Goal: Task Accomplishment & Management: Use online tool/utility

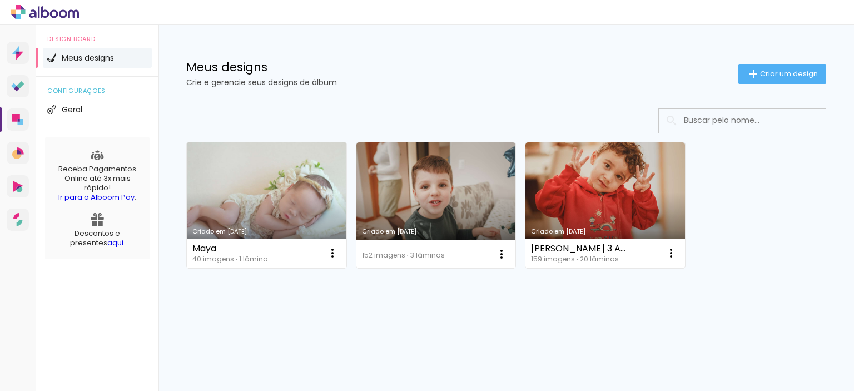
click at [241, 188] on link "Criado em [DATE]" at bounding box center [267, 205] width 160 height 126
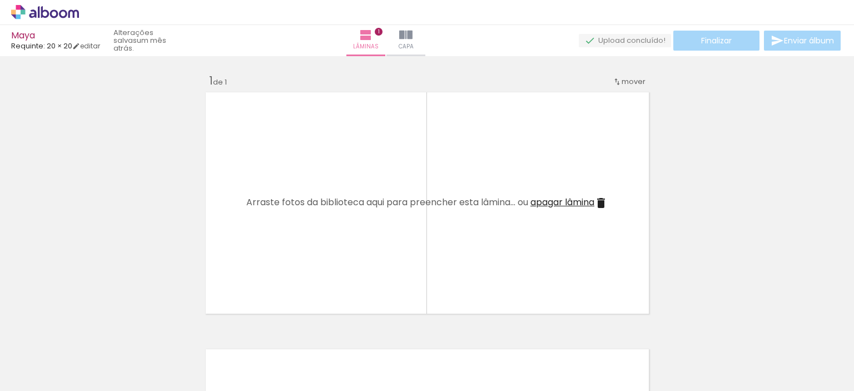
scroll to position [0, 62]
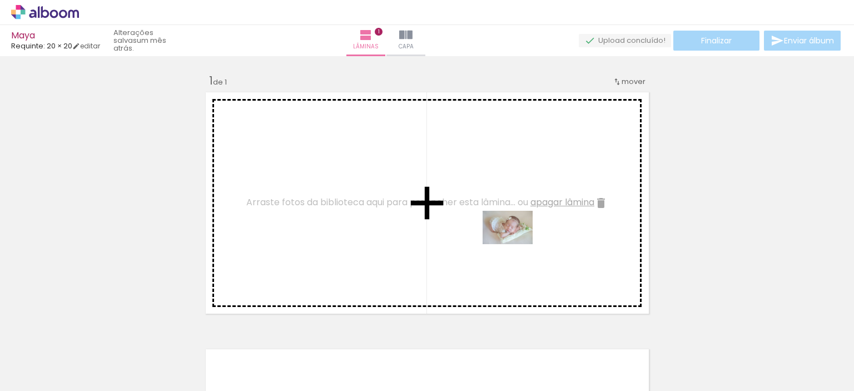
drag, startPoint x: 488, startPoint y: 358, endPoint x: 516, endPoint y: 244, distance: 116.8
click at [516, 244] on quentale-workspace at bounding box center [427, 195] width 854 height 391
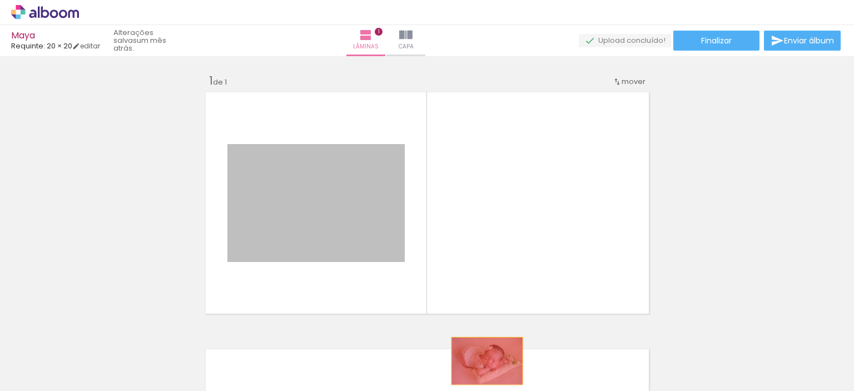
drag, startPoint x: 332, startPoint y: 204, endPoint x: 483, endPoint y: 361, distance: 218.0
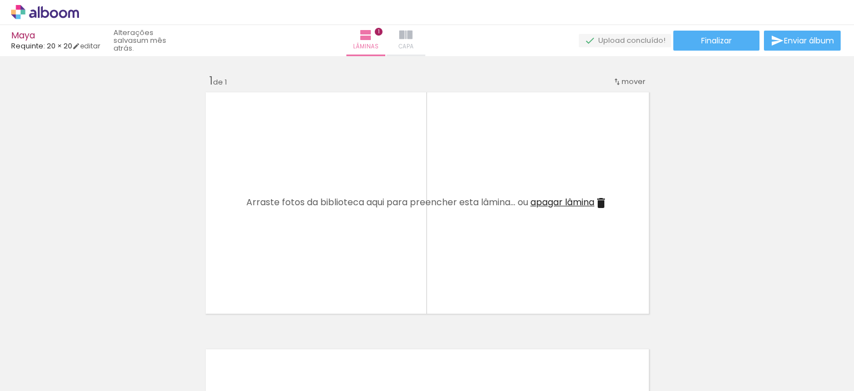
click at [413, 33] on iron-icon at bounding box center [405, 34] width 13 height 13
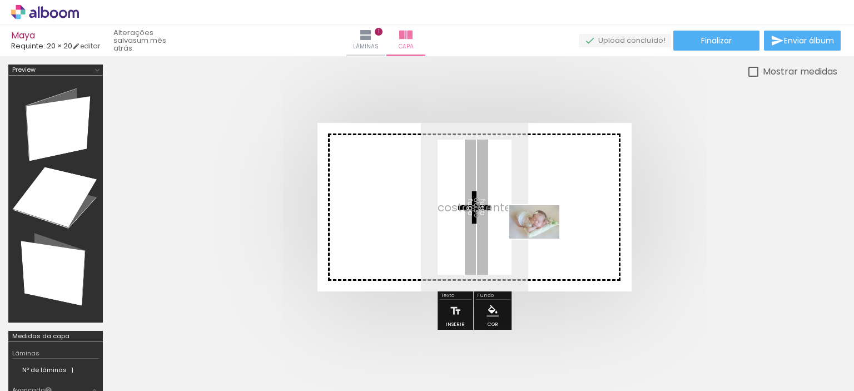
drag, startPoint x: 505, startPoint y: 363, endPoint x: 543, endPoint y: 239, distance: 129.9
click at [543, 239] on quentale-workspace at bounding box center [427, 195] width 854 height 391
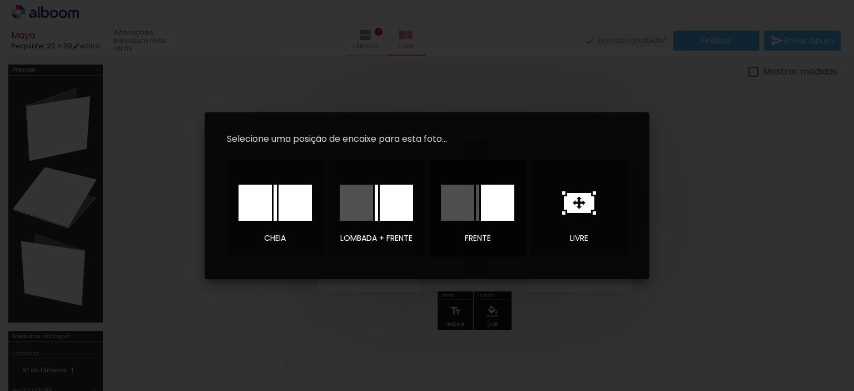
click at [496, 211] on div at bounding box center [497, 203] width 33 height 36
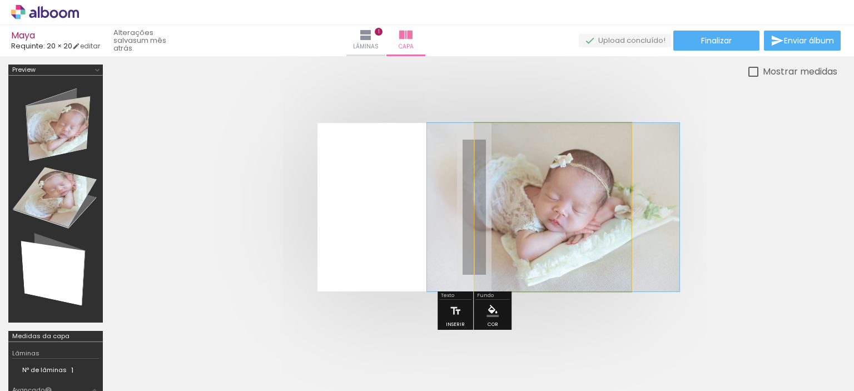
drag, startPoint x: 514, startPoint y: 152, endPoint x: 407, endPoint y: 154, distance: 106.8
type paper-slider "100"
click at [407, 154] on quentale-layouter at bounding box center [475, 207] width 314 height 169
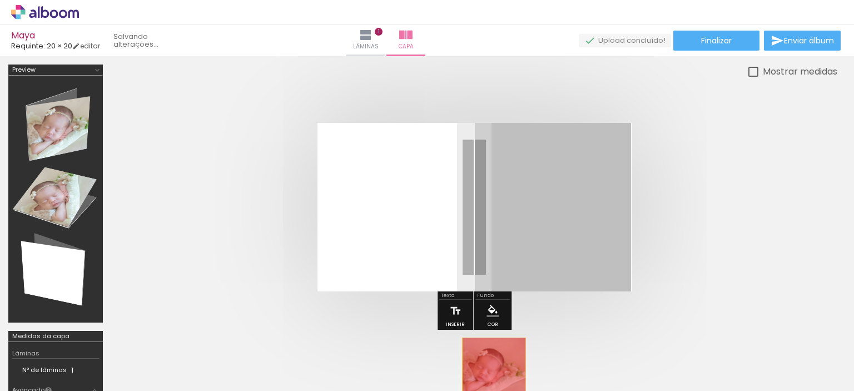
drag, startPoint x: 563, startPoint y: 223, endPoint x: 494, endPoint y: 371, distance: 163.8
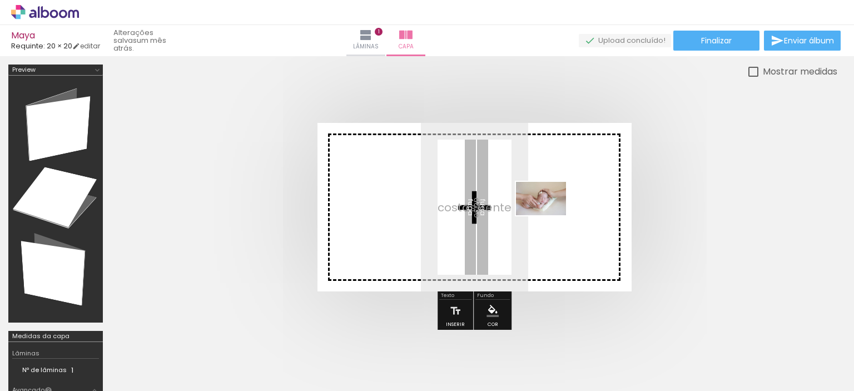
drag, startPoint x: 568, startPoint y: 362, endPoint x: 550, endPoint y: 218, distance: 145.8
click at [550, 218] on quentale-workspace at bounding box center [427, 195] width 854 height 391
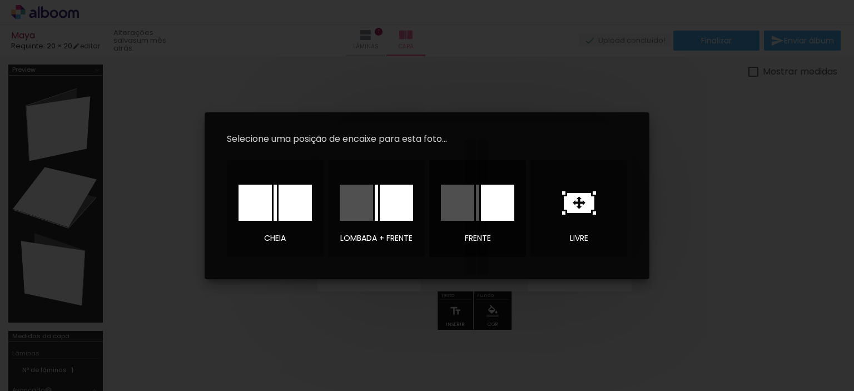
click at [506, 209] on div at bounding box center [497, 203] width 33 height 36
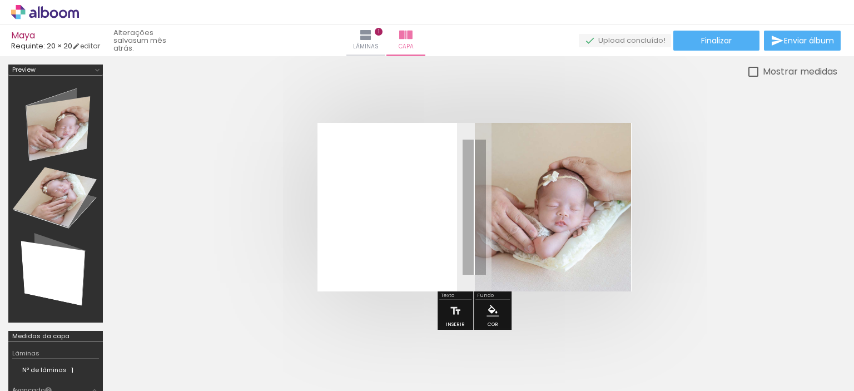
click at [743, 218] on quentale-cover at bounding box center [475, 207] width 638 height 169
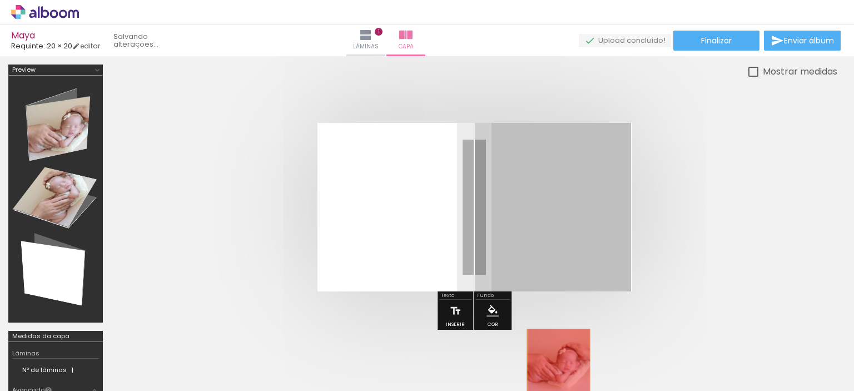
drag, startPoint x: 556, startPoint y: 202, endPoint x: 558, endPoint y: 363, distance: 160.8
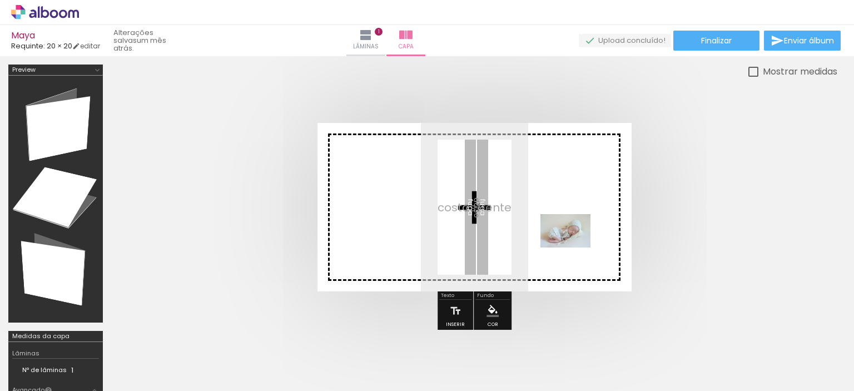
drag, startPoint x: 374, startPoint y: 365, endPoint x: 574, endPoint y: 248, distance: 232.4
click at [574, 248] on quentale-workspace at bounding box center [427, 195] width 854 height 391
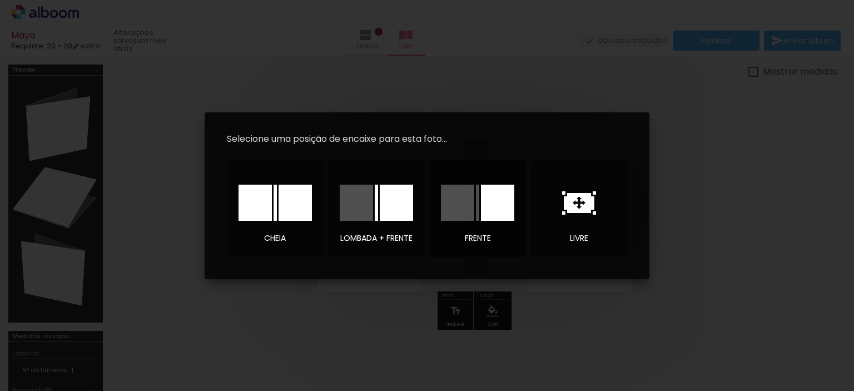
click at [503, 206] on div at bounding box center [497, 203] width 33 height 36
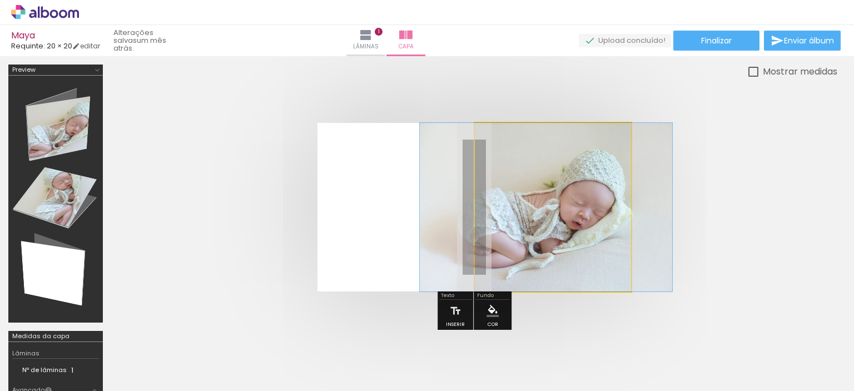
drag, startPoint x: 589, startPoint y: 209, endPoint x: 582, endPoint y: 215, distance: 9.5
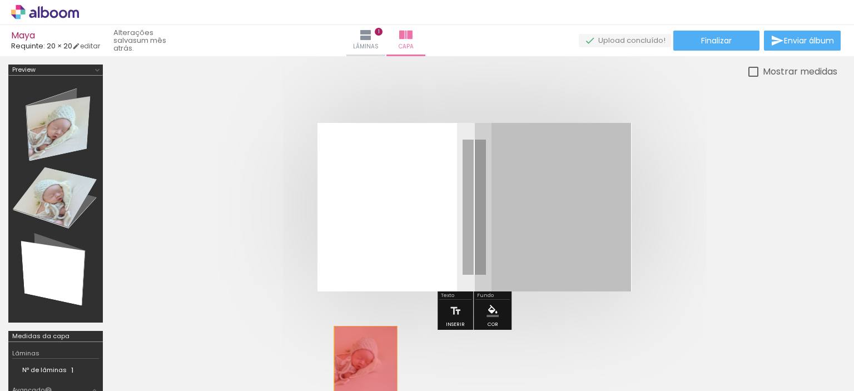
drag, startPoint x: 541, startPoint y: 200, endPoint x: 365, endPoint y: 359, distance: 237.1
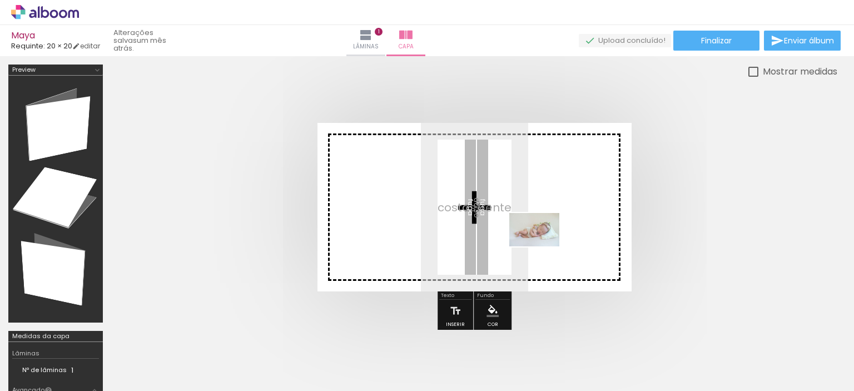
drag, startPoint x: 116, startPoint y: 366, endPoint x: 543, endPoint y: 246, distance: 443.7
click at [543, 246] on quentale-workspace at bounding box center [427, 195] width 854 height 391
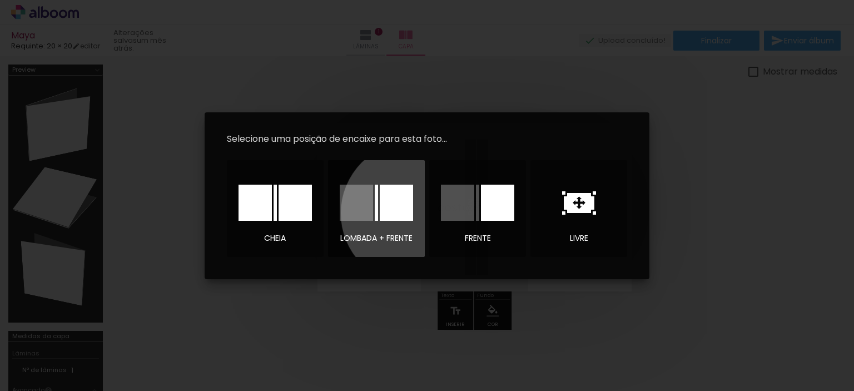
click at [413, 213] on div at bounding box center [396, 203] width 33 height 36
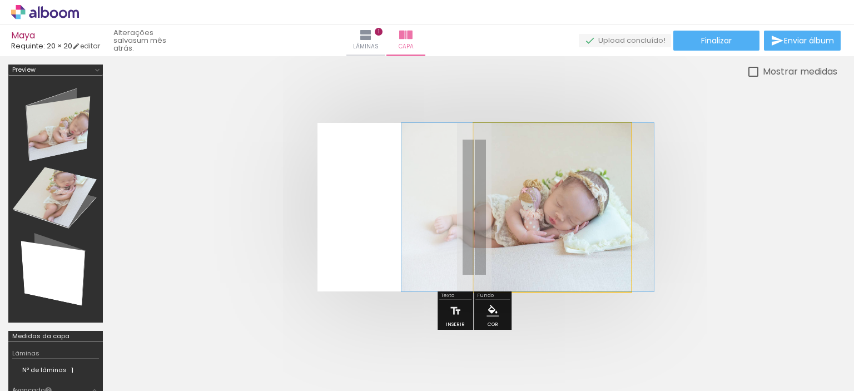
drag, startPoint x: 586, startPoint y: 218, endPoint x: 561, endPoint y: 220, distance: 24.5
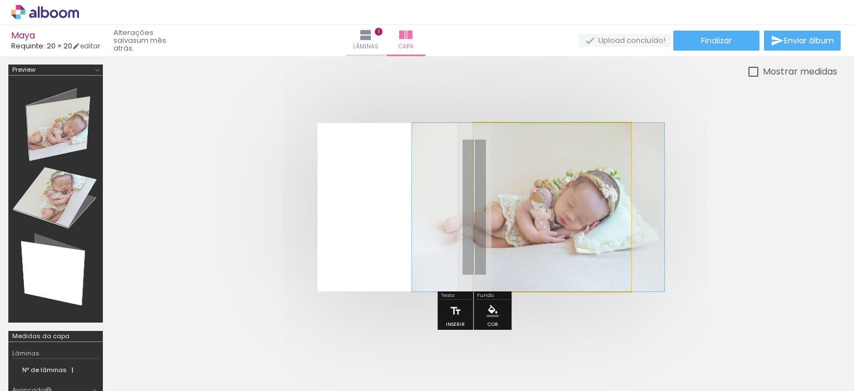
drag, startPoint x: 561, startPoint y: 220, endPoint x: 571, endPoint y: 220, distance: 10.6
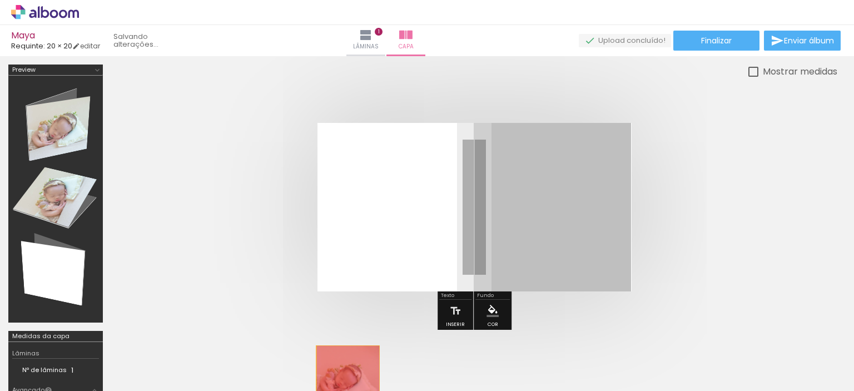
drag, startPoint x: 557, startPoint y: 230, endPoint x: 348, endPoint y: 379, distance: 256.4
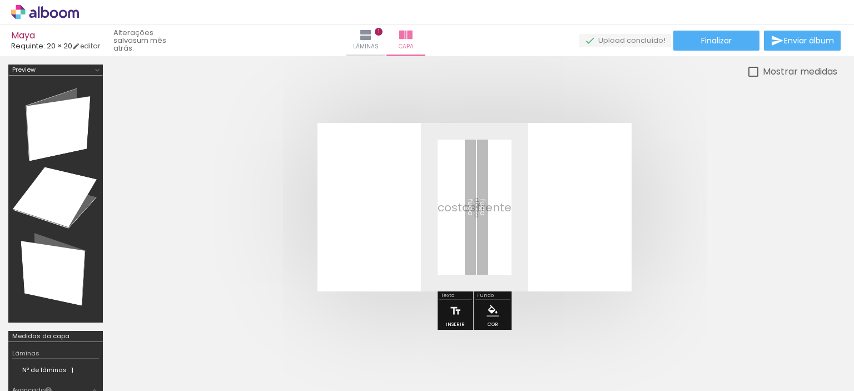
scroll to position [0, 917]
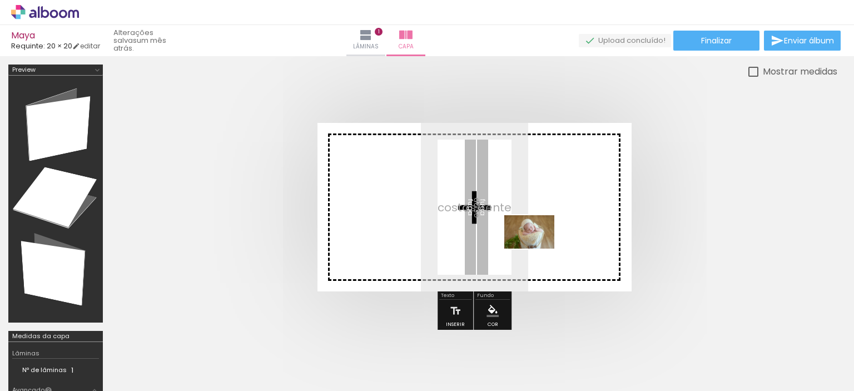
drag, startPoint x: 565, startPoint y: 365, endPoint x: 538, endPoint y: 249, distance: 119.4
click at [538, 249] on quentale-workspace at bounding box center [427, 195] width 854 height 391
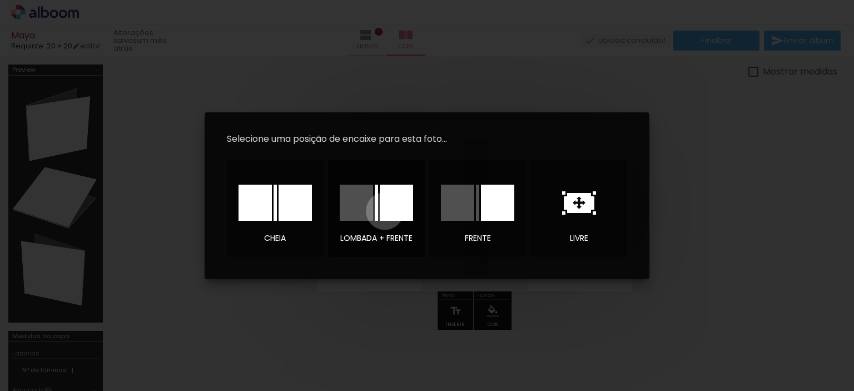
click at [385, 211] on div at bounding box center [396, 203] width 33 height 36
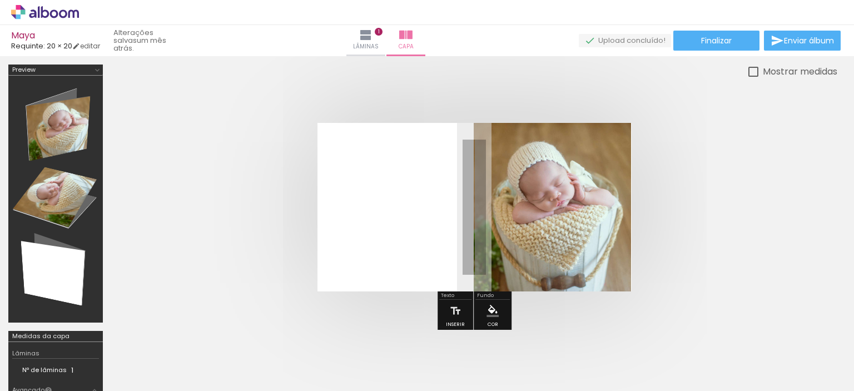
click at [45, 118] on div at bounding box center [55, 199] width 87 height 239
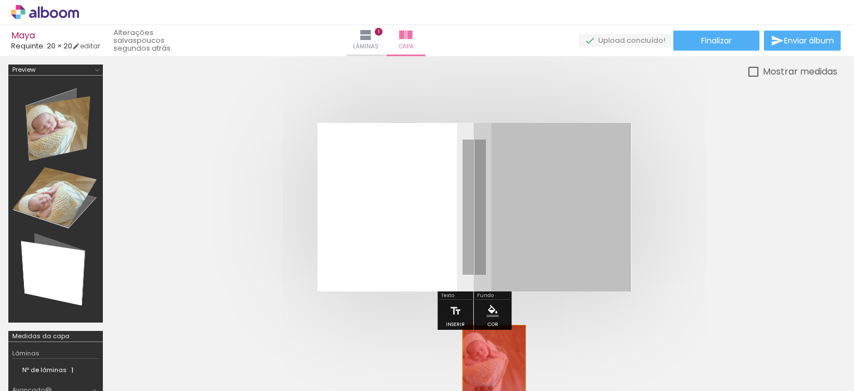
drag, startPoint x: 538, startPoint y: 221, endPoint x: 495, endPoint y: 358, distance: 144.1
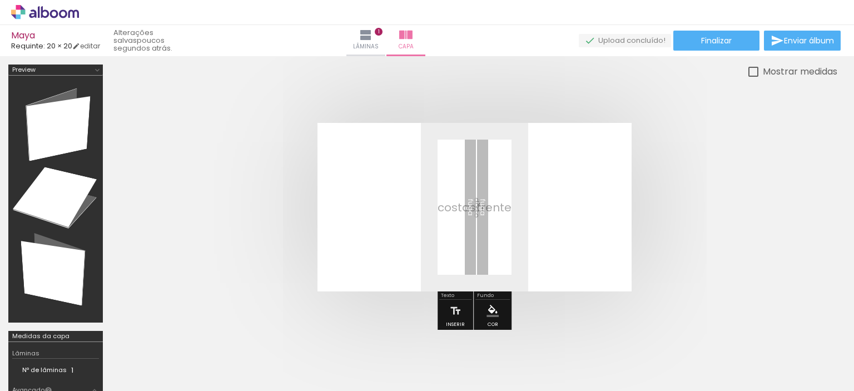
scroll to position [0, 0]
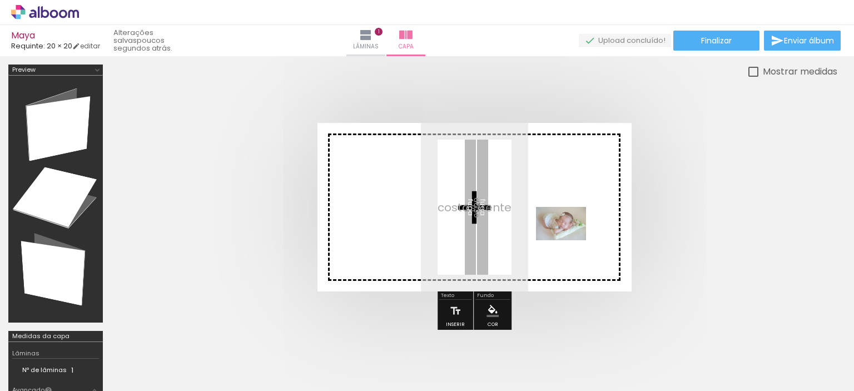
drag, startPoint x: 566, startPoint y: 360, endPoint x: 570, endPoint y: 240, distance: 120.2
click at [570, 240] on quentale-workspace at bounding box center [427, 195] width 854 height 391
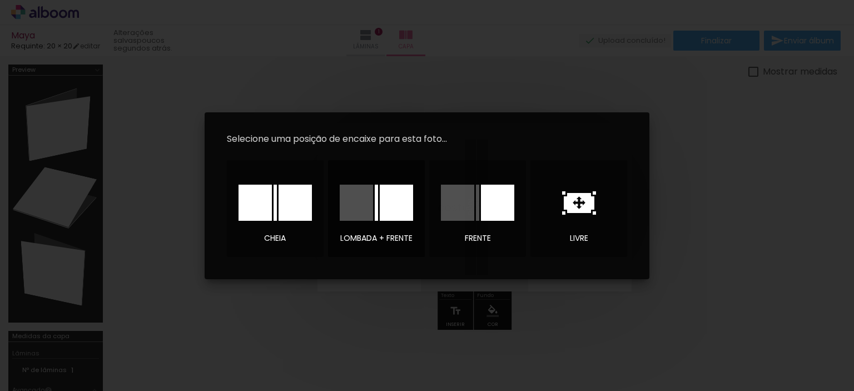
click at [394, 202] on div at bounding box center [396, 203] width 33 height 36
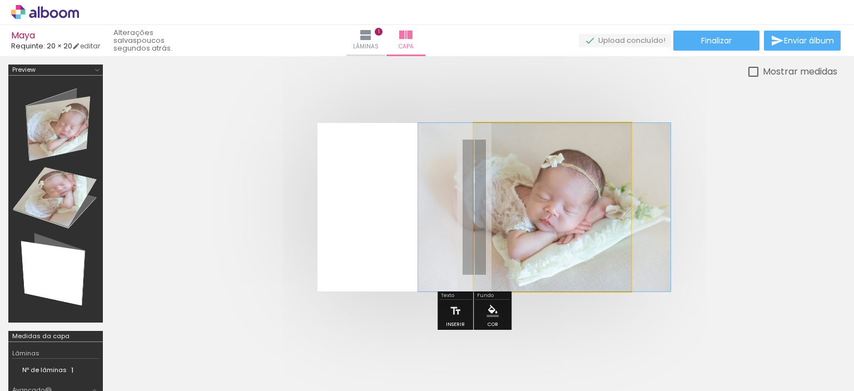
drag, startPoint x: 559, startPoint y: 210, endPoint x: 551, endPoint y: 211, distance: 7.9
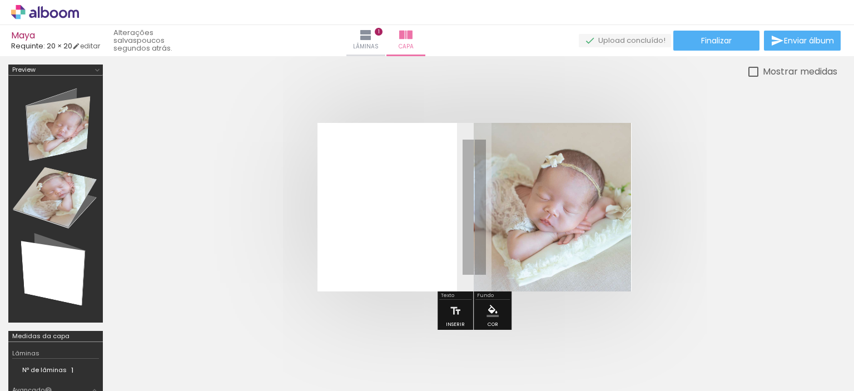
click at [754, 71] on div at bounding box center [754, 72] width 10 height 10
type paper-checkbox "on"
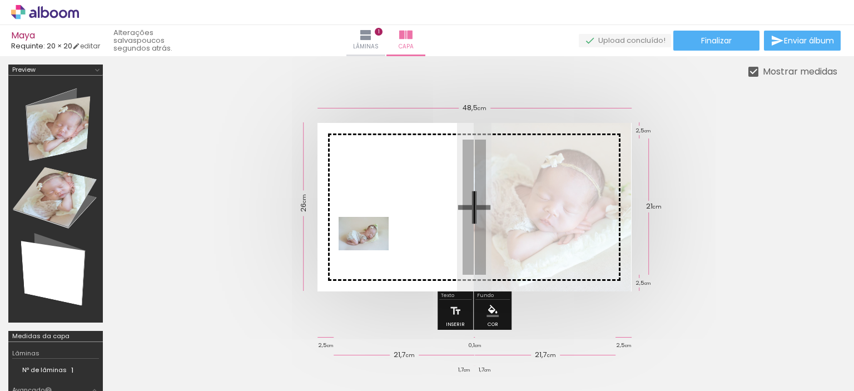
drag, startPoint x: 466, startPoint y: 348, endPoint x: 372, endPoint y: 250, distance: 135.0
click at [372, 250] on quentale-workspace at bounding box center [427, 195] width 854 height 391
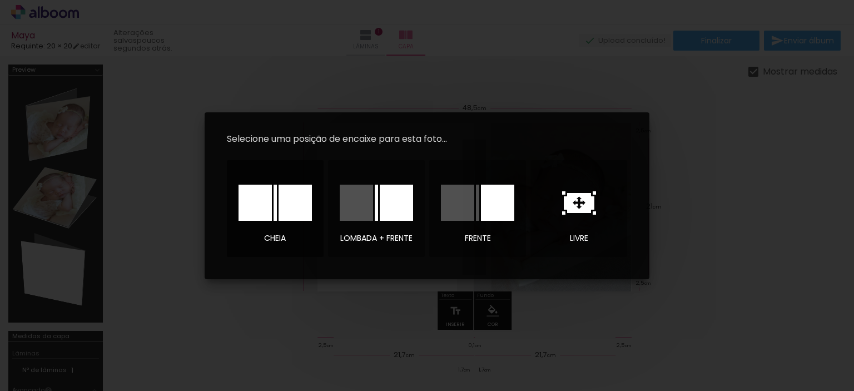
click at [300, 209] on div at bounding box center [295, 203] width 33 height 36
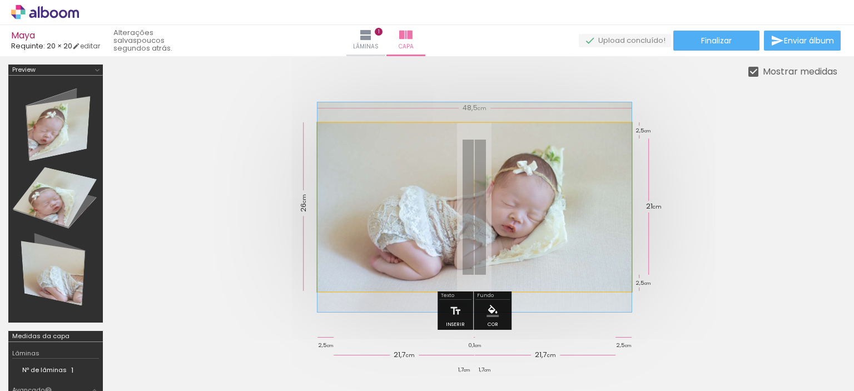
drag, startPoint x: 514, startPoint y: 218, endPoint x: 542, endPoint y: 218, distance: 27.8
drag, startPoint x: 563, startPoint y: 221, endPoint x: 574, endPoint y: 220, distance: 11.2
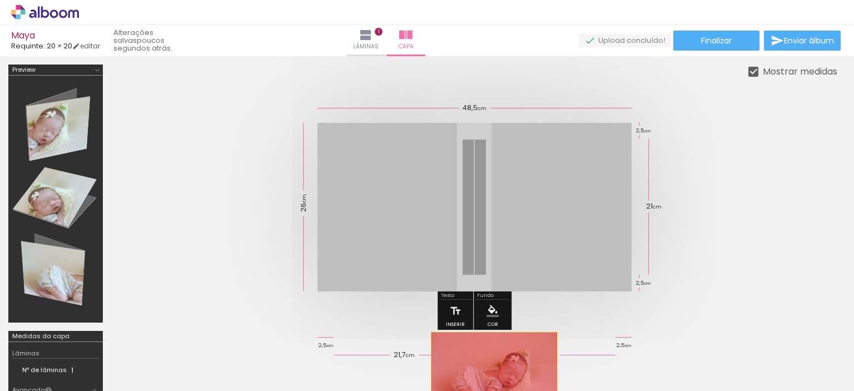
drag, startPoint x: 527, startPoint y: 218, endPoint x: 494, endPoint y: 365, distance: 151.6
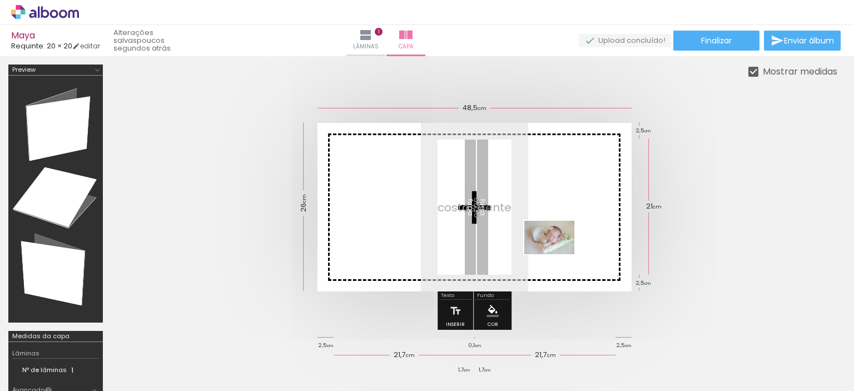
drag, startPoint x: 554, startPoint y: 369, endPoint x: 558, endPoint y: 254, distance: 114.7
click at [558, 254] on quentale-workspace at bounding box center [427, 195] width 854 height 391
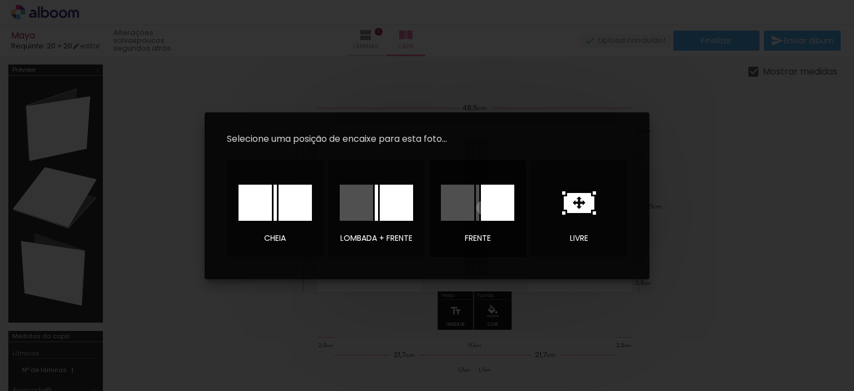
click at [484, 208] on div at bounding box center [497, 203] width 33 height 36
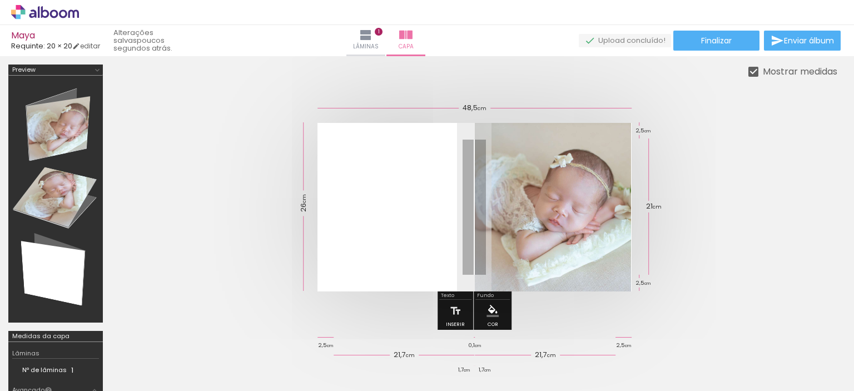
click at [705, 281] on quentale-cover at bounding box center [475, 207] width 638 height 169
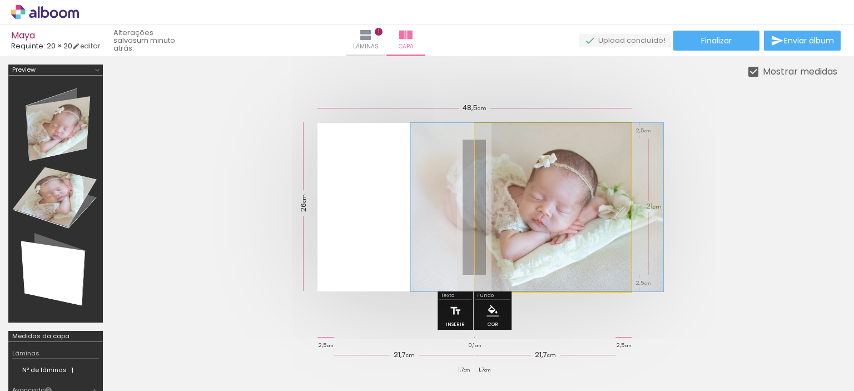
drag, startPoint x: 579, startPoint y: 256, endPoint x: 563, endPoint y: 256, distance: 16.1
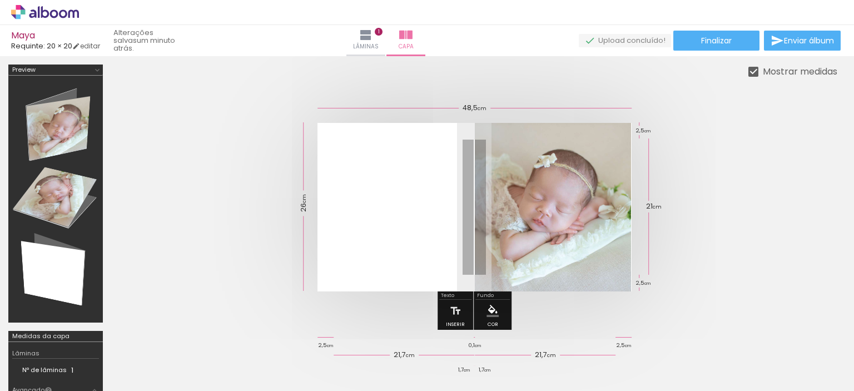
click at [770, 245] on quentale-cover at bounding box center [475, 207] width 638 height 169
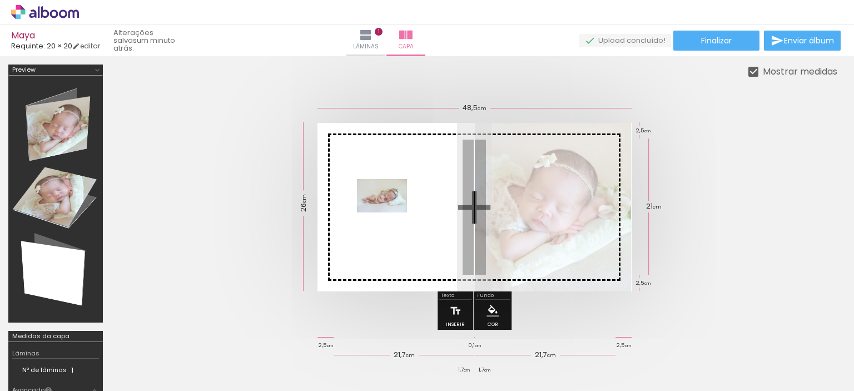
drag, startPoint x: 166, startPoint y: 345, endPoint x: 391, endPoint y: 213, distance: 260.9
click at [391, 213] on quentale-workspace at bounding box center [427, 195] width 854 height 391
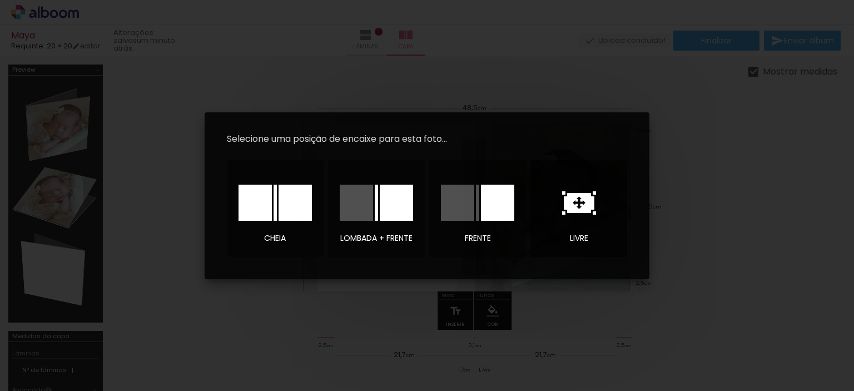
drag, startPoint x: 579, startPoint y: 205, endPoint x: 585, endPoint y: 206, distance: 6.7
click at [579, 206] on icon at bounding box center [579, 202] width 34 height 23
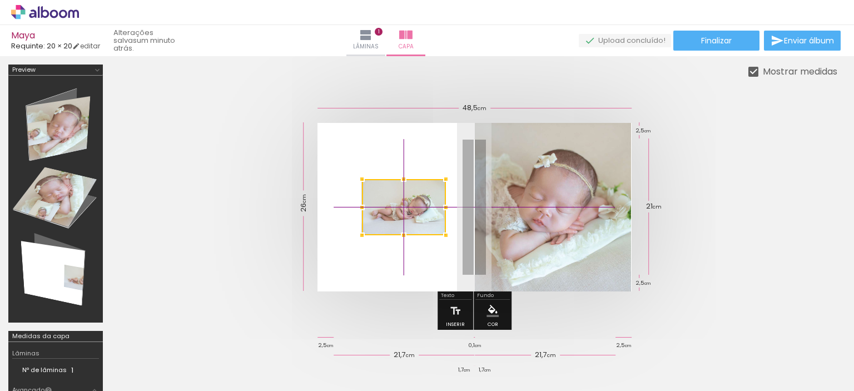
drag, startPoint x: 456, startPoint y: 213, endPoint x: 383, endPoint y: 211, distance: 72.4
click at [383, 211] on div at bounding box center [404, 207] width 84 height 56
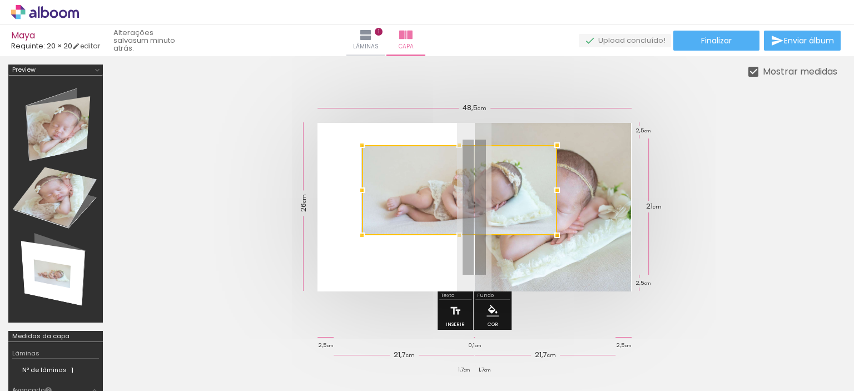
drag, startPoint x: 448, startPoint y: 180, endPoint x: 561, endPoint y: 149, distance: 117.3
click at [561, 149] on div at bounding box center [557, 145] width 22 height 22
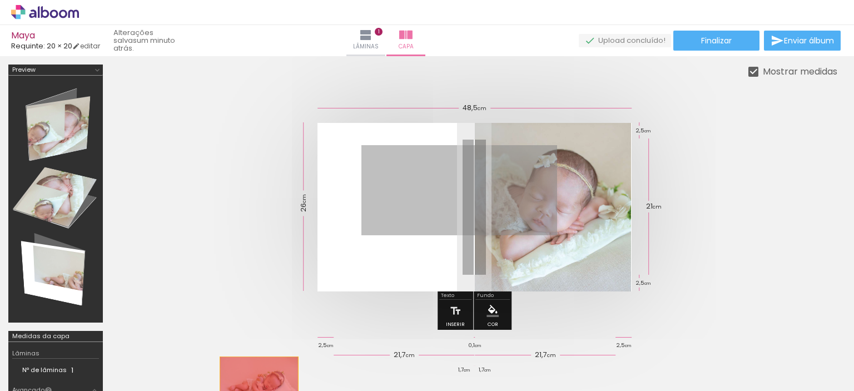
drag, startPoint x: 515, startPoint y: 207, endPoint x: 258, endPoint y: 374, distance: 306.4
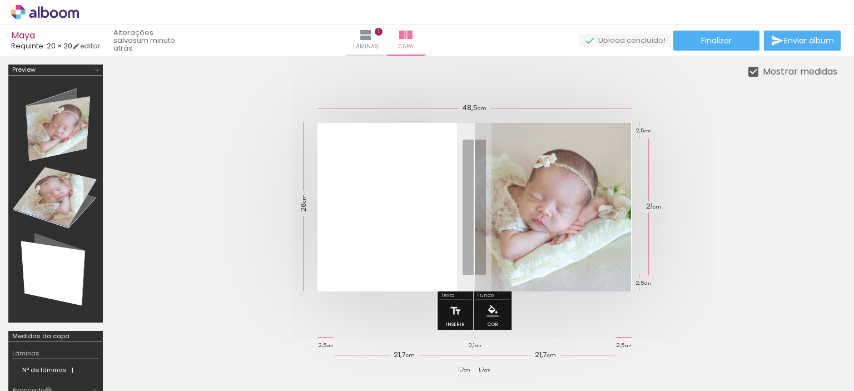
drag, startPoint x: 551, startPoint y: 209, endPoint x: 496, endPoint y: 368, distance: 168.6
click at [496, 368] on quentale-workspace at bounding box center [427, 195] width 854 height 391
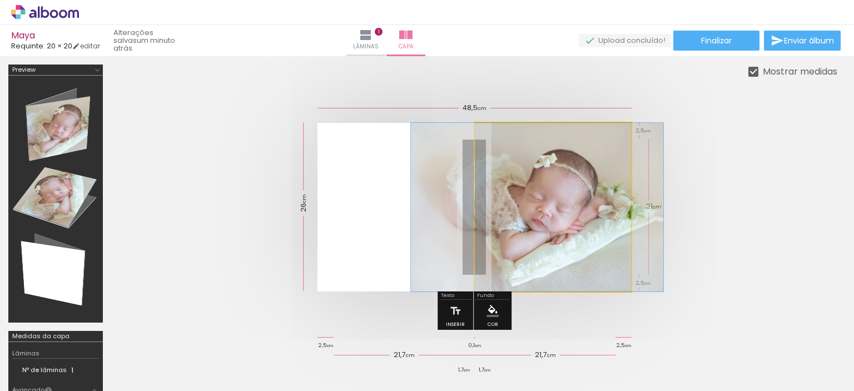
click at [581, 251] on quentale-photo at bounding box center [553, 207] width 157 height 169
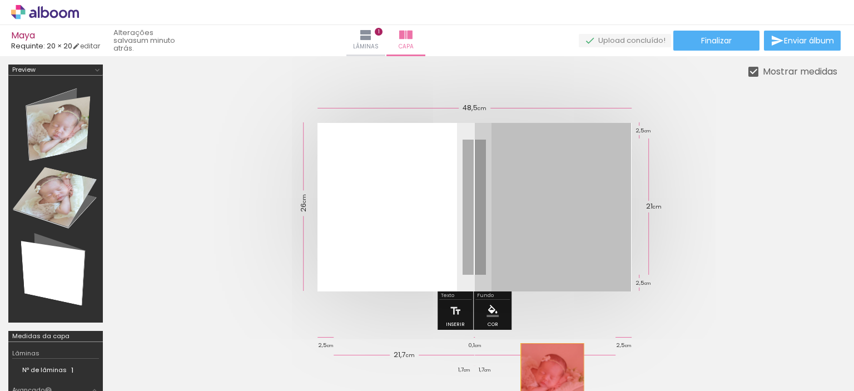
drag, startPoint x: 581, startPoint y: 251, endPoint x: 552, endPoint y: 377, distance: 129.0
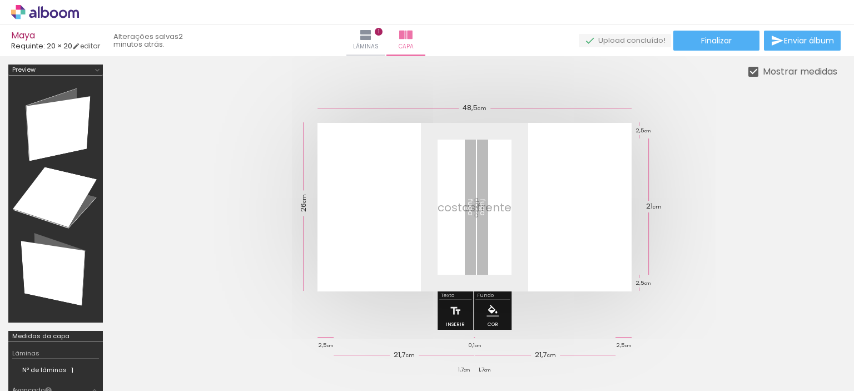
click at [546, 358] on div at bounding box center [547, 353] width 55 height 37
click at [36, 376] on span "Adicionar Fotos" at bounding box center [39, 376] width 33 height 12
click at [0, 0] on input "file" at bounding box center [0, 0] width 0 height 0
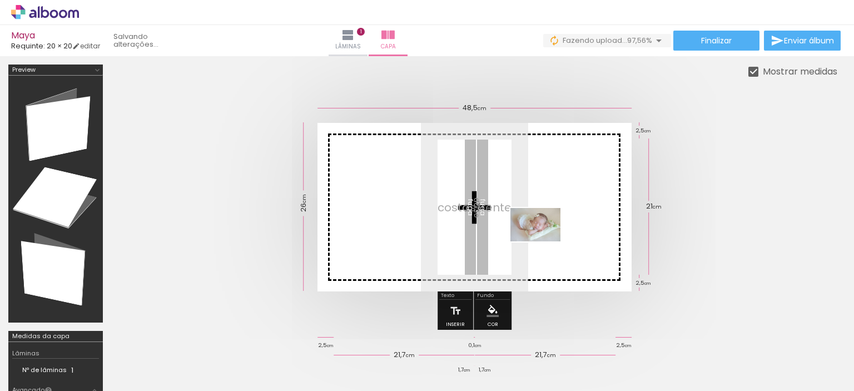
drag, startPoint x: 534, startPoint y: 365, endPoint x: 544, endPoint y: 241, distance: 123.9
click at [544, 241] on quentale-workspace at bounding box center [427, 195] width 854 height 391
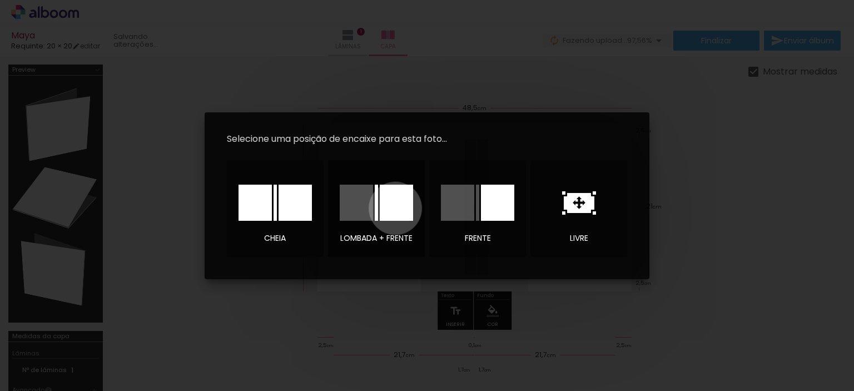
click at [396, 208] on div at bounding box center [396, 203] width 33 height 36
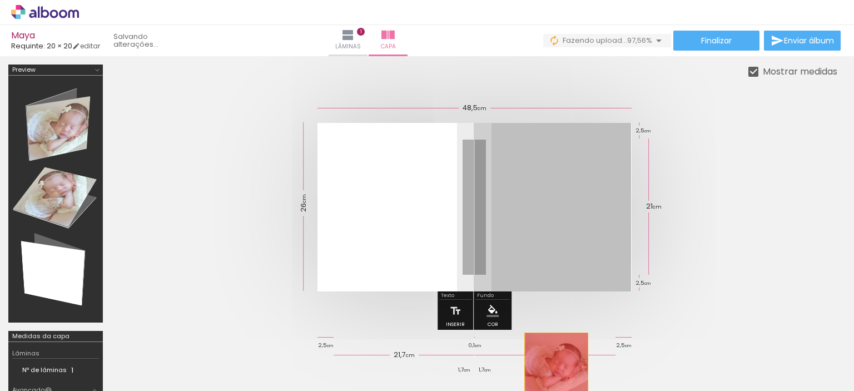
drag, startPoint x: 551, startPoint y: 255, endPoint x: 557, endPoint y: 368, distance: 112.5
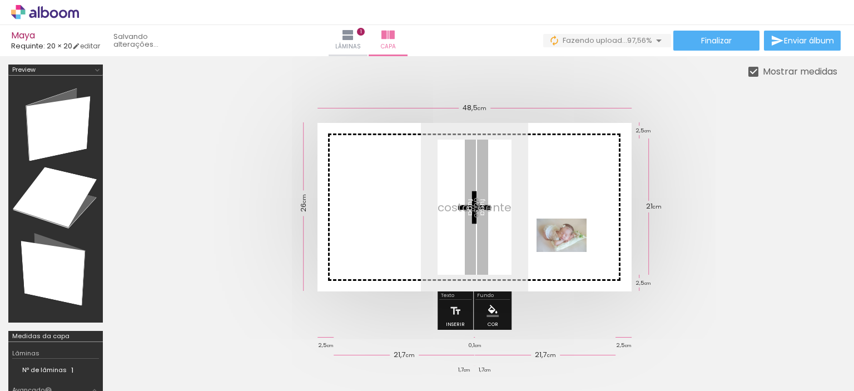
drag, startPoint x: 557, startPoint y: 368, endPoint x: 570, endPoint y: 252, distance: 116.5
click at [570, 252] on quentale-workspace at bounding box center [427, 195] width 854 height 391
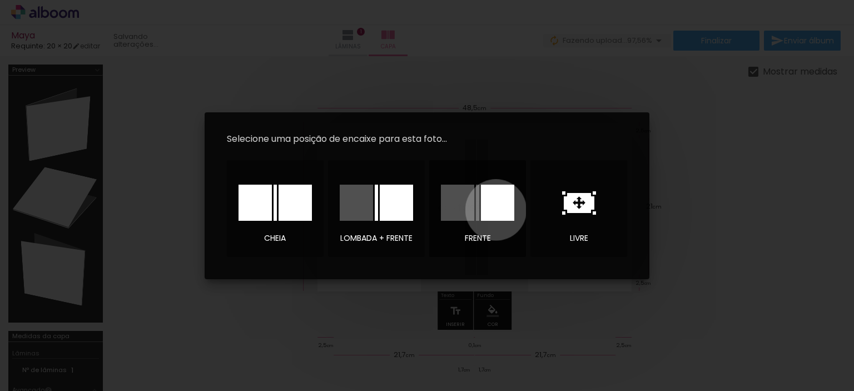
click at [496, 210] on div at bounding box center [497, 203] width 33 height 36
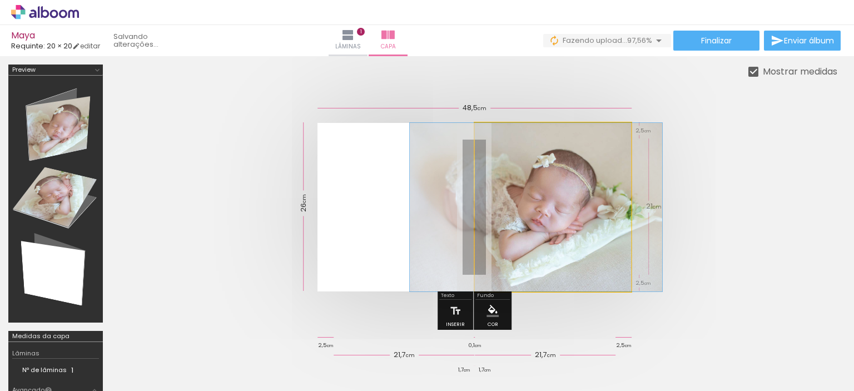
drag, startPoint x: 580, startPoint y: 226, endPoint x: 563, endPoint y: 223, distance: 17.7
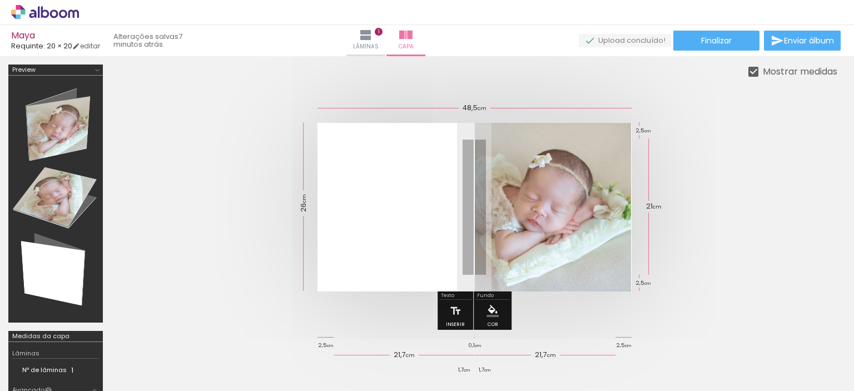
scroll to position [0, 1794]
click at [812, 355] on div at bounding box center [809, 353] width 55 height 37
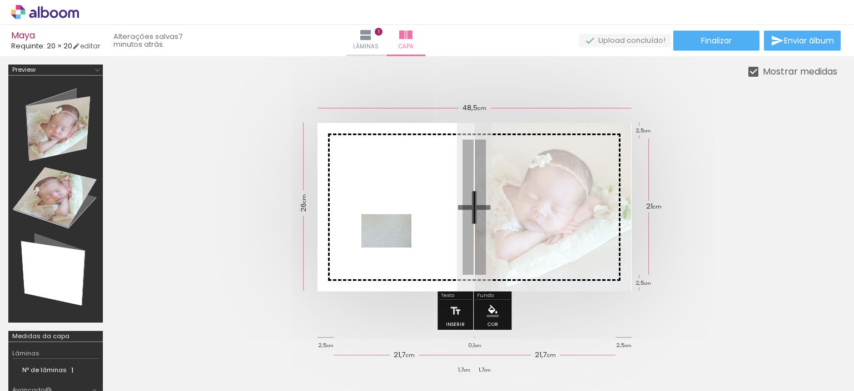
drag, startPoint x: 812, startPoint y: 357, endPoint x: 395, endPoint y: 248, distance: 431.2
click at [395, 248] on quentale-workspace at bounding box center [427, 195] width 854 height 391
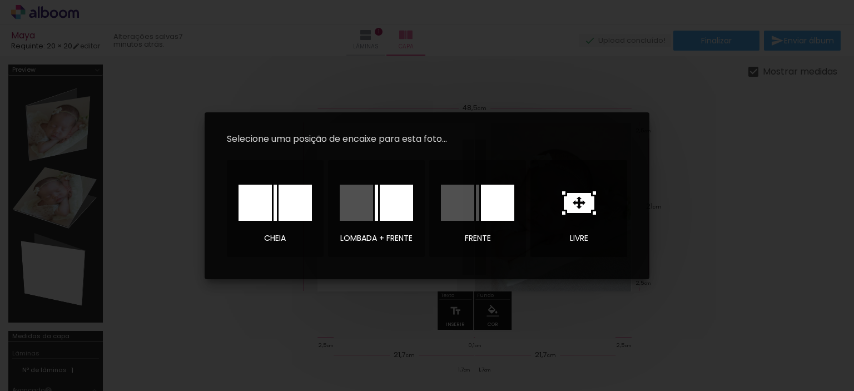
click at [578, 204] on icon at bounding box center [579, 202] width 34 height 23
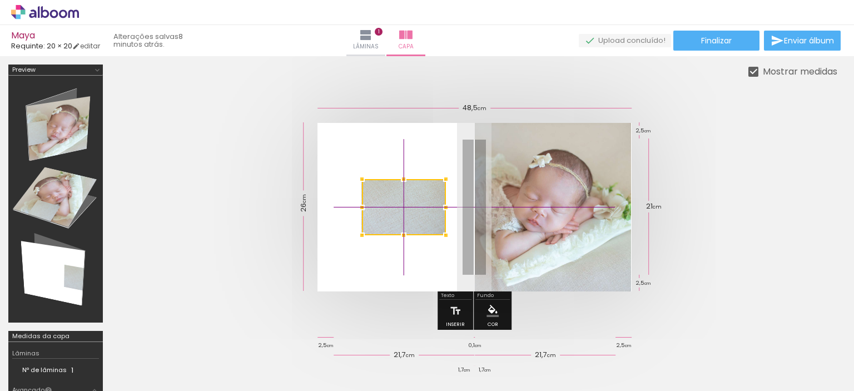
drag, startPoint x: 465, startPoint y: 211, endPoint x: 383, endPoint y: 205, distance: 82.0
click at [383, 205] on div at bounding box center [404, 207] width 84 height 56
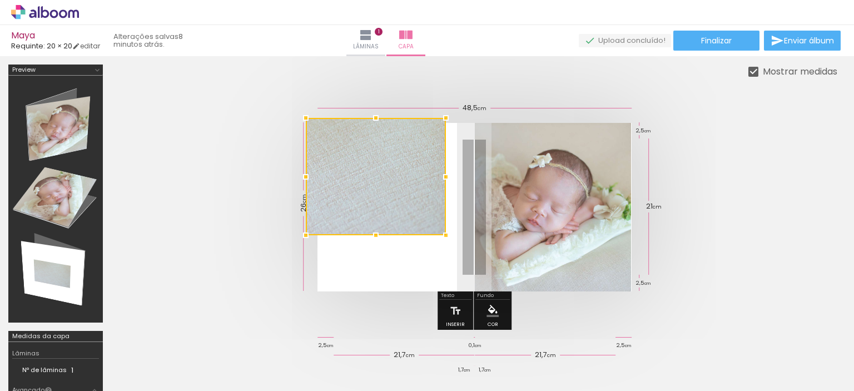
drag, startPoint x: 362, startPoint y: 177, endPoint x: 279, endPoint y: 96, distance: 116.1
click at [279, 96] on div at bounding box center [474, 207] width 727 height 258
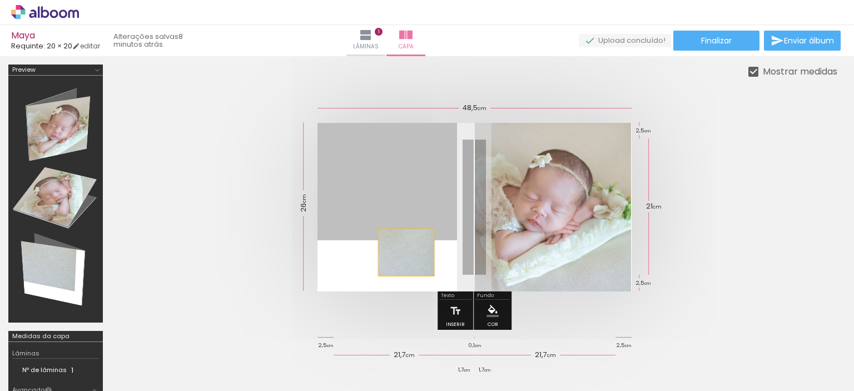
drag, startPoint x: 403, startPoint y: 215, endPoint x: 406, endPoint y: 253, distance: 38.0
click at [406, 253] on quentale-layouter at bounding box center [475, 207] width 314 height 169
drag, startPoint x: 406, startPoint y: 217, endPoint x: 398, endPoint y: 245, distance: 29.4
click at [401, 246] on quentale-layouter at bounding box center [475, 207] width 314 height 169
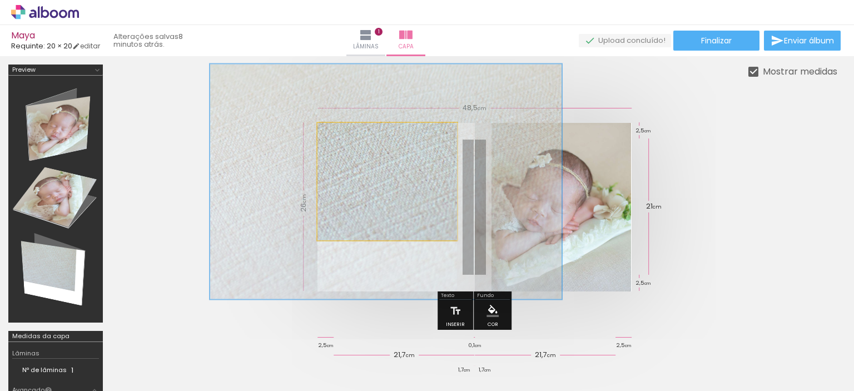
drag, startPoint x: 345, startPoint y: 137, endPoint x: 441, endPoint y: 141, distance: 95.2
click at [441, 141] on quentale-photo at bounding box center [388, 181] width 140 height 117
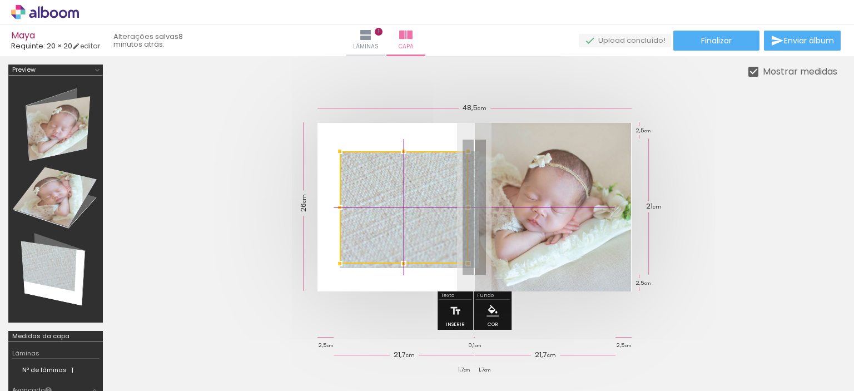
drag, startPoint x: 405, startPoint y: 204, endPoint x: 452, endPoint y: 244, distance: 61.9
click at [452, 244] on div at bounding box center [404, 207] width 129 height 112
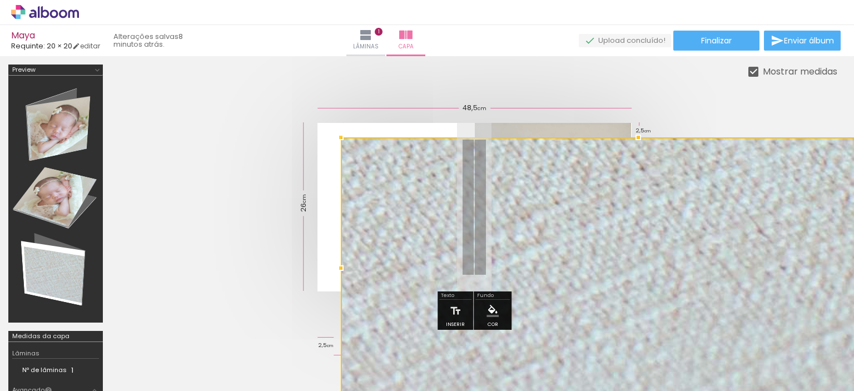
drag, startPoint x: 340, startPoint y: 150, endPoint x: 317, endPoint y: 124, distance: 35.1
click at [318, 124] on album-spread at bounding box center [475, 207] width 314 height 169
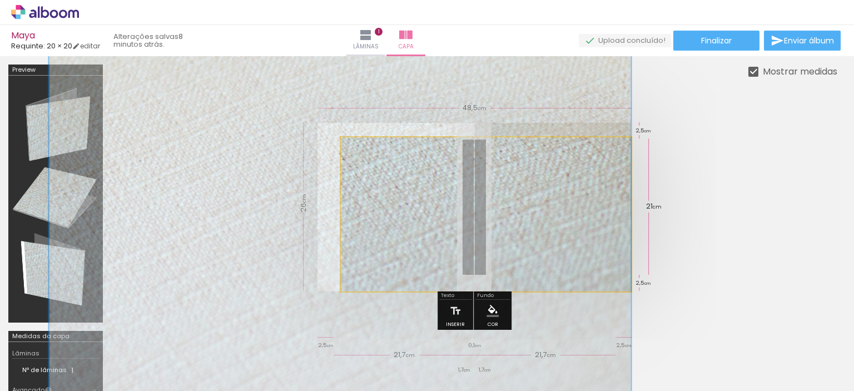
drag, startPoint x: 554, startPoint y: 215, endPoint x: 358, endPoint y: 208, distance: 196.5
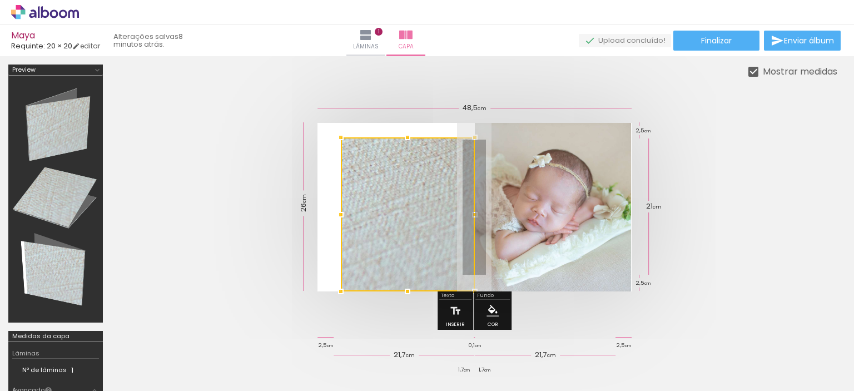
drag, startPoint x: 565, startPoint y: 206, endPoint x: 473, endPoint y: 193, distance: 93.3
click at [473, 193] on div at bounding box center [408, 214] width 134 height 154
click at [239, 298] on div at bounding box center [474, 207] width 727 height 258
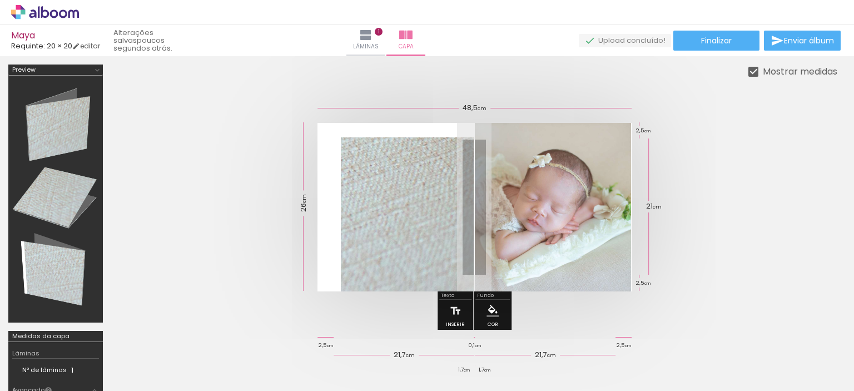
click at [694, 217] on quentale-cover at bounding box center [475, 207] width 638 height 169
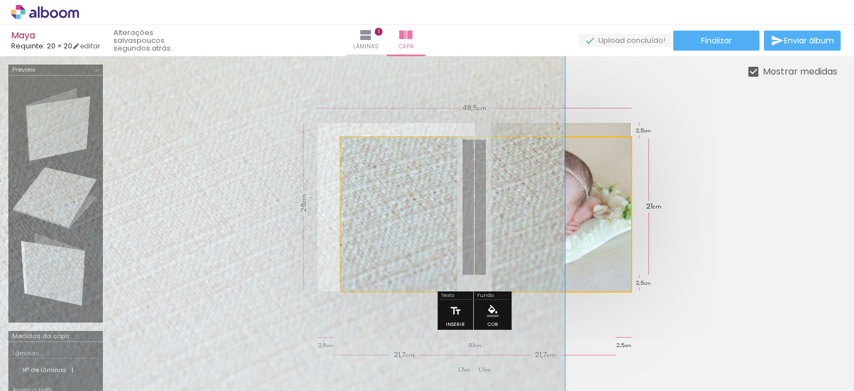
drag, startPoint x: 370, startPoint y: 188, endPoint x: 354, endPoint y: 206, distance: 24.4
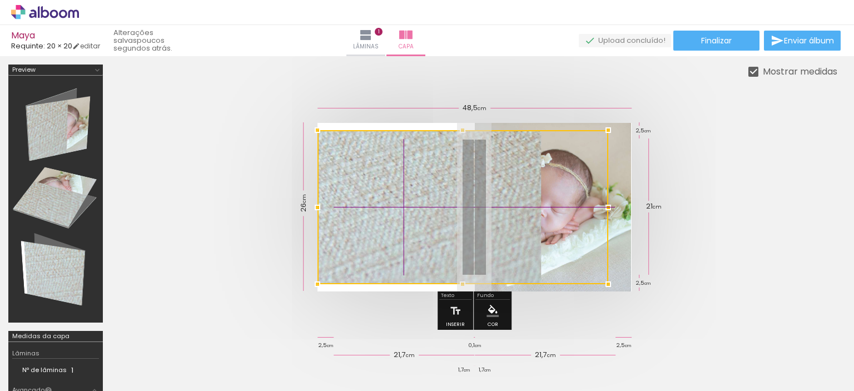
drag, startPoint x: 504, startPoint y: 224, endPoint x: 414, endPoint y: 230, distance: 90.3
click at [414, 230] on div at bounding box center [463, 207] width 291 height 154
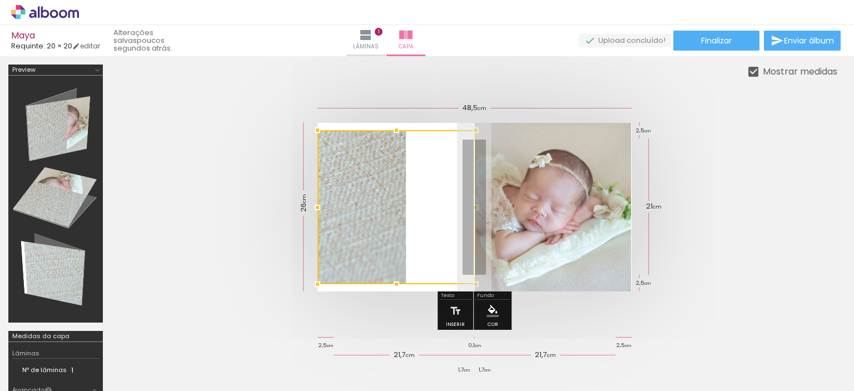
drag, startPoint x: 611, startPoint y: 205, endPoint x: 545, endPoint y: 206, distance: 65.7
click at [545, 206] on album-spread at bounding box center [475, 207] width 314 height 169
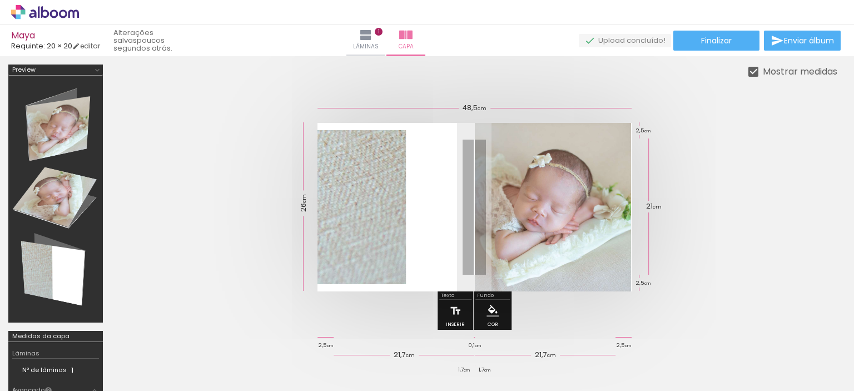
click at [393, 219] on quentale-photo at bounding box center [397, 207] width 159 height 154
click at [393, 219] on div at bounding box center [397, 207] width 159 height 154
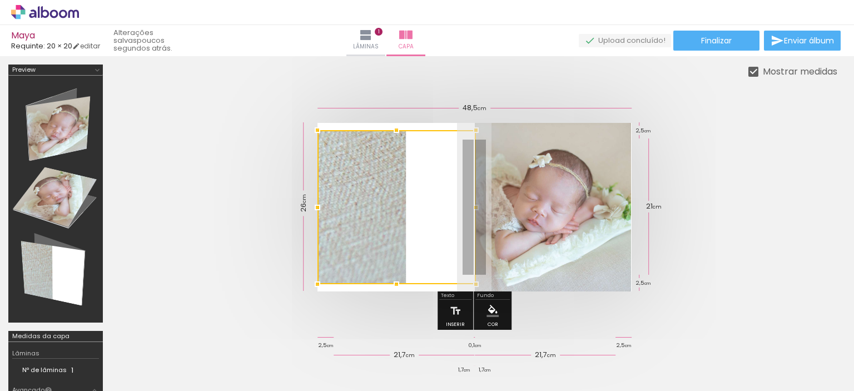
click at [393, 219] on div at bounding box center [397, 207] width 159 height 154
click at [428, 224] on div at bounding box center [397, 207] width 159 height 154
click at [390, 213] on div at bounding box center [397, 207] width 159 height 154
click at [265, 281] on quentale-cover at bounding box center [475, 207] width 638 height 169
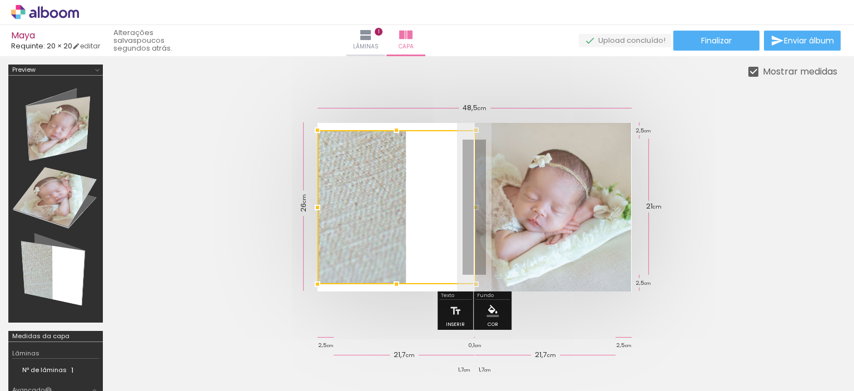
click at [265, 281] on quentale-cover at bounding box center [475, 207] width 638 height 169
click at [623, 355] on div at bounding box center [622, 353] width 55 height 37
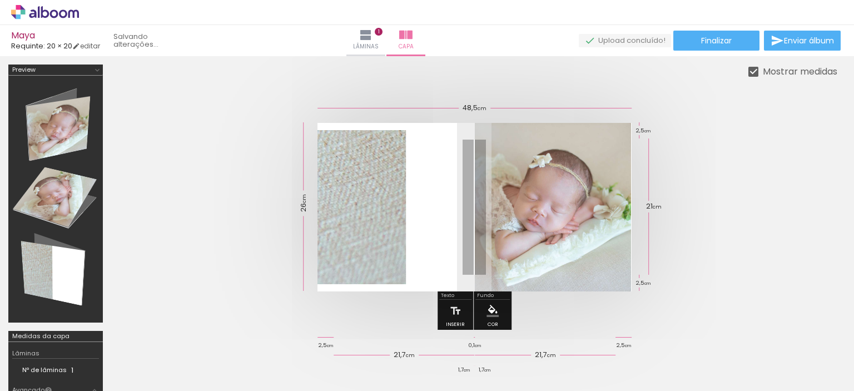
click at [725, 201] on quentale-cover at bounding box center [475, 207] width 638 height 169
click at [752, 74] on div at bounding box center [754, 72] width 10 height 10
click at [368, 231] on quentale-photo at bounding box center [397, 207] width 159 height 154
click at [369, 224] on div at bounding box center [397, 207] width 159 height 154
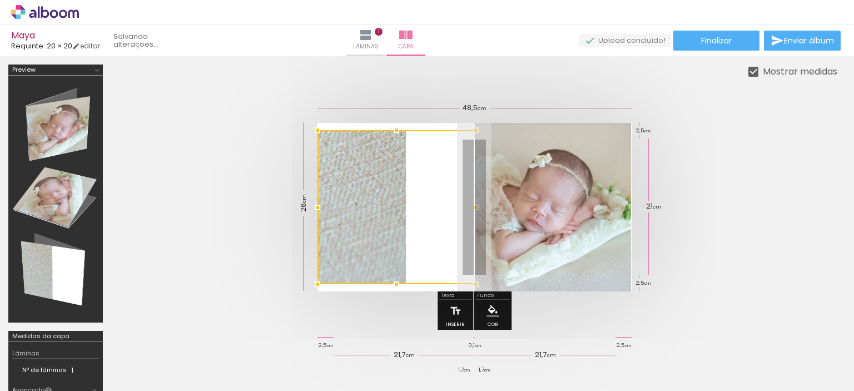
click at [455, 251] on div at bounding box center [397, 207] width 159 height 154
click at [530, 303] on div at bounding box center [474, 207] width 727 height 258
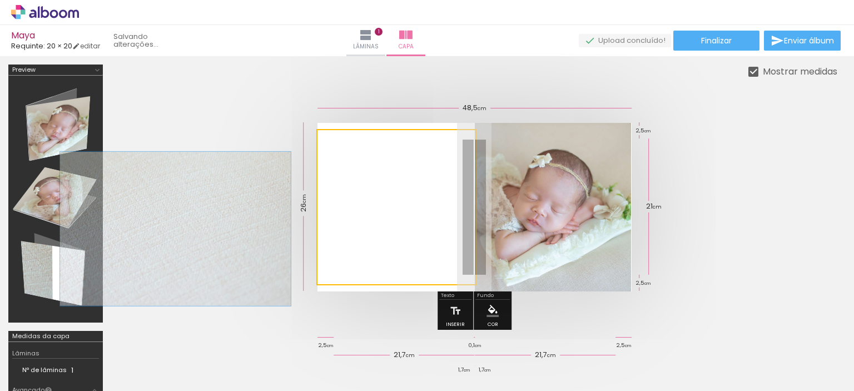
drag, startPoint x: 386, startPoint y: 145, endPoint x: 333, endPoint y: 146, distance: 52.9
type paper-slider "100"
click at [333, 146] on div at bounding box center [359, 142] width 77 height 17
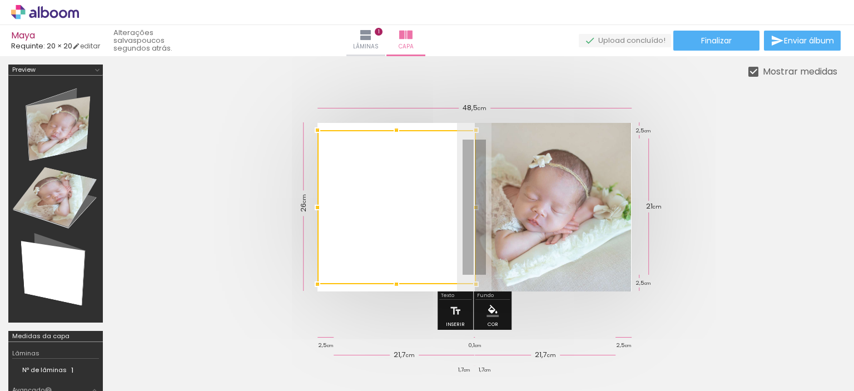
click at [60, 273] on div at bounding box center [55, 199] width 87 height 239
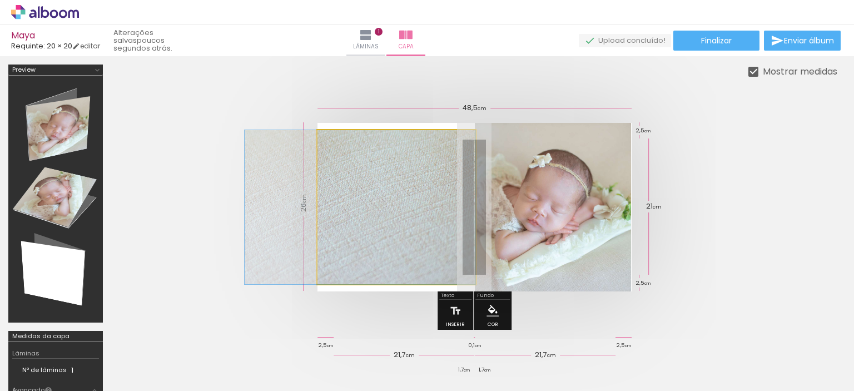
drag, startPoint x: 384, startPoint y: 228, endPoint x: 357, endPoint y: 232, distance: 27.6
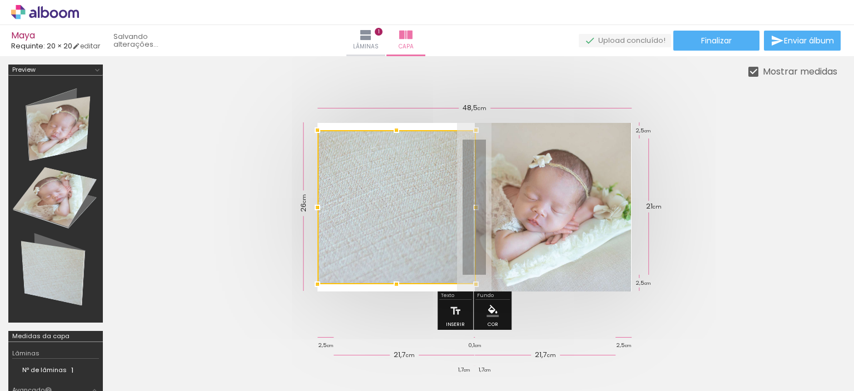
click at [761, 232] on quentale-cover at bounding box center [475, 207] width 638 height 169
click at [712, 273] on quentale-cover at bounding box center [475, 207] width 638 height 169
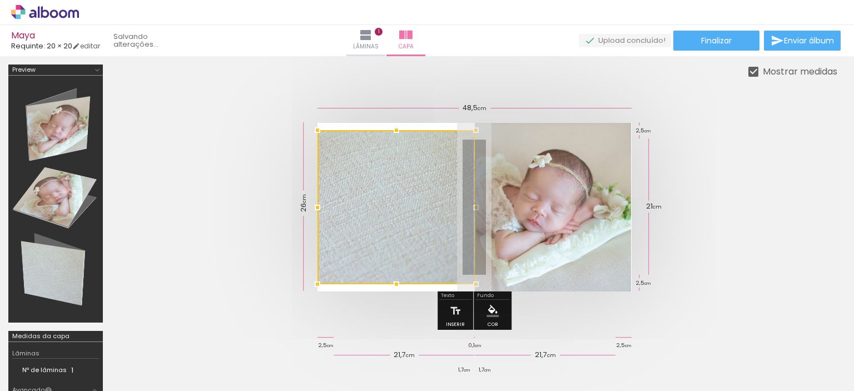
click at [712, 273] on quentale-cover at bounding box center [475, 207] width 638 height 169
click at [70, 213] on div at bounding box center [55, 199] width 87 height 239
click at [49, 259] on div at bounding box center [55, 199] width 87 height 239
click at [757, 72] on div at bounding box center [754, 72] width 10 height 10
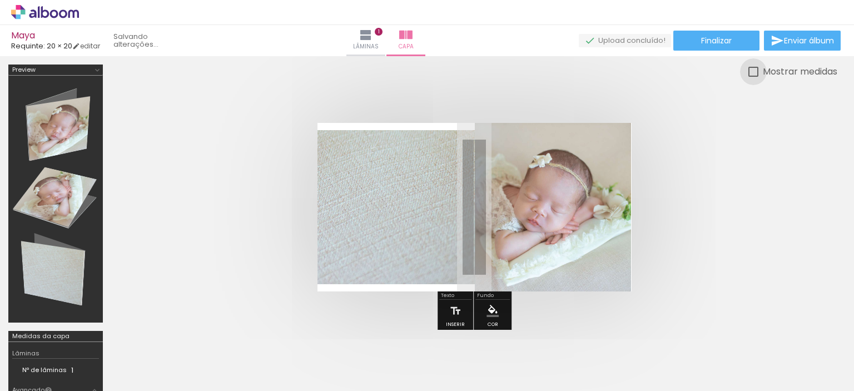
click at [757, 72] on div at bounding box center [754, 72] width 10 height 10
click at [39, 278] on div at bounding box center [55, 199] width 87 height 239
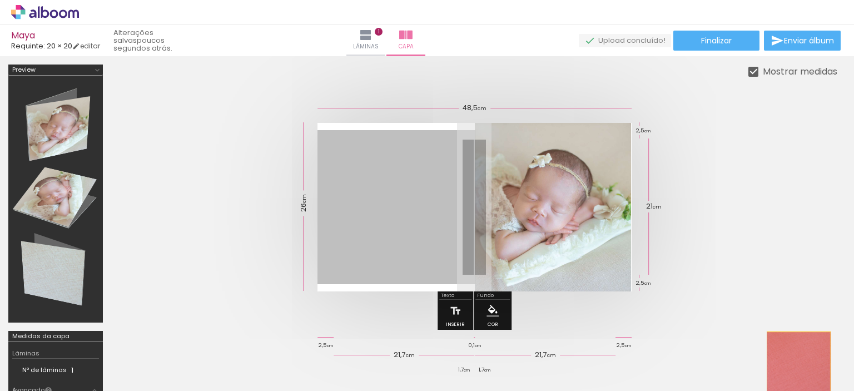
drag, startPoint x: 371, startPoint y: 226, endPoint x: 799, endPoint y: 362, distance: 449.7
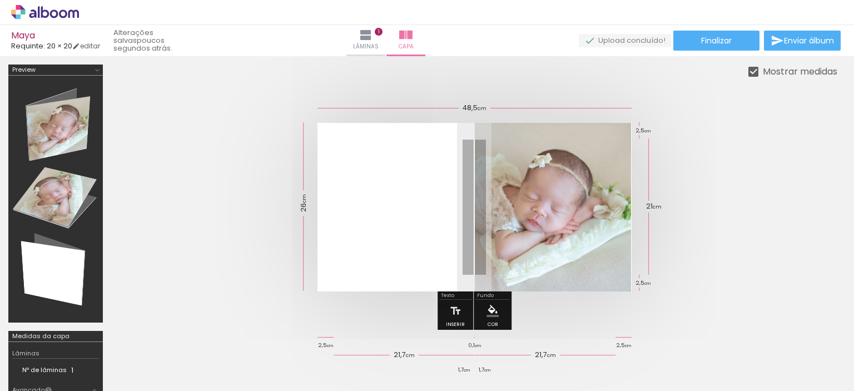
click at [791, 336] on iron-icon at bounding box center [785, 331] width 12 height 12
click at [22, 373] on iron-icon at bounding box center [15, 375] width 13 height 13
click at [0, 0] on input "file" at bounding box center [0, 0] width 0 height 0
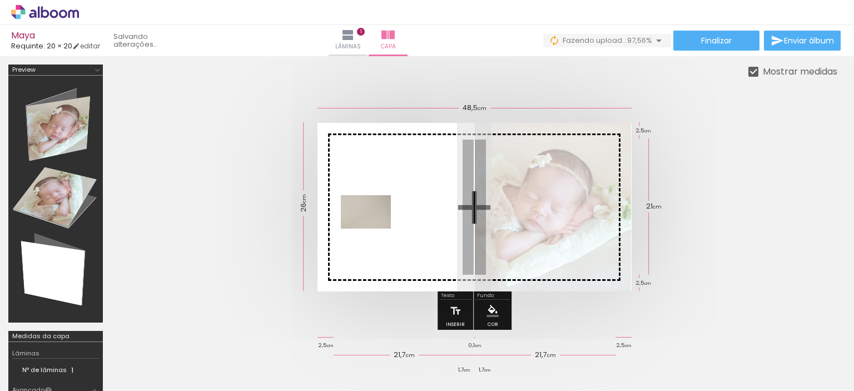
drag, startPoint x: 821, startPoint y: 362, endPoint x: 374, endPoint y: 229, distance: 466.2
click at [374, 229] on quentale-workspace at bounding box center [427, 195] width 854 height 391
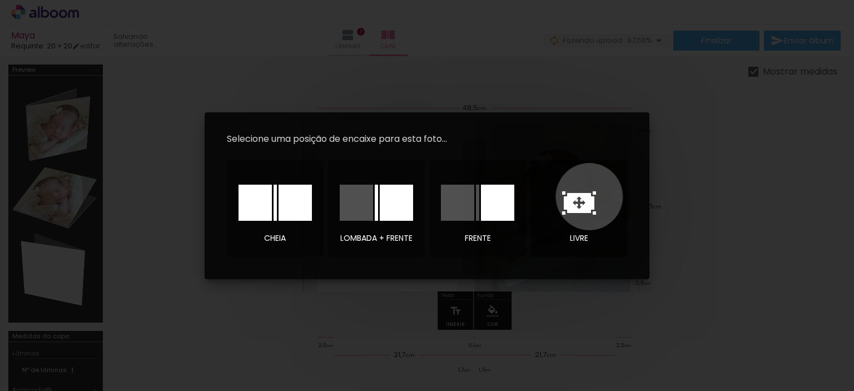
click at [590, 196] on icon at bounding box center [579, 203] width 31 height 20
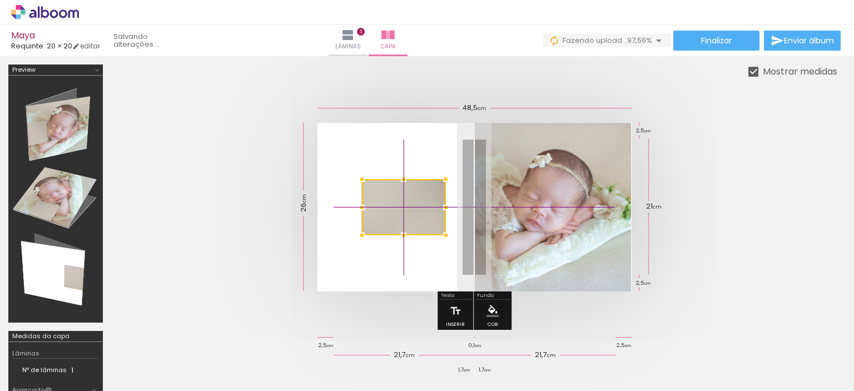
drag, startPoint x: 502, startPoint y: 199, endPoint x: 427, endPoint y: 195, distance: 75.2
click at [427, 195] on div at bounding box center [404, 207] width 84 height 56
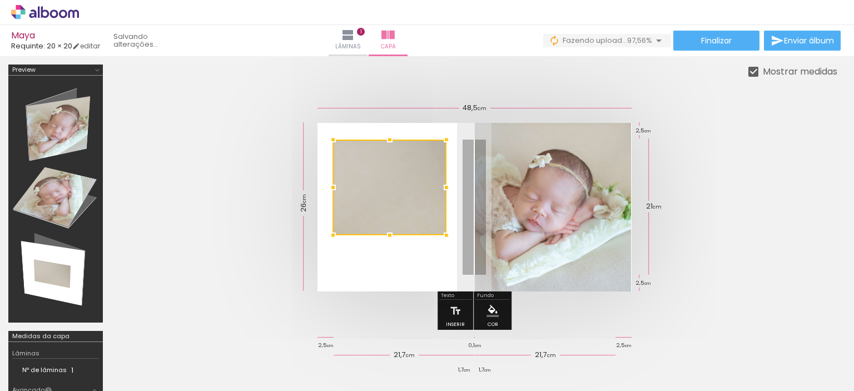
drag, startPoint x: 360, startPoint y: 178, endPoint x: 335, endPoint y: 142, distance: 43.7
click at [335, 142] on div at bounding box center [333, 140] width 22 height 22
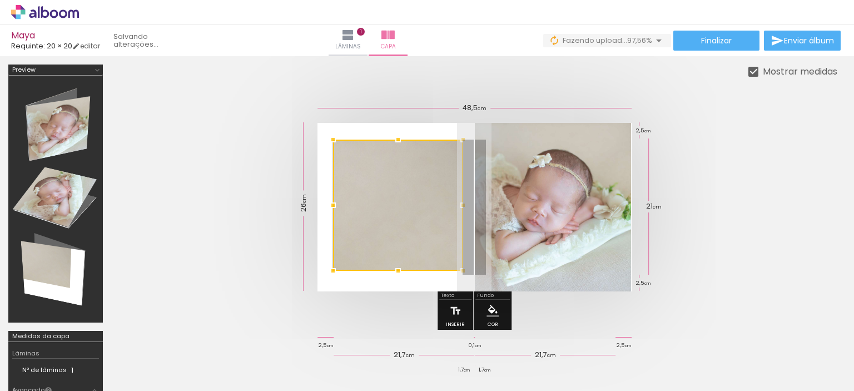
drag, startPoint x: 448, startPoint y: 238, endPoint x: 465, endPoint y: 273, distance: 39.6
click at [465, 273] on div at bounding box center [463, 271] width 22 height 22
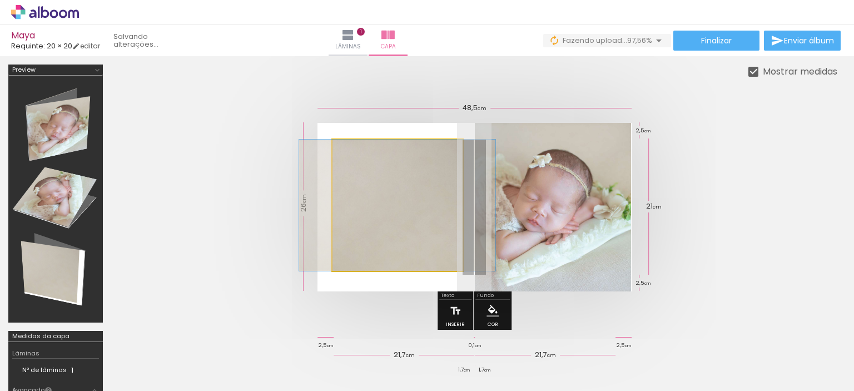
click at [438, 250] on quentale-photo at bounding box center [398, 205] width 130 height 131
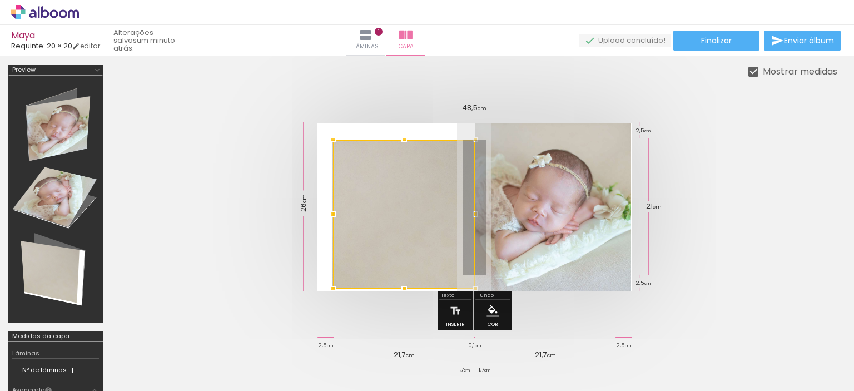
drag, startPoint x: 465, startPoint y: 273, endPoint x: 477, endPoint y: 278, distance: 12.7
click at [477, 278] on div at bounding box center [476, 289] width 22 height 22
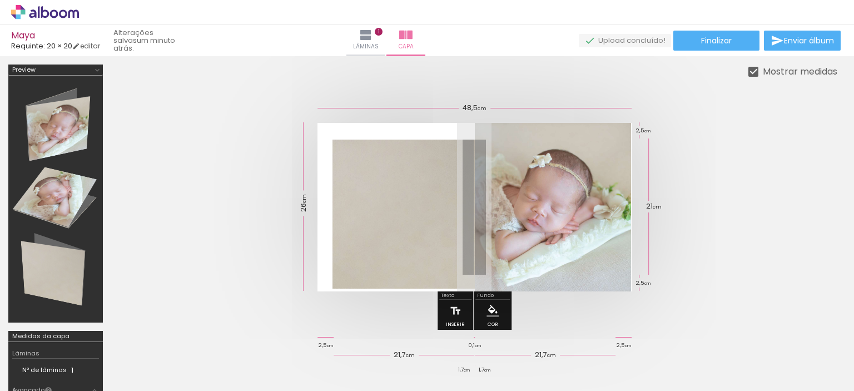
click at [742, 209] on quentale-cover at bounding box center [475, 207] width 638 height 169
click at [759, 175] on quentale-cover at bounding box center [475, 207] width 638 height 169
click at [750, 68] on div at bounding box center [754, 72] width 10 height 10
click at [434, 235] on quentale-photo at bounding box center [404, 214] width 142 height 149
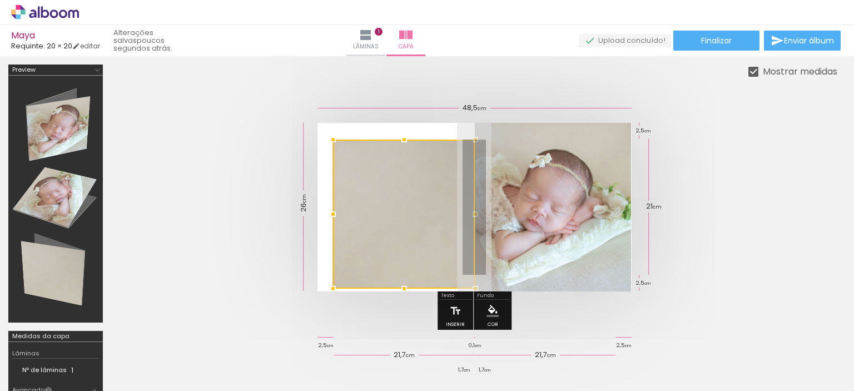
click at [480, 214] on div at bounding box center [476, 214] width 22 height 22
click at [710, 235] on quentale-cover at bounding box center [475, 207] width 638 height 169
click at [712, 231] on quentale-cover at bounding box center [475, 207] width 638 height 169
click at [491, 244] on quentale-photo at bounding box center [553, 207] width 157 height 169
click at [754, 280] on quentale-cover at bounding box center [475, 207] width 638 height 169
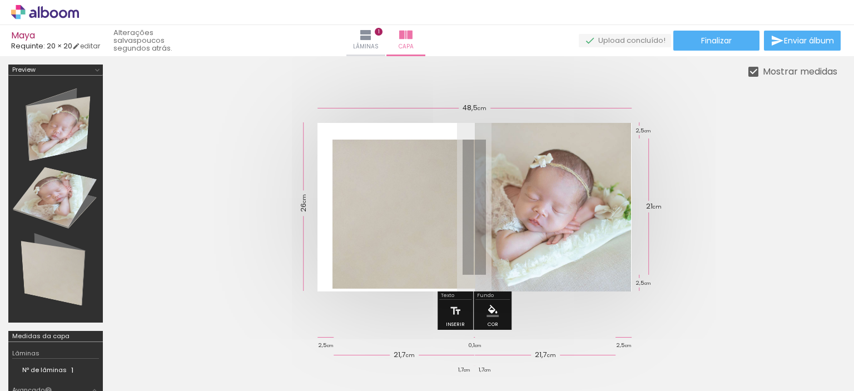
click at [736, 177] on quentale-cover at bounding box center [475, 207] width 638 height 169
click at [98, 70] on iron-icon at bounding box center [97, 70] width 9 height 9
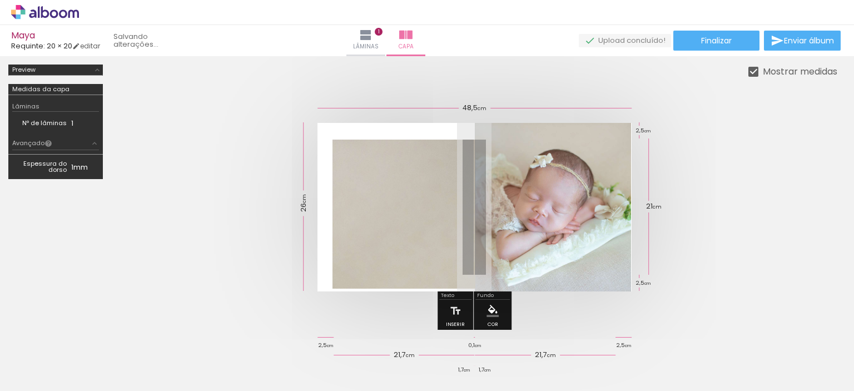
click at [98, 70] on iron-icon at bounding box center [97, 70] width 9 height 9
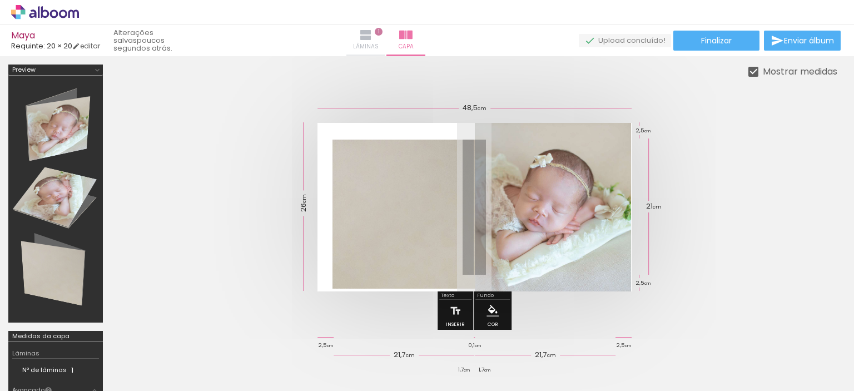
click at [373, 37] on iron-icon at bounding box center [365, 34] width 13 height 13
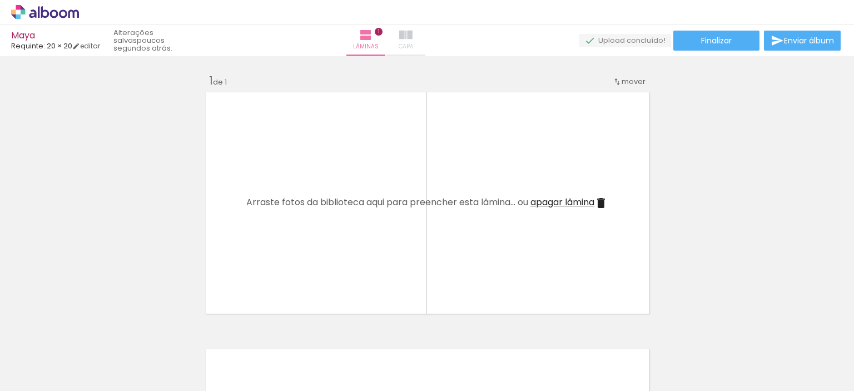
click at [413, 36] on iron-icon at bounding box center [405, 34] width 13 height 13
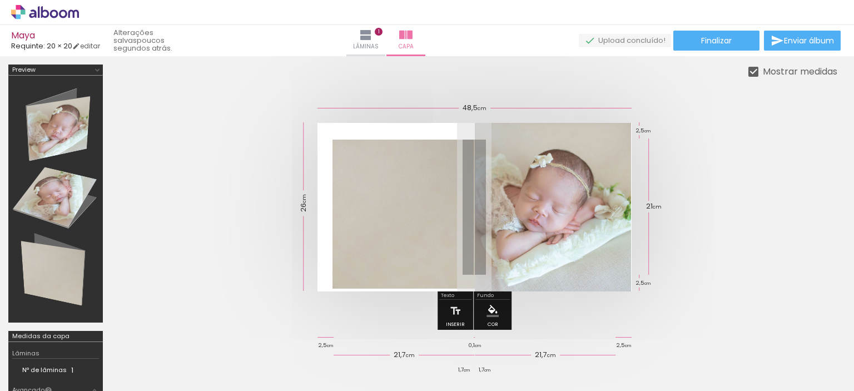
click at [731, 163] on quentale-cover at bounding box center [475, 207] width 638 height 169
click at [373, 40] on iron-icon at bounding box center [365, 34] width 13 height 13
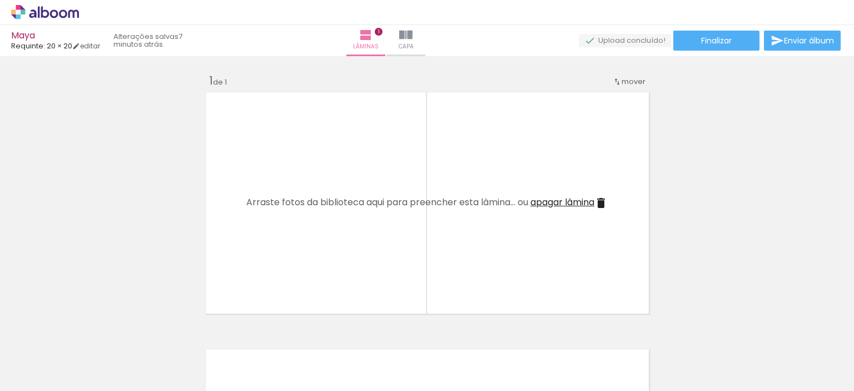
scroll to position [0, 416]
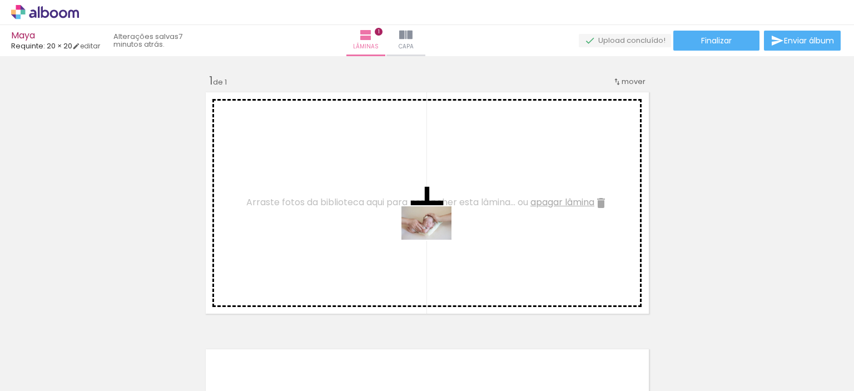
drag, startPoint x: 191, startPoint y: 354, endPoint x: 435, endPoint y: 240, distance: 269.3
click at [435, 240] on quentale-workspace at bounding box center [427, 195] width 854 height 391
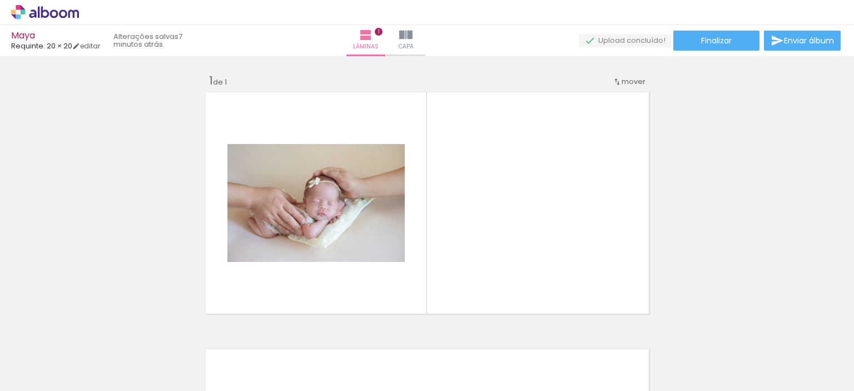
scroll to position [0, 0]
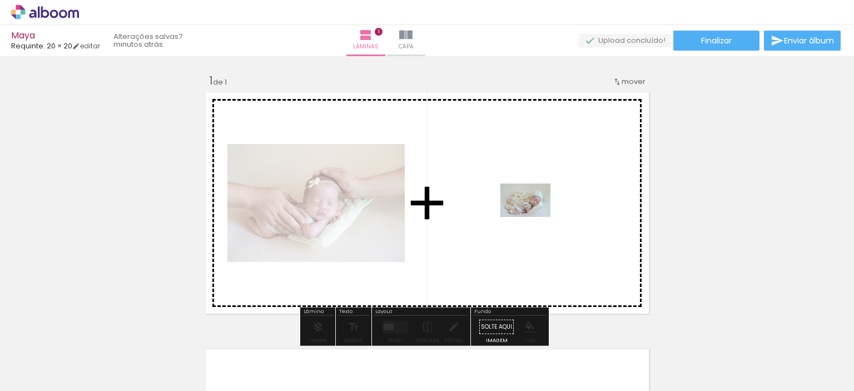
drag, startPoint x: 350, startPoint y: 364, endPoint x: 534, endPoint y: 217, distance: 235.1
click at [534, 217] on quentale-workspace at bounding box center [427, 195] width 854 height 391
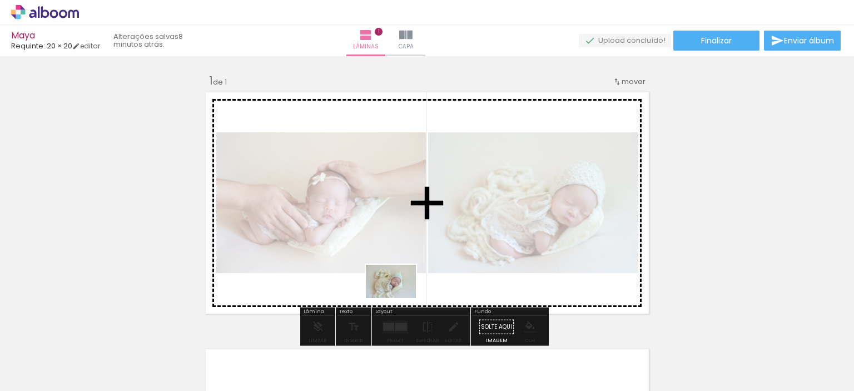
drag, startPoint x: 307, startPoint y: 360, endPoint x: 399, endPoint y: 298, distance: 111.1
click at [399, 298] on quentale-workspace at bounding box center [427, 195] width 854 height 391
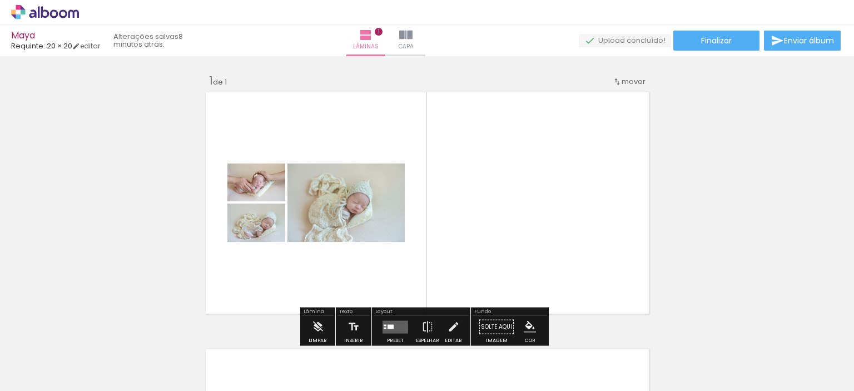
click at [407, 315] on div "Layout" at bounding box center [421, 312] width 95 height 7
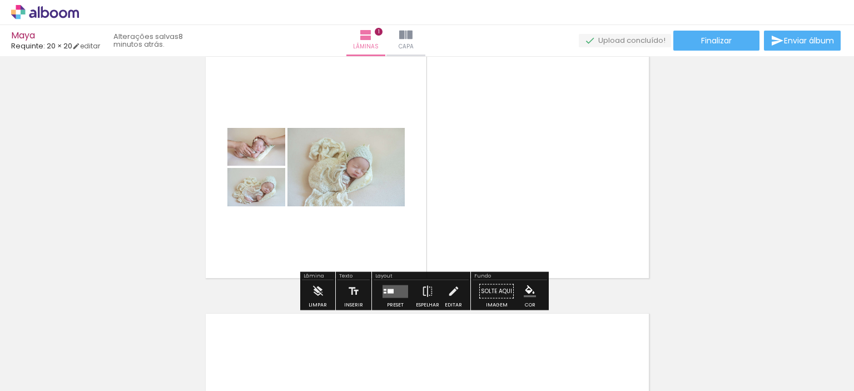
scroll to position [56, 0]
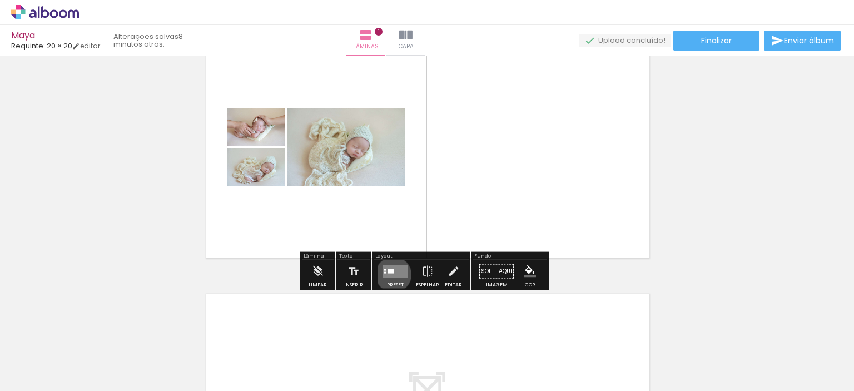
click at [391, 274] on quentale-layouter at bounding box center [396, 271] width 26 height 13
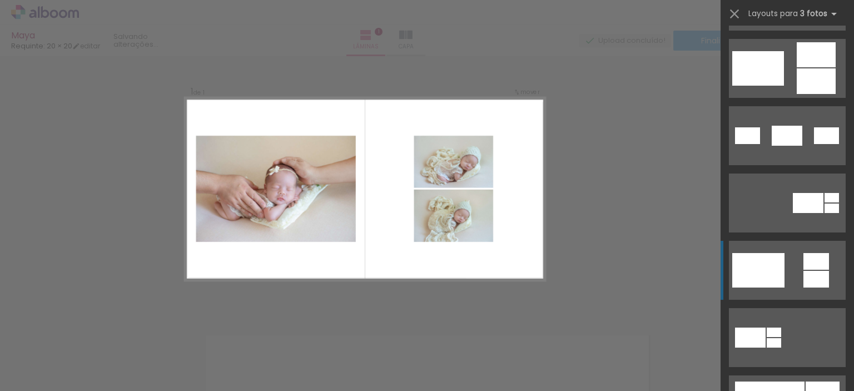
scroll to position [278, 0]
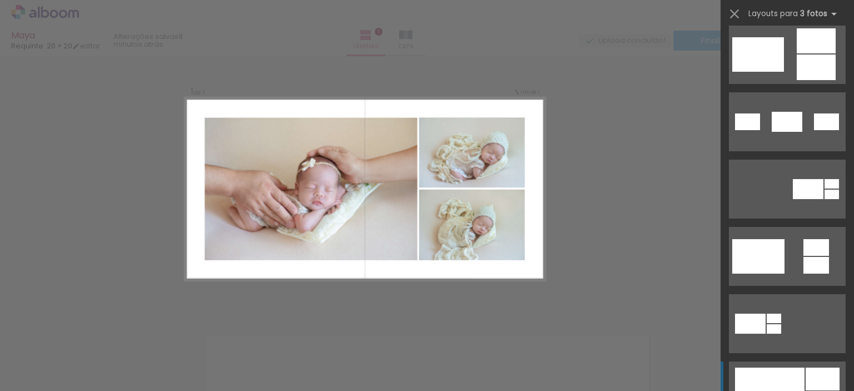
click at [806, 379] on div at bounding box center [823, 379] width 34 height 23
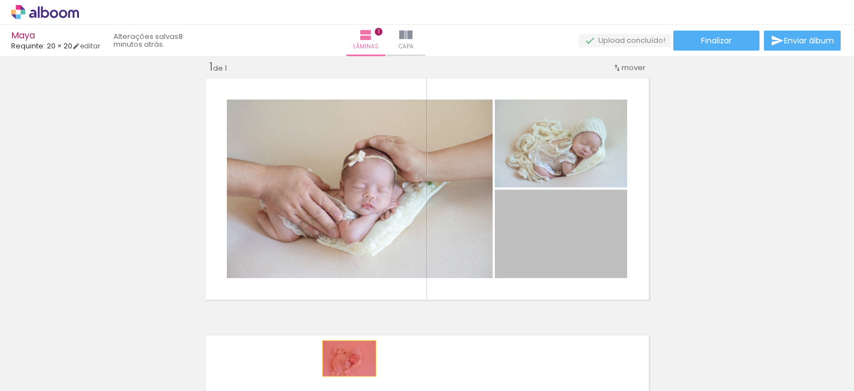
drag, startPoint x: 581, startPoint y: 249, endPoint x: 344, endPoint y: 358, distance: 261.4
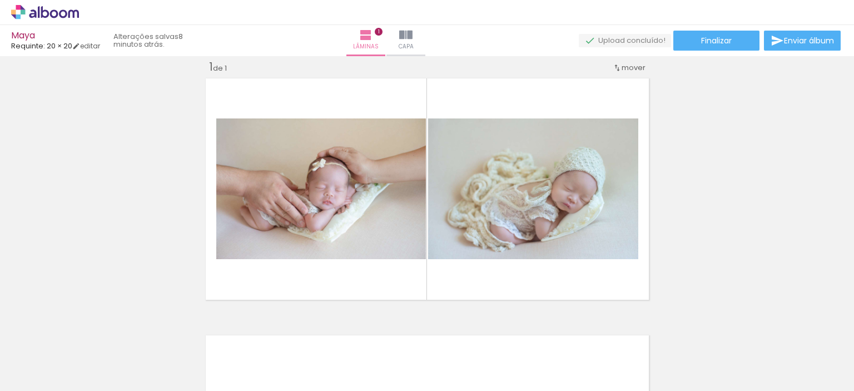
scroll to position [0, 1212]
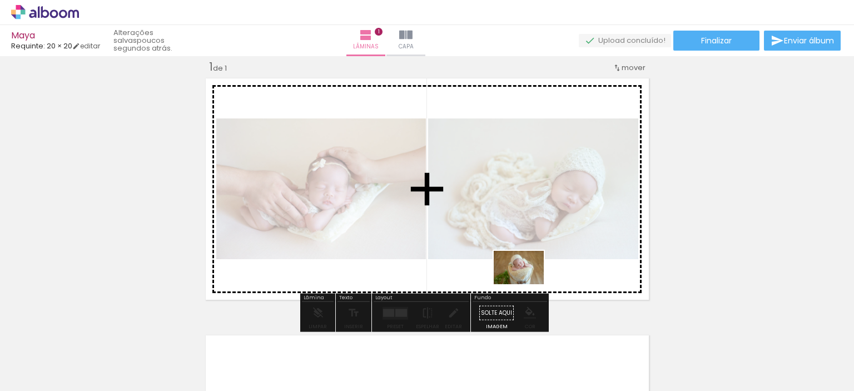
drag, startPoint x: 274, startPoint y: 369, endPoint x: 527, endPoint y: 284, distance: 267.4
click at [527, 284] on quentale-workspace at bounding box center [427, 195] width 854 height 391
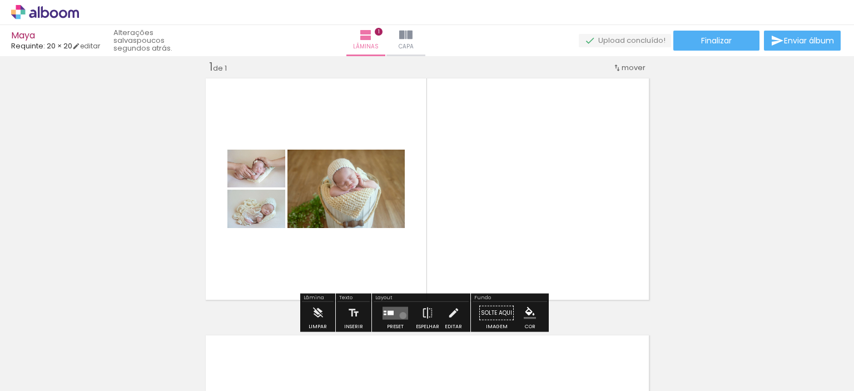
click at [401, 315] on quentale-layouter at bounding box center [396, 313] width 26 height 13
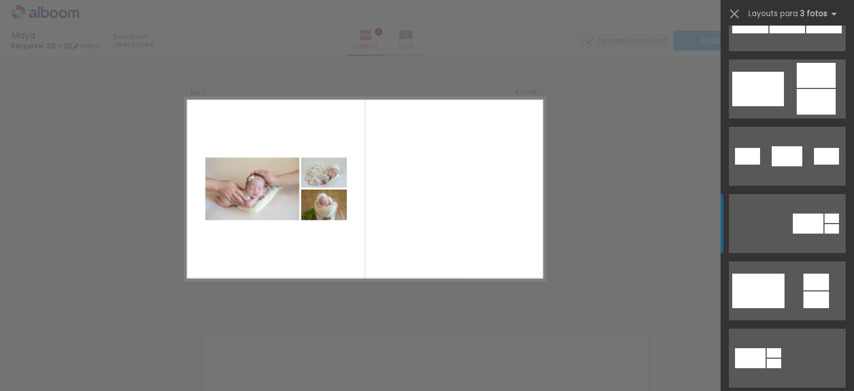
scroll to position [278, 0]
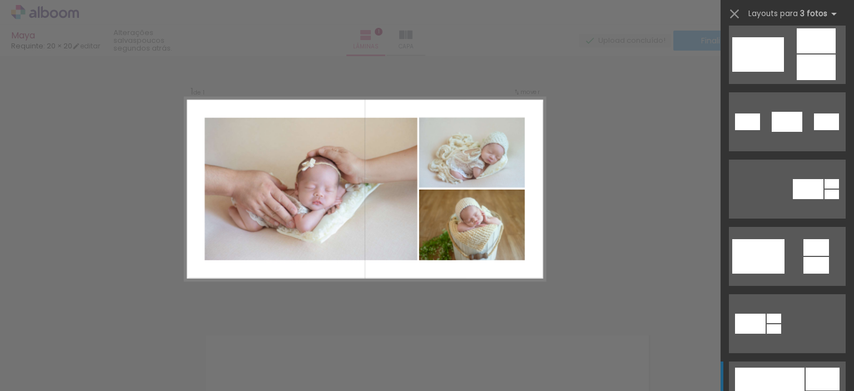
click at [806, 377] on div at bounding box center [823, 379] width 34 height 23
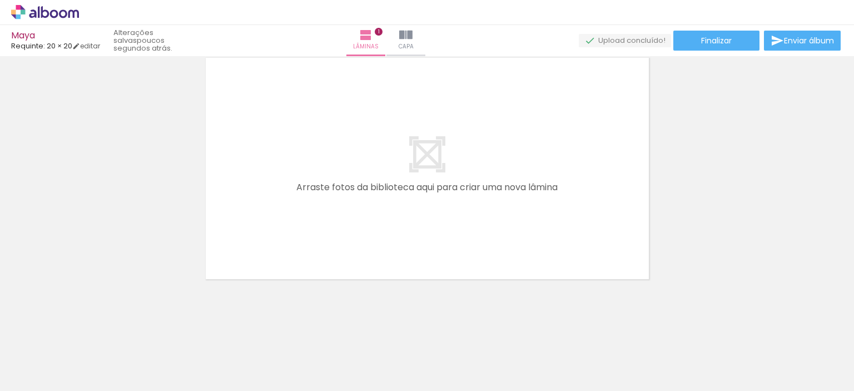
scroll to position [0, 655]
click at [325, 362] on div at bounding box center [328, 353] width 55 height 37
click at [326, 359] on div at bounding box center [328, 353] width 55 height 37
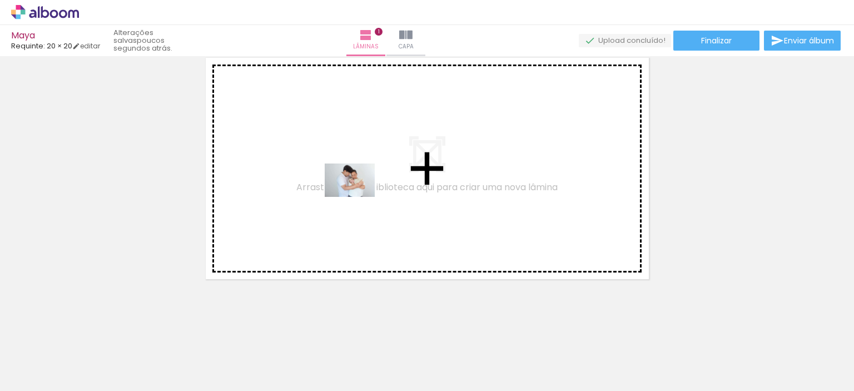
drag, startPoint x: 214, startPoint y: 362, endPoint x: 358, endPoint y: 197, distance: 219.2
click at [358, 197] on quentale-workspace at bounding box center [427, 195] width 854 height 391
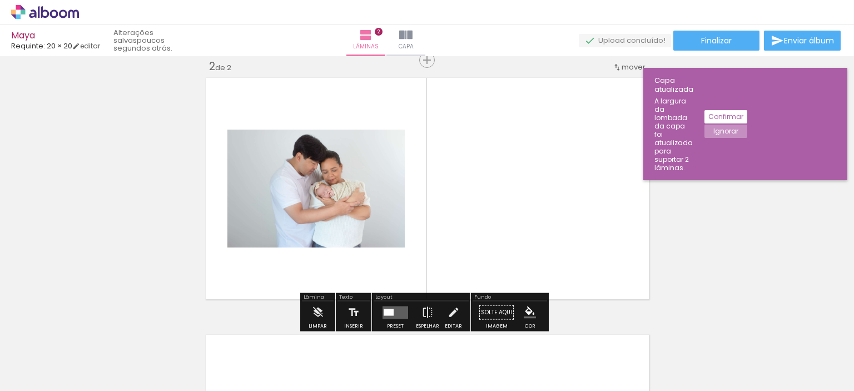
scroll to position [271, 0]
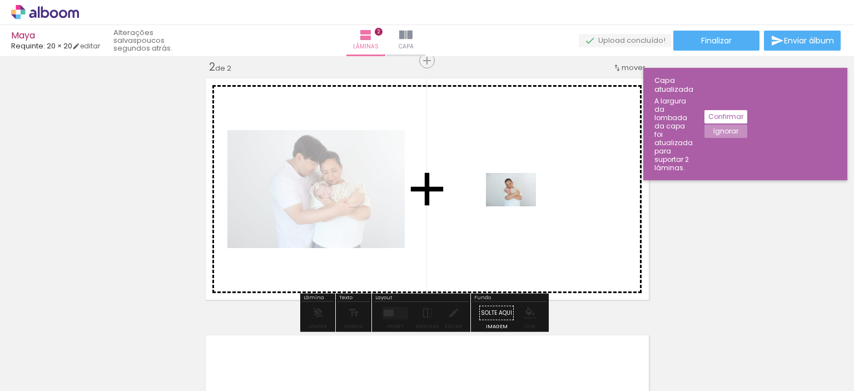
drag, startPoint x: 134, startPoint y: 360, endPoint x: 520, endPoint y: 206, distance: 415.5
click at [520, 206] on quentale-workspace at bounding box center [427, 195] width 854 height 391
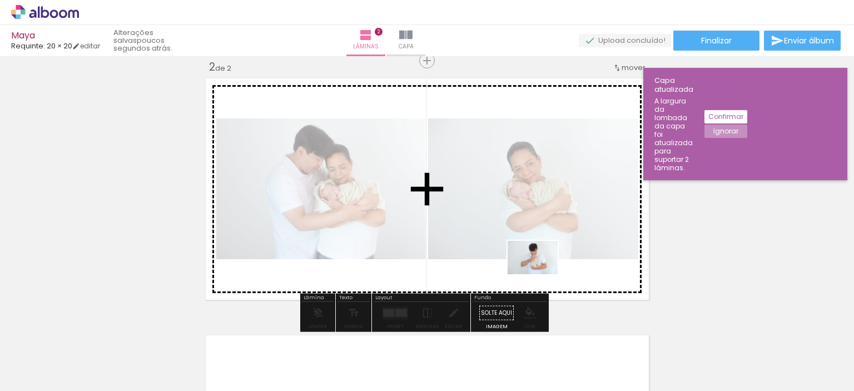
drag, startPoint x: 282, startPoint y: 364, endPoint x: 541, endPoint y: 274, distance: 274.5
click at [541, 274] on quentale-workspace at bounding box center [427, 195] width 854 height 391
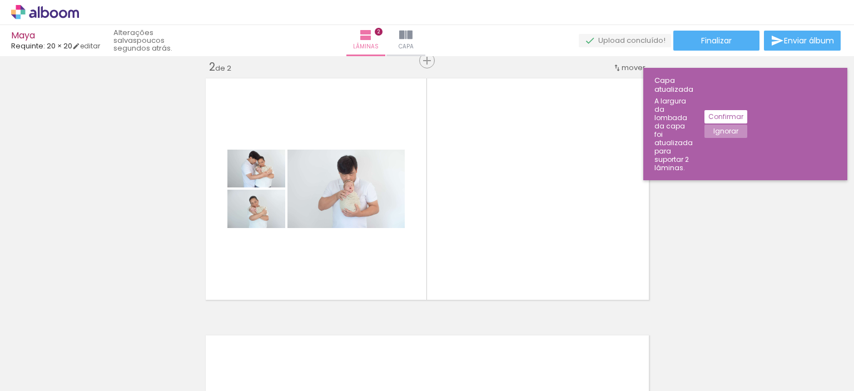
scroll to position [0, 1794]
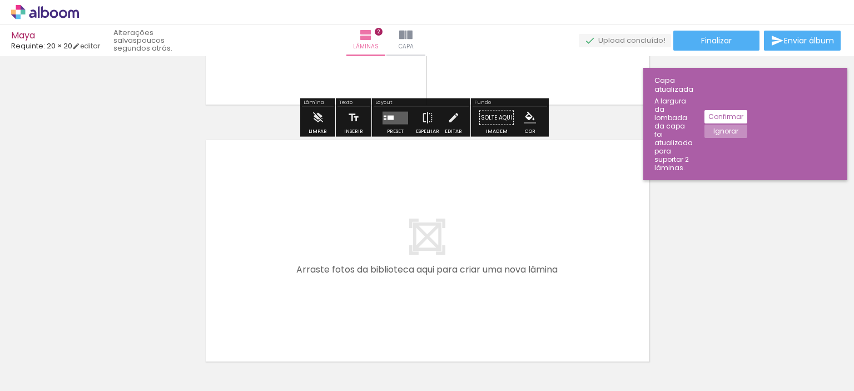
scroll to position [493, 0]
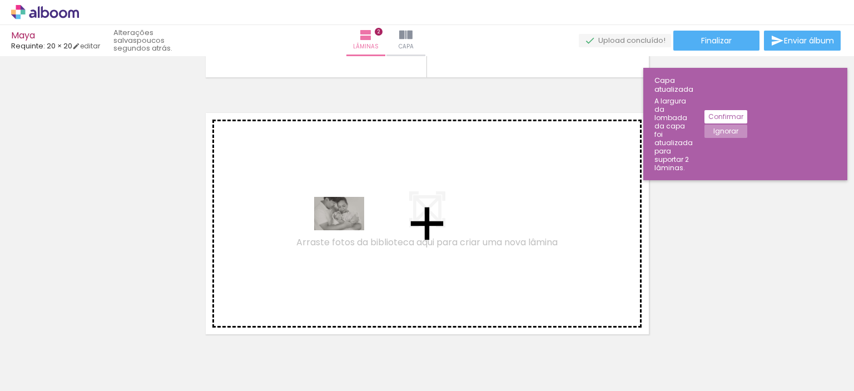
drag, startPoint x: 325, startPoint y: 367, endPoint x: 348, endPoint y: 230, distance: 138.2
click at [348, 230] on quentale-workspace at bounding box center [427, 195] width 854 height 391
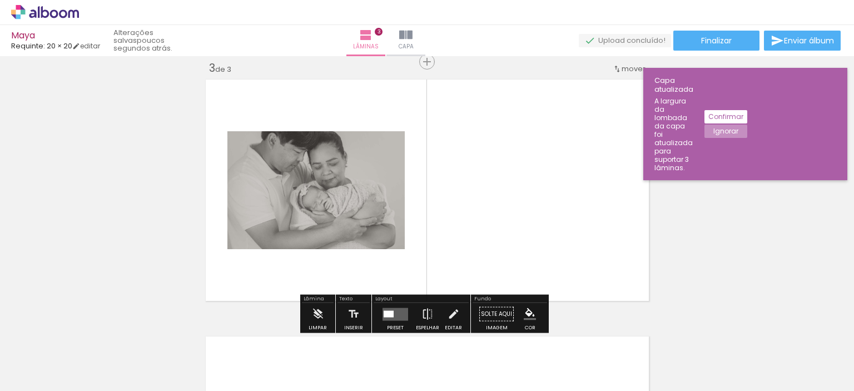
scroll to position [528, 0]
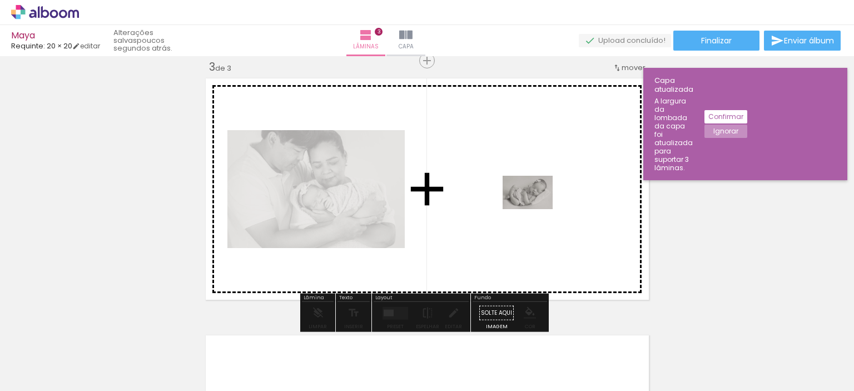
drag, startPoint x: 244, startPoint y: 354, endPoint x: 536, endPoint y: 209, distance: 326.2
click at [536, 209] on quentale-workspace at bounding box center [427, 195] width 854 height 391
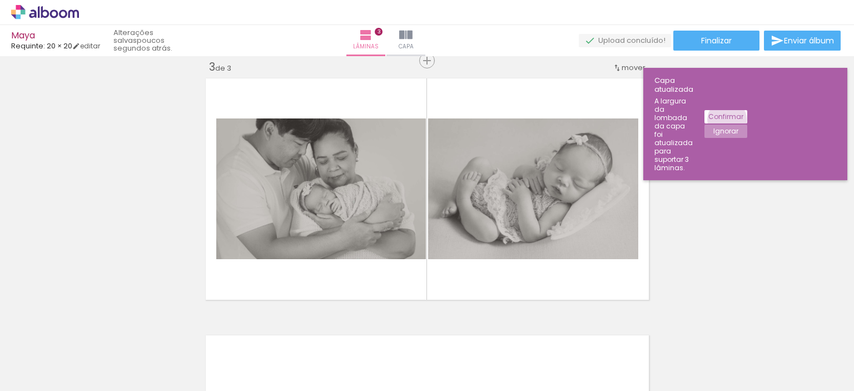
click at [0, 0] on slot "Confirmar" at bounding box center [0, 0] width 0 height 0
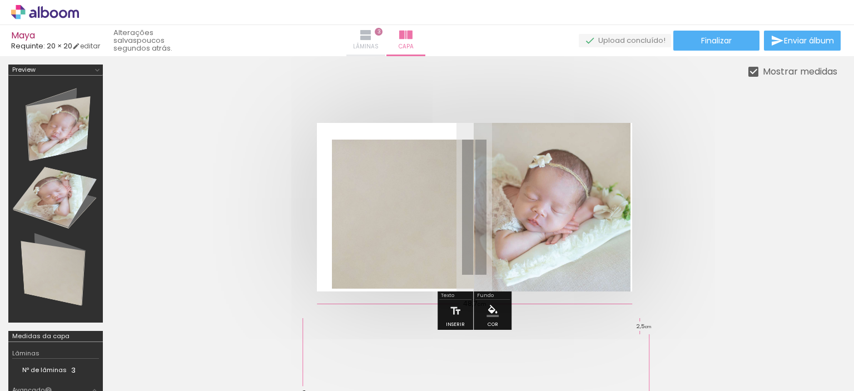
click at [379, 46] on span "Lâminas" at bounding box center [366, 47] width 26 height 10
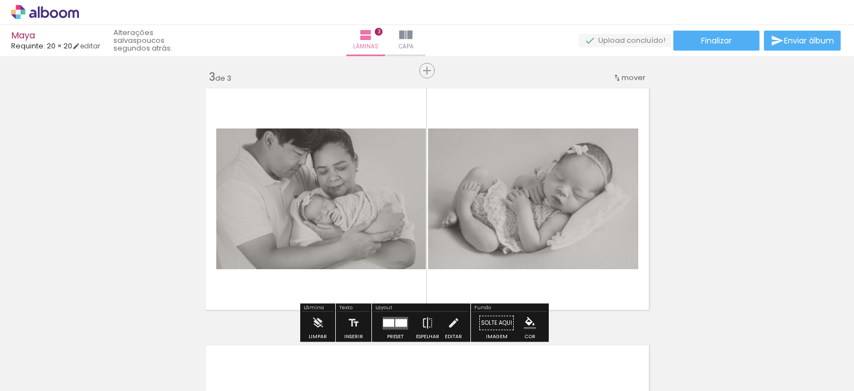
scroll to position [556, 0]
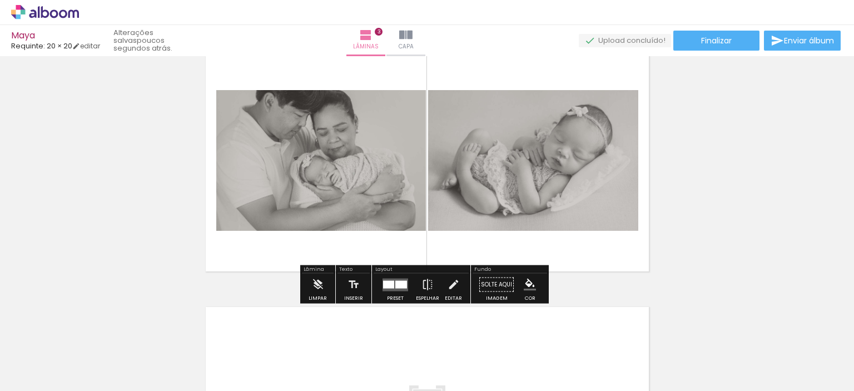
click at [355, 191] on quentale-photo at bounding box center [321, 160] width 210 height 141
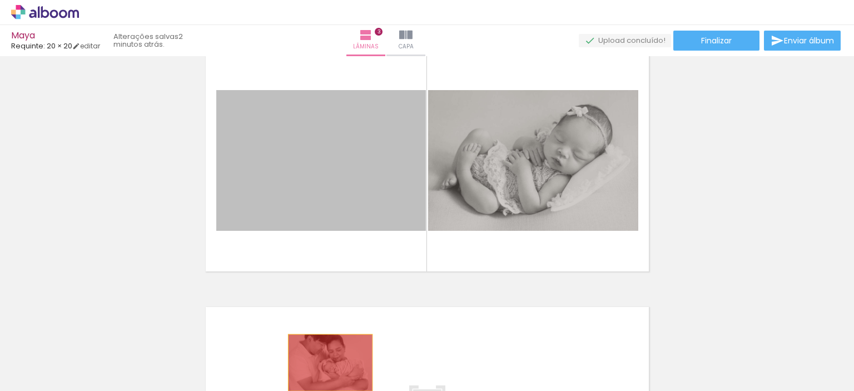
drag, startPoint x: 285, startPoint y: 179, endPoint x: 326, endPoint y: 363, distance: 188.7
click at [326, 363] on quentale-workspace at bounding box center [427, 195] width 854 height 391
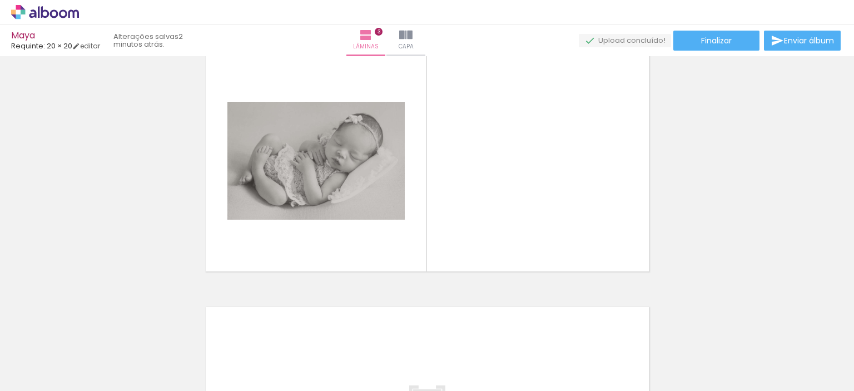
click at [291, 333] on iron-icon at bounding box center [287, 331] width 12 height 12
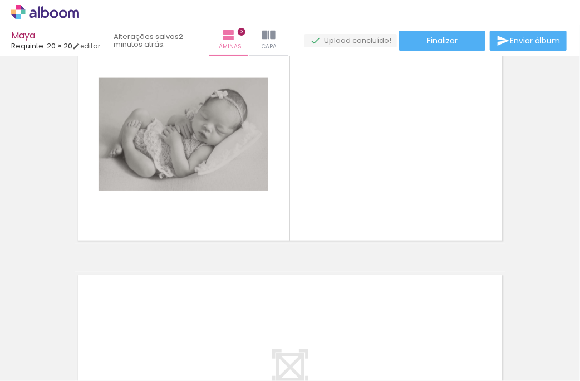
scroll to position [535, 0]
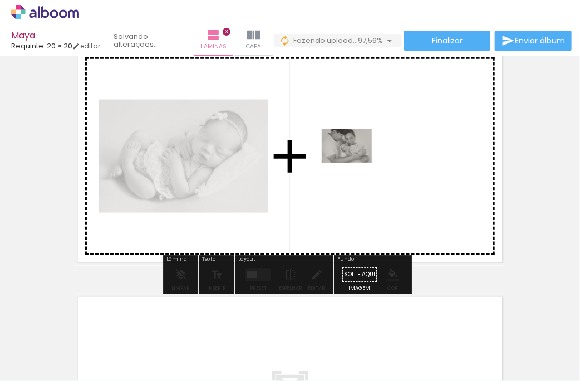
drag, startPoint x: 358, startPoint y: 338, endPoint x: 355, endPoint y: 162, distance: 175.8
click at [355, 162] on quentale-workspace at bounding box center [290, 190] width 580 height 381
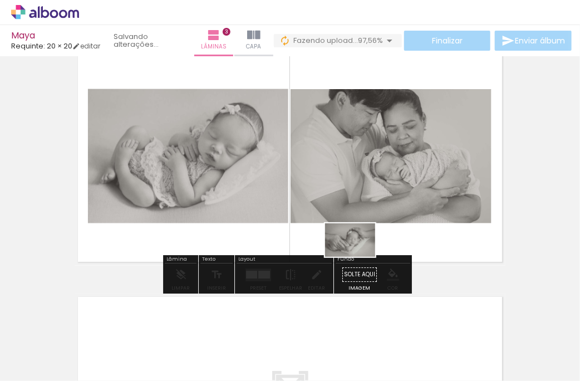
drag, startPoint x: 244, startPoint y: 353, endPoint x: 358, endPoint y: 256, distance: 150.0
click at [358, 256] on quentale-workspace at bounding box center [290, 190] width 580 height 381
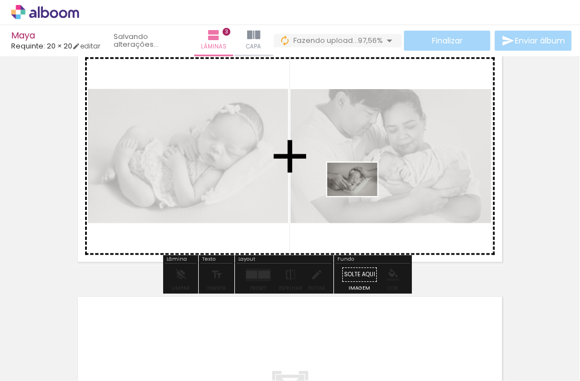
drag, startPoint x: 267, startPoint y: 348, endPoint x: 360, endPoint y: 196, distance: 178.8
click at [360, 196] on quentale-workspace at bounding box center [290, 190] width 580 height 381
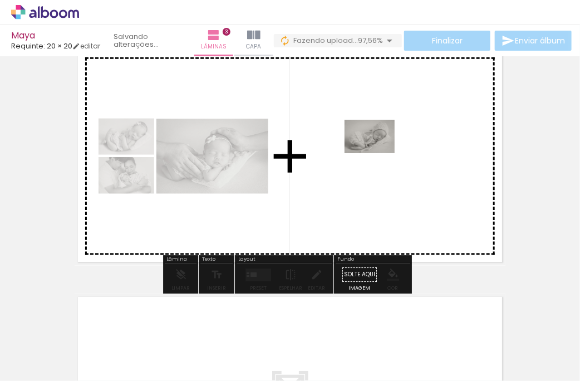
drag, startPoint x: 187, startPoint y: 344, endPoint x: 378, endPoint y: 153, distance: 270.2
click at [378, 153] on quentale-workspace at bounding box center [290, 190] width 580 height 381
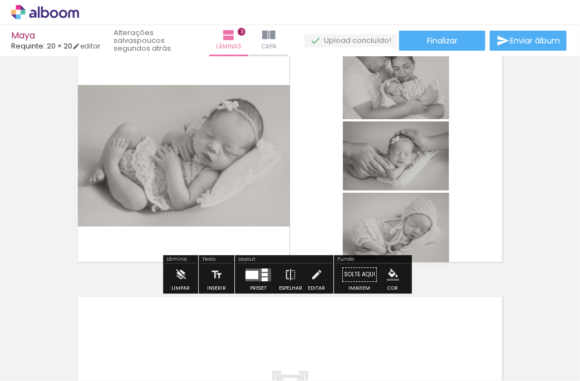
click at [251, 278] on quentale-layouter at bounding box center [258, 274] width 26 height 13
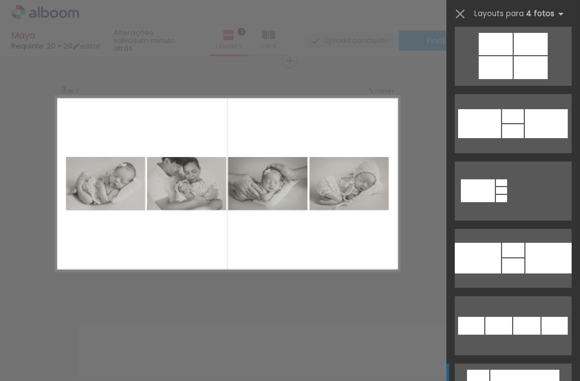
scroll to position [1446, 0]
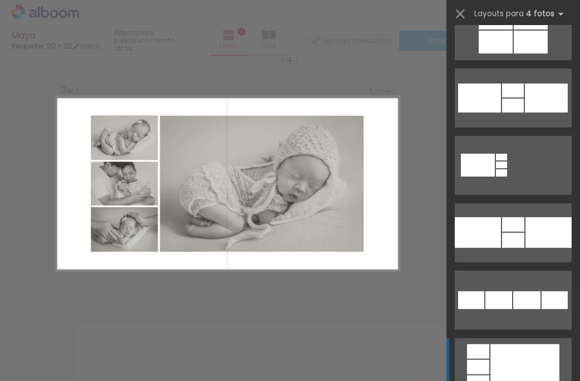
click at [506, 347] on div at bounding box center [524, 367] width 69 height 46
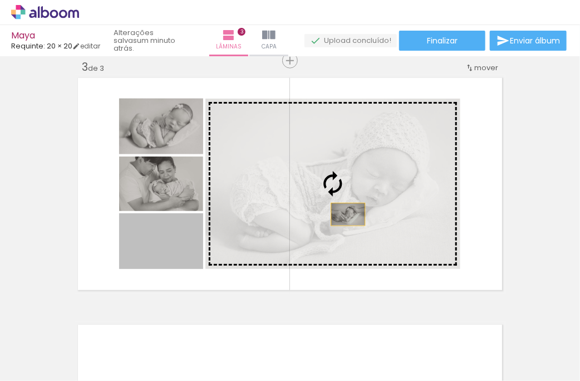
drag, startPoint x: 184, startPoint y: 255, endPoint x: 344, endPoint y: 214, distance: 166.0
click at [0, 0] on slot at bounding box center [0, 0] width 0 height 0
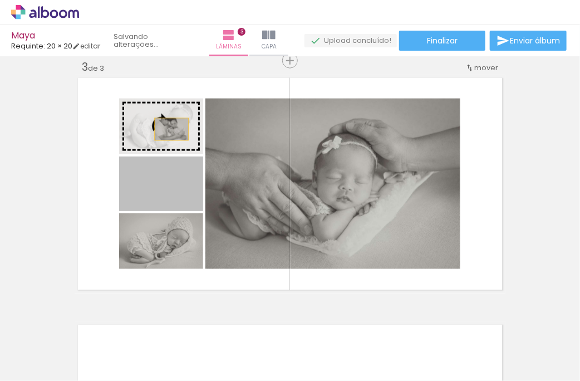
drag, startPoint x: 184, startPoint y: 187, endPoint x: 167, endPoint y: 129, distance: 60.6
click at [0, 0] on slot at bounding box center [0, 0] width 0 height 0
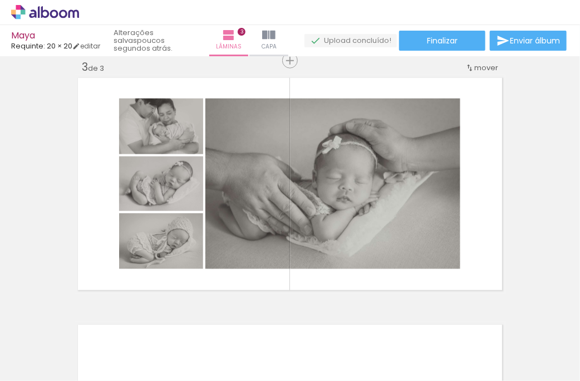
scroll to position [0, 1537]
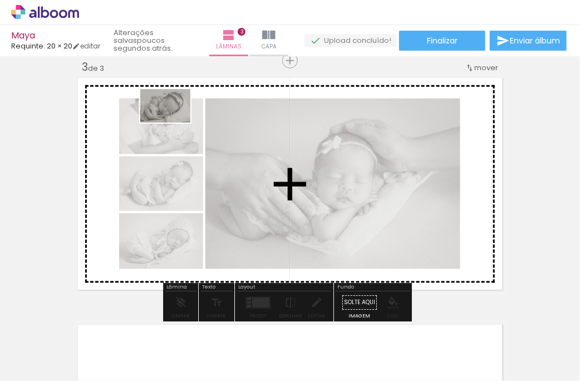
drag, startPoint x: 269, startPoint y: 347, endPoint x: 174, endPoint y: 122, distance: 244.3
click at [174, 122] on quentale-workspace at bounding box center [290, 190] width 580 height 381
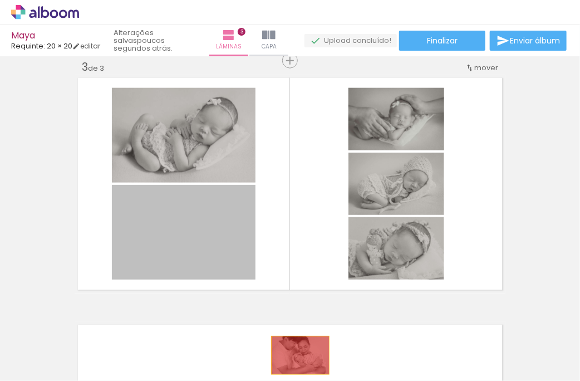
drag, startPoint x: 195, startPoint y: 260, endPoint x: 296, endPoint y: 355, distance: 138.5
click at [296, 355] on quentale-workspace at bounding box center [290, 190] width 580 height 381
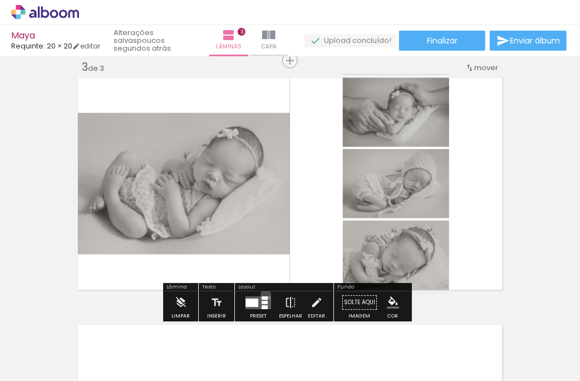
click at [263, 294] on div at bounding box center [258, 303] width 30 height 22
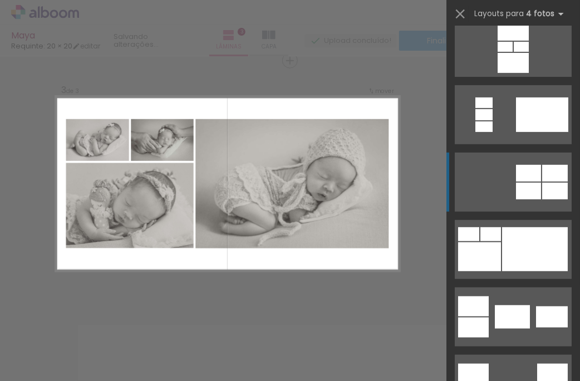
scroll to position [167, 0]
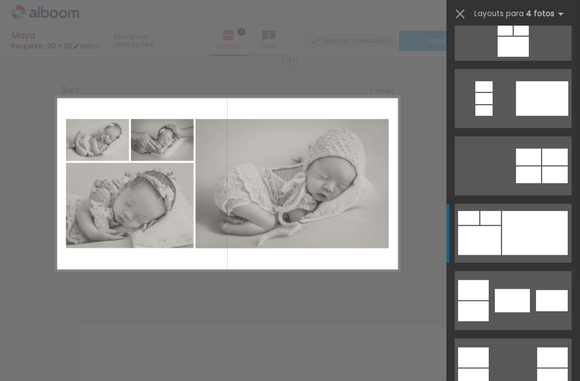
click at [527, 229] on div at bounding box center [535, 233] width 66 height 44
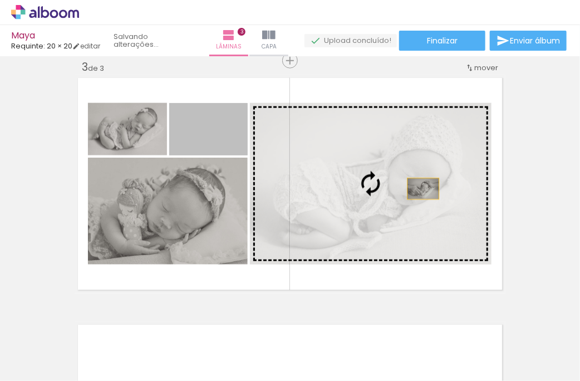
drag, startPoint x: 226, startPoint y: 144, endPoint x: 419, endPoint y: 189, distance: 197.6
click at [0, 0] on slot at bounding box center [0, 0] width 0 height 0
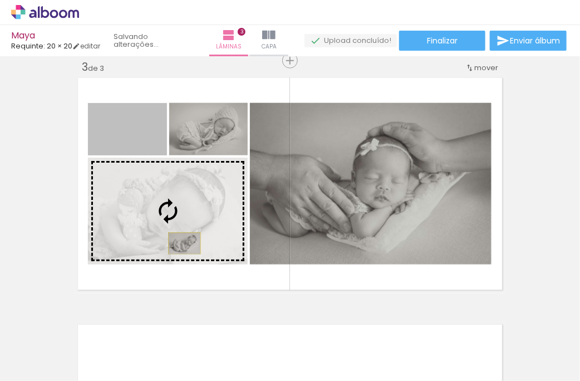
drag, startPoint x: 152, startPoint y: 145, endPoint x: 180, endPoint y: 243, distance: 101.9
click at [0, 0] on slot at bounding box center [0, 0] width 0 height 0
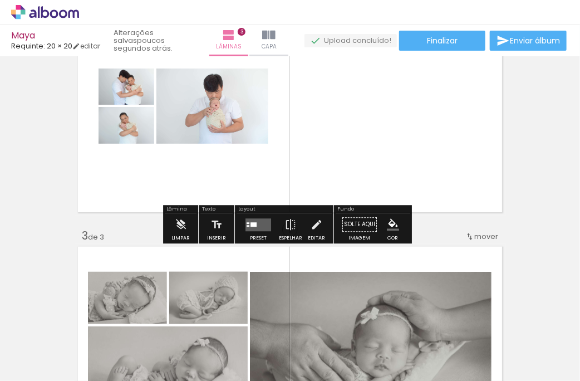
scroll to position [340, 0]
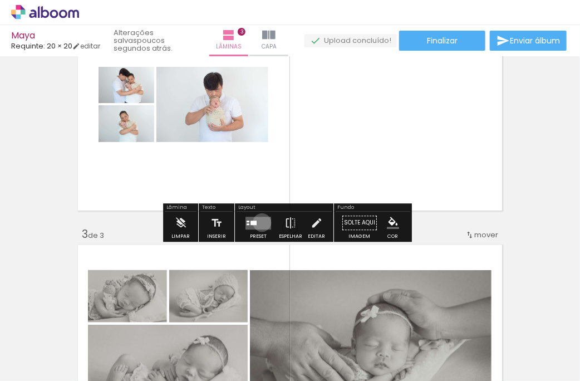
click at [259, 222] on quentale-layouter at bounding box center [258, 222] width 26 height 13
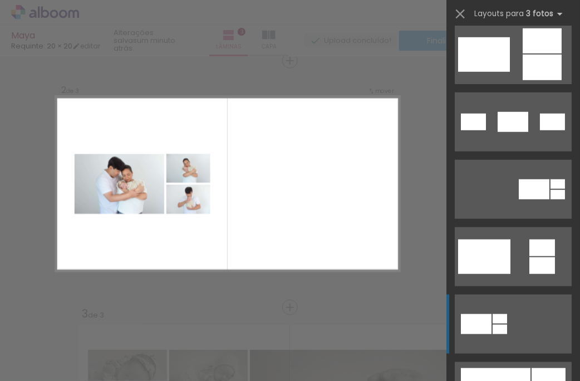
scroll to position [389, 0]
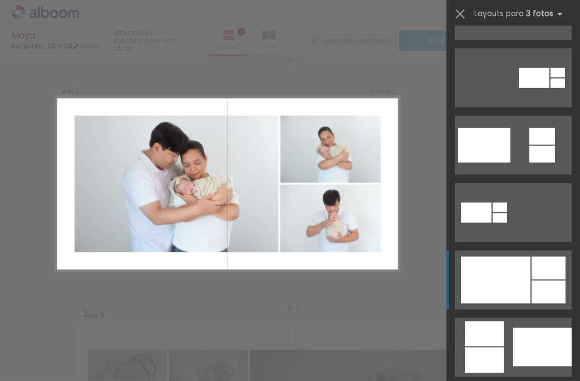
click at [512, 293] on div at bounding box center [496, 279] width 70 height 47
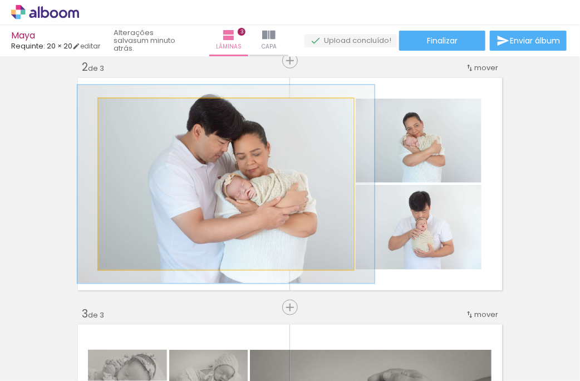
drag, startPoint x: 122, startPoint y: 108, endPoint x: 128, endPoint y: 108, distance: 6.1
type paper-slider "116"
click at [128, 108] on div at bounding box center [131, 110] width 10 height 10
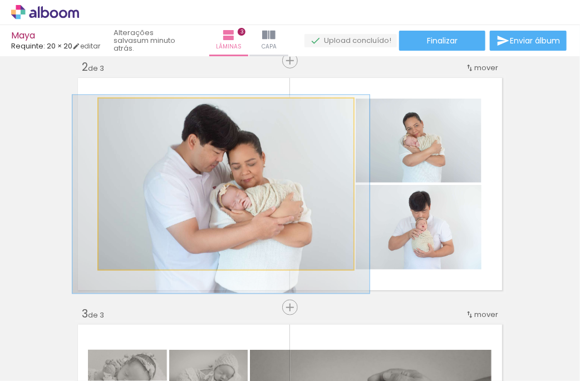
drag, startPoint x: 328, startPoint y: 184, endPoint x: 323, endPoint y: 194, distance: 11.2
click at [323, 194] on quentale-photo at bounding box center [225, 183] width 255 height 171
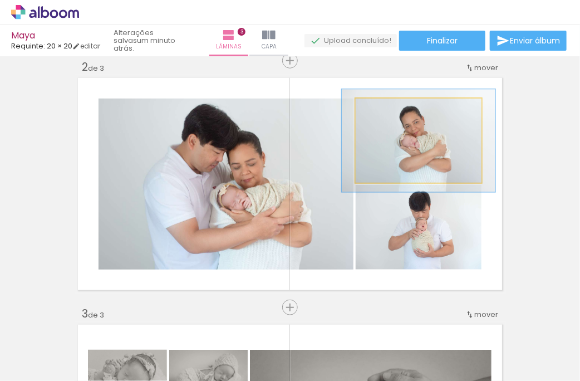
drag, startPoint x: 381, startPoint y: 112, endPoint x: 389, endPoint y: 111, distance: 8.4
type paper-slider "122"
click at [389, 111] on div at bounding box center [390, 110] width 18 height 18
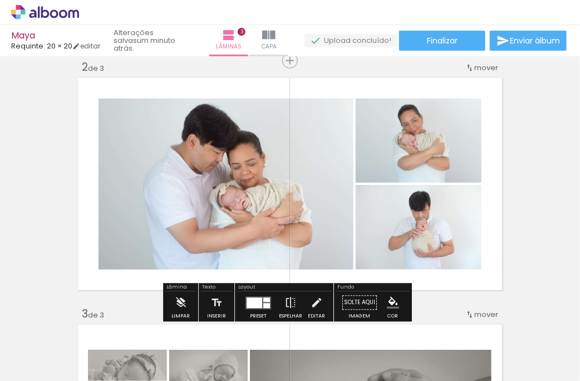
click at [443, 261] on quentale-photo at bounding box center [418, 227] width 126 height 85
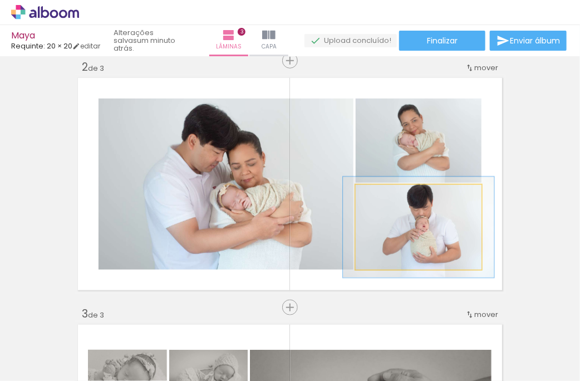
drag, startPoint x: 378, startPoint y: 196, endPoint x: 386, endPoint y: 196, distance: 7.2
type paper-slider "119"
click at [386, 196] on div at bounding box center [389, 196] width 10 height 10
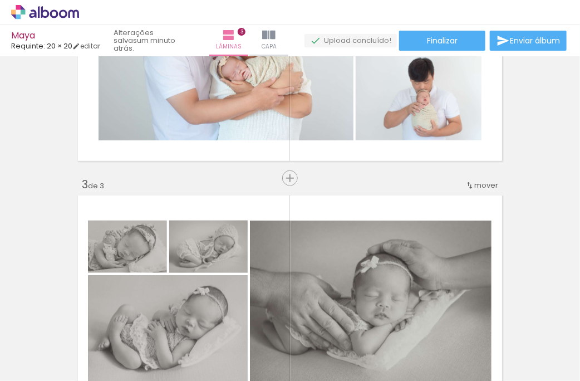
click at [475, 185] on span "mover" at bounding box center [486, 185] width 24 height 11
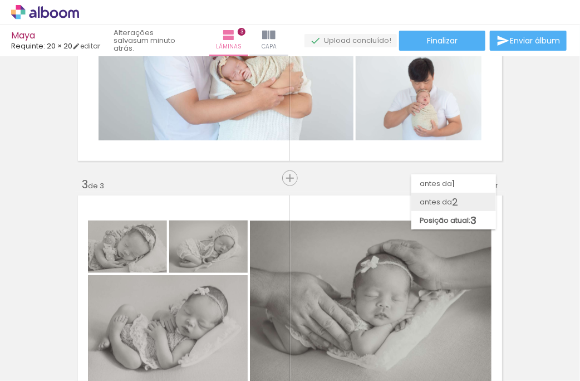
click at [466, 204] on paper-item "antes da 2" at bounding box center [453, 201] width 85 height 18
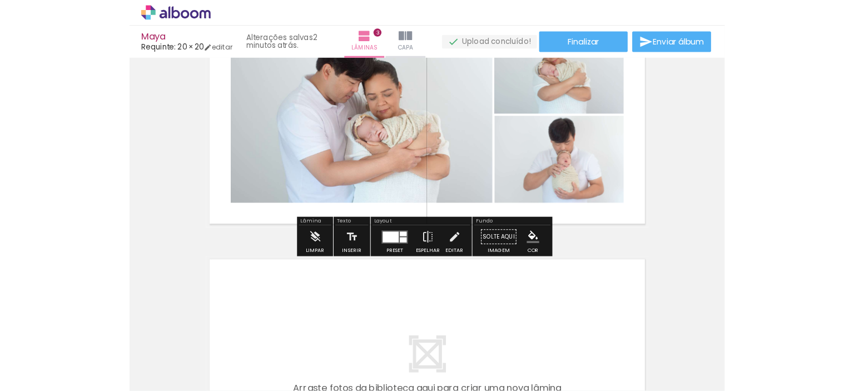
scroll to position [594, 0]
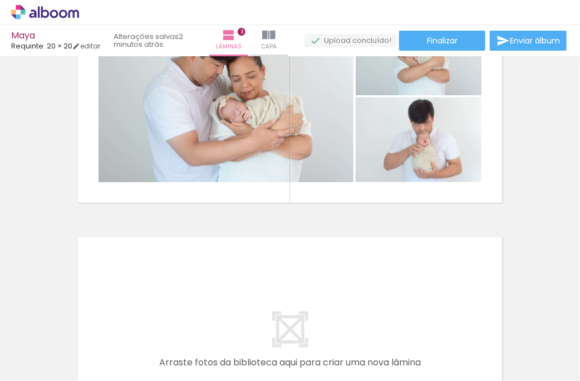
click at [360, 266] on quentale-layouter at bounding box center [290, 343] width 431 height 219
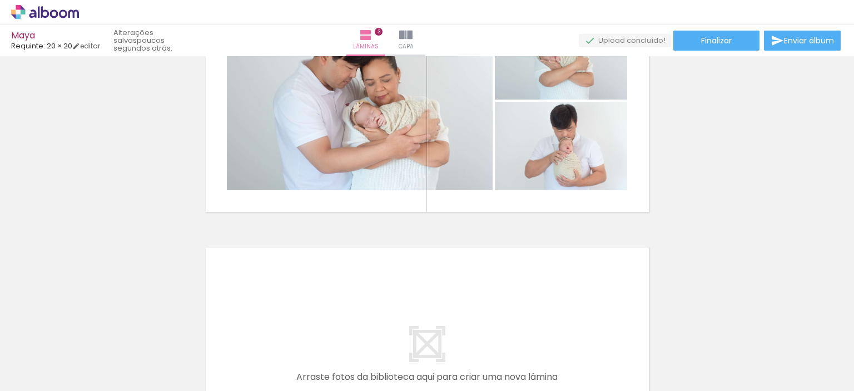
scroll to position [671, 0]
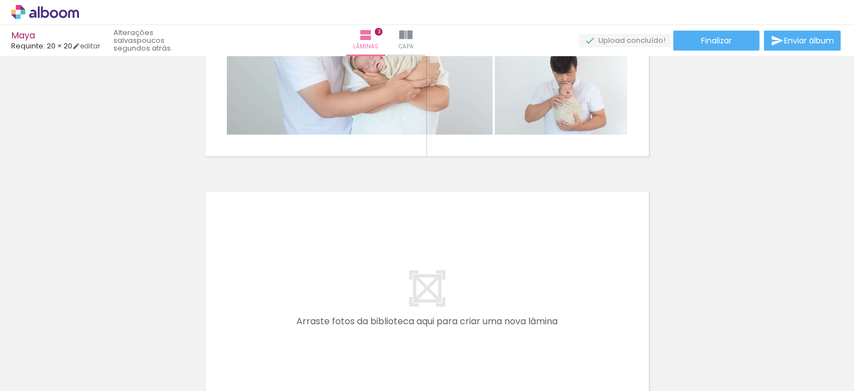
click at [234, 354] on div at bounding box center [227, 353] width 55 height 37
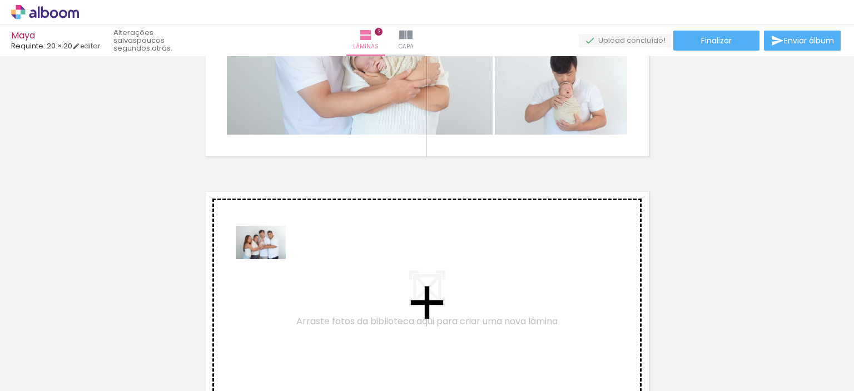
drag, startPoint x: 241, startPoint y: 357, endPoint x: 269, endPoint y: 259, distance: 101.3
click at [269, 259] on quentale-workspace at bounding box center [427, 195] width 854 height 391
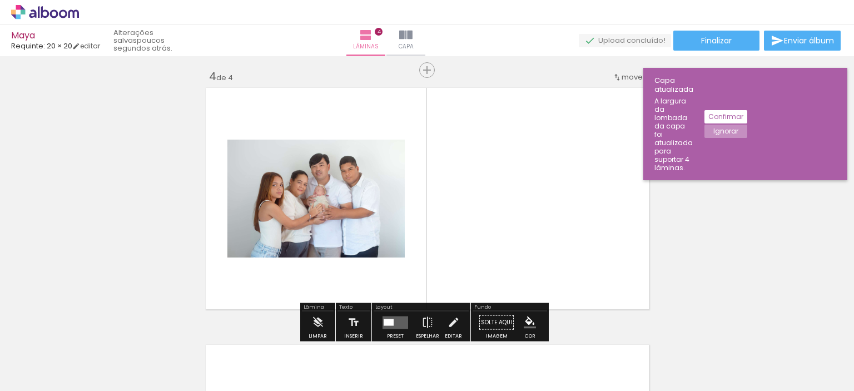
scroll to position [785, 0]
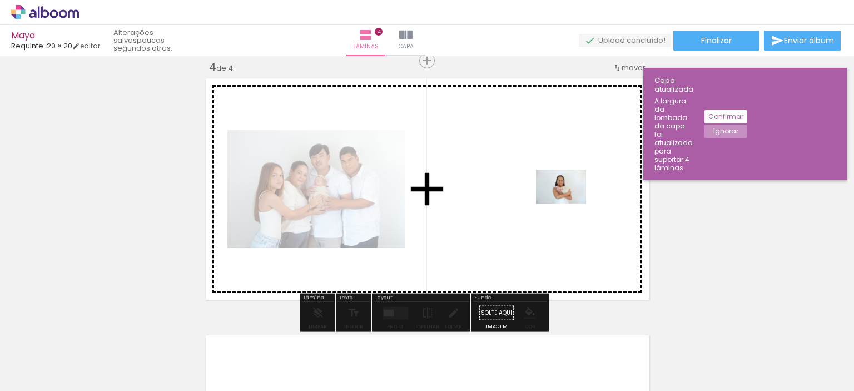
drag, startPoint x: 372, startPoint y: 354, endPoint x: 570, endPoint y: 204, distance: 248.6
click at [570, 204] on quentale-workspace at bounding box center [427, 195] width 854 height 391
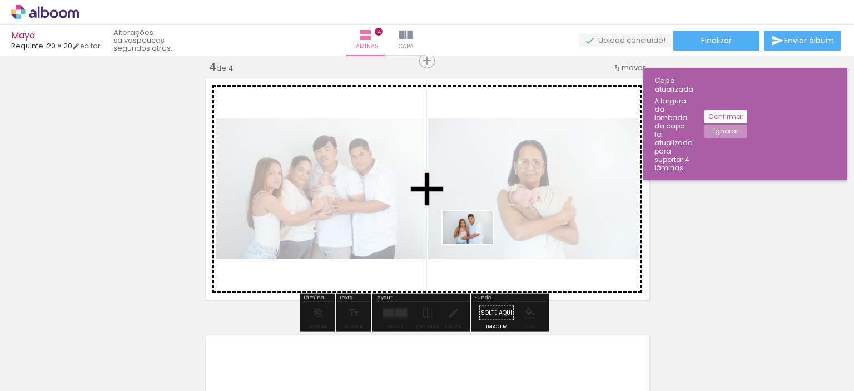
drag, startPoint x: 409, startPoint y: 360, endPoint x: 476, endPoint y: 244, distance: 133.9
click at [476, 244] on quentale-workspace at bounding box center [427, 195] width 854 height 391
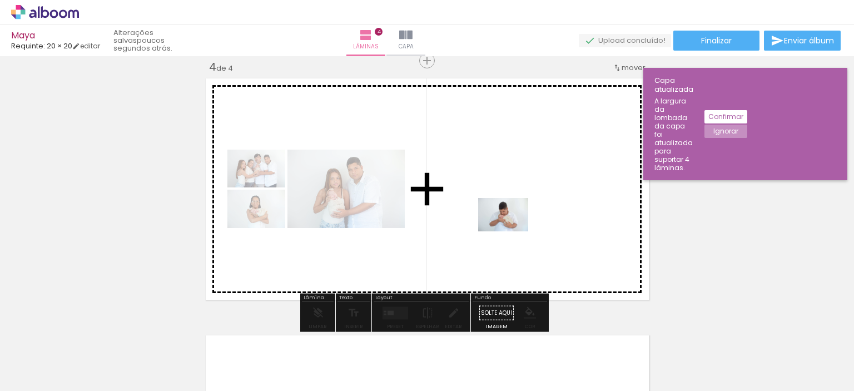
drag, startPoint x: 487, startPoint y: 359, endPoint x: 512, endPoint y: 231, distance: 129.8
click at [512, 231] on quentale-workspace at bounding box center [427, 195] width 854 height 391
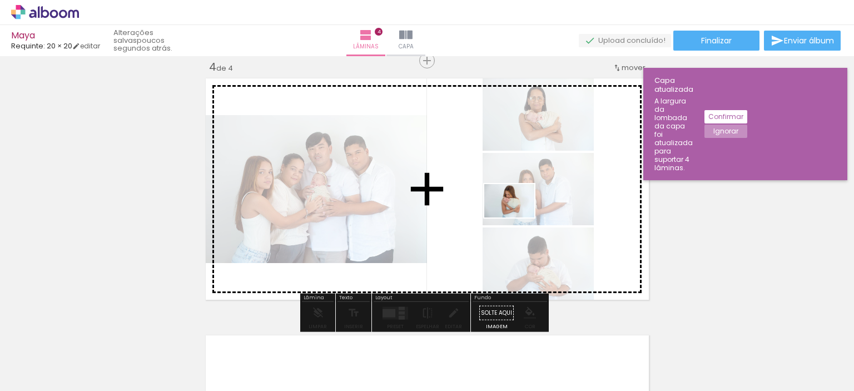
drag, startPoint x: 545, startPoint y: 367, endPoint x: 518, endPoint y: 218, distance: 151.6
click at [518, 218] on quentale-workspace at bounding box center [427, 195] width 854 height 391
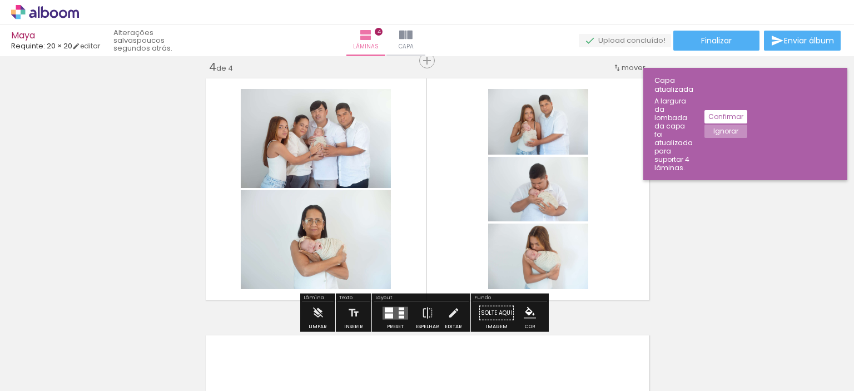
click at [401, 311] on div at bounding box center [402, 312] width 6 height 3
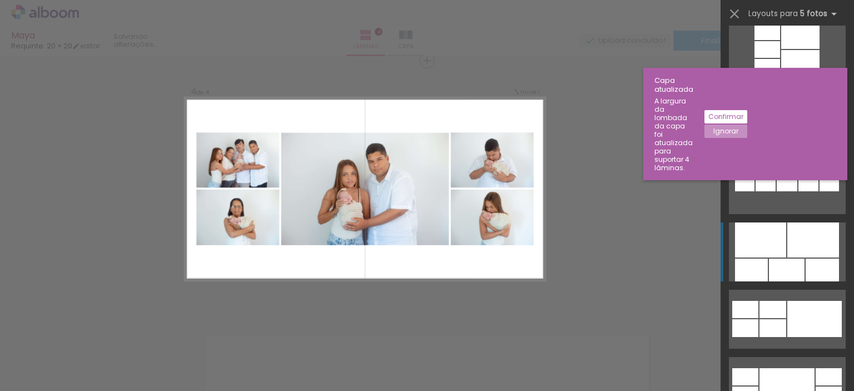
scroll to position [501, 0]
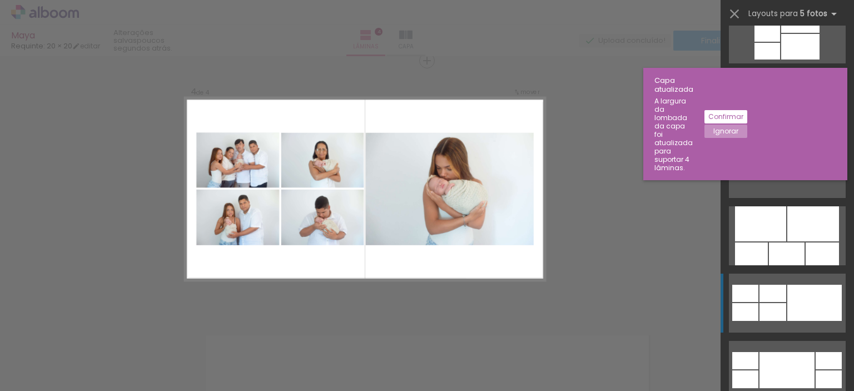
click at [779, 309] on div at bounding box center [773, 312] width 27 height 18
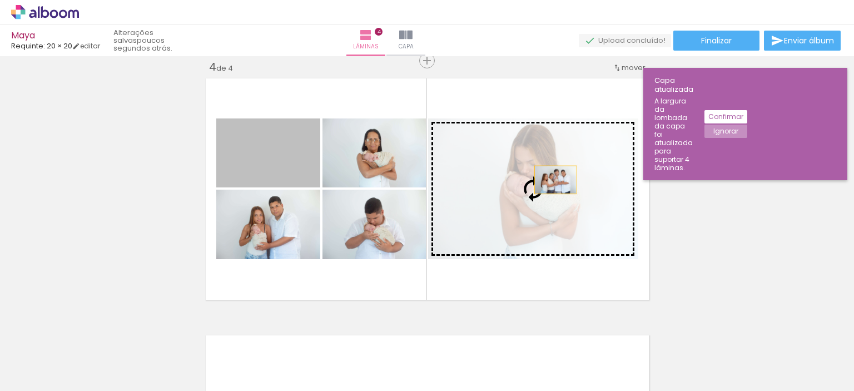
drag, startPoint x: 291, startPoint y: 161, endPoint x: 551, endPoint y: 180, distance: 261.0
click at [0, 0] on slot at bounding box center [0, 0] width 0 height 0
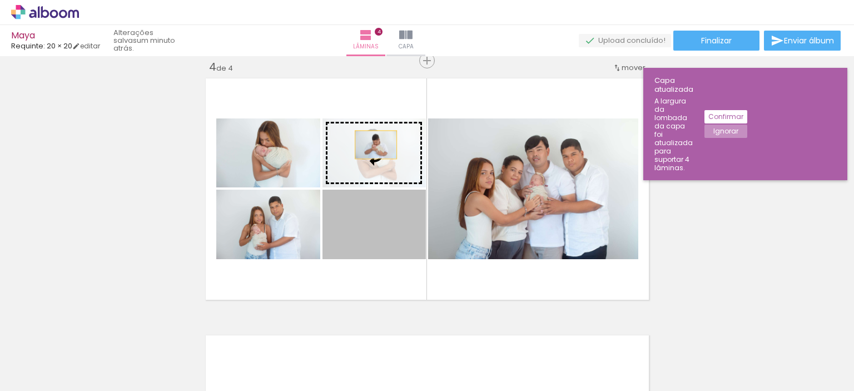
drag, startPoint x: 389, startPoint y: 227, endPoint x: 372, endPoint y: 146, distance: 82.6
click at [0, 0] on slot at bounding box center [0, 0] width 0 height 0
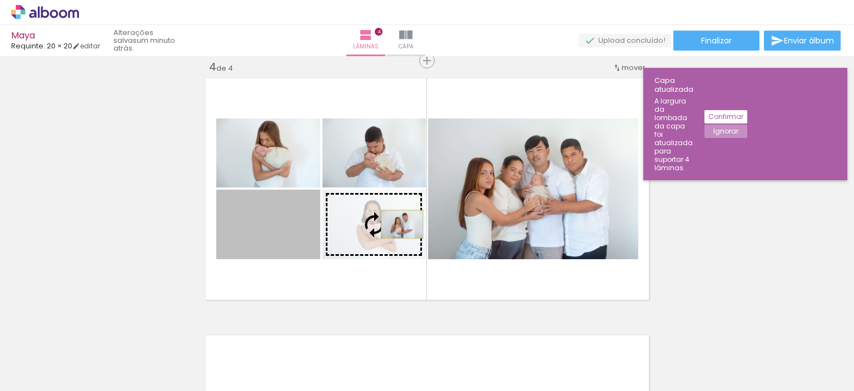
drag, startPoint x: 295, startPoint y: 215, endPoint x: 398, endPoint y: 224, distance: 102.8
click at [0, 0] on slot at bounding box center [0, 0] width 0 height 0
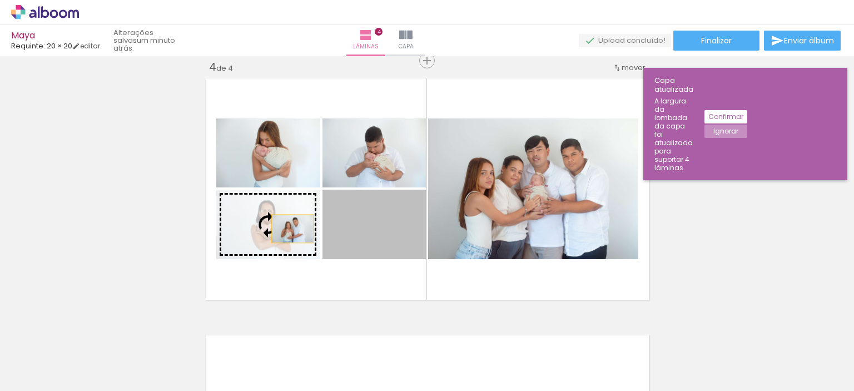
drag, startPoint x: 359, startPoint y: 218, endPoint x: 288, endPoint y: 229, distance: 72.0
click at [0, 0] on slot at bounding box center [0, 0] width 0 height 0
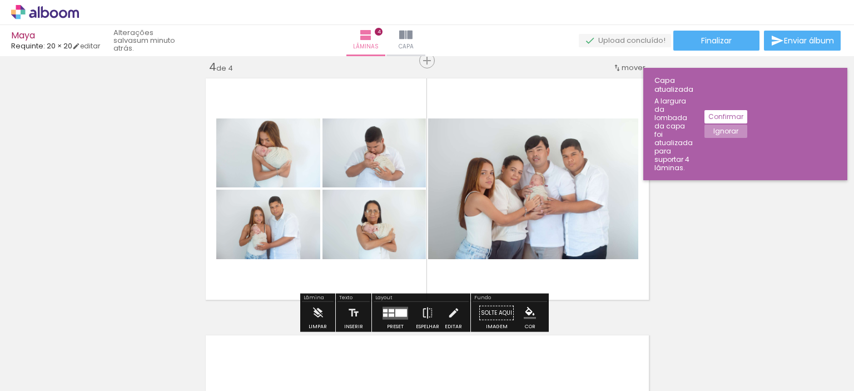
click at [403, 273] on quentale-layouter at bounding box center [427, 189] width 451 height 229
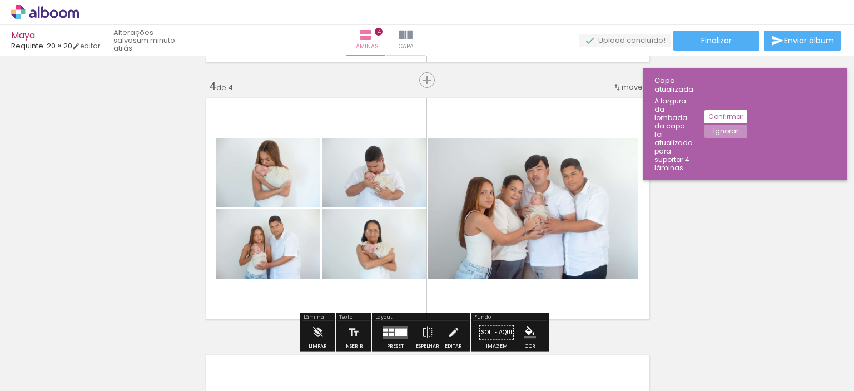
scroll to position [785, 0]
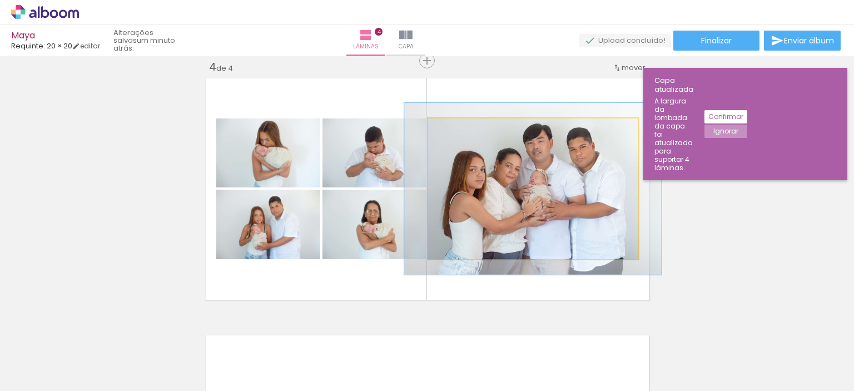
drag, startPoint x: 454, startPoint y: 133, endPoint x: 462, endPoint y: 133, distance: 8.3
type paper-slider "122"
click at [462, 133] on div at bounding box center [463, 130] width 18 height 18
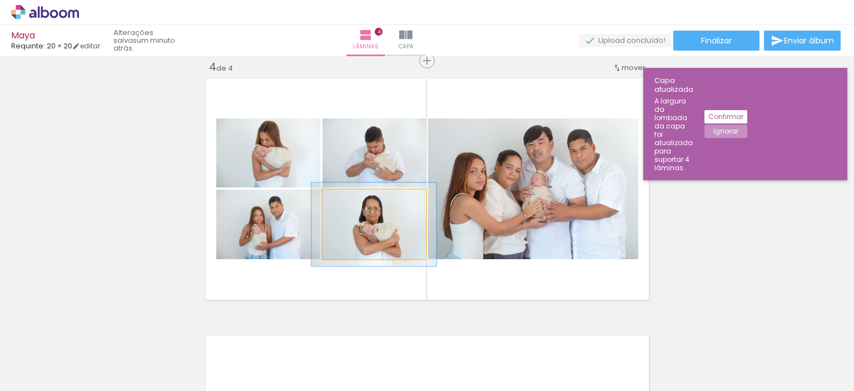
drag, startPoint x: 345, startPoint y: 204, endPoint x: 352, endPoint y: 204, distance: 7.3
click at [352, 204] on div at bounding box center [356, 201] width 18 height 18
click at [378, 253] on quentale-photo at bounding box center [374, 225] width 103 height 70
drag, startPoint x: 352, startPoint y: 200, endPoint x: 316, endPoint y: 200, distance: 35.6
type paper-slider "100"
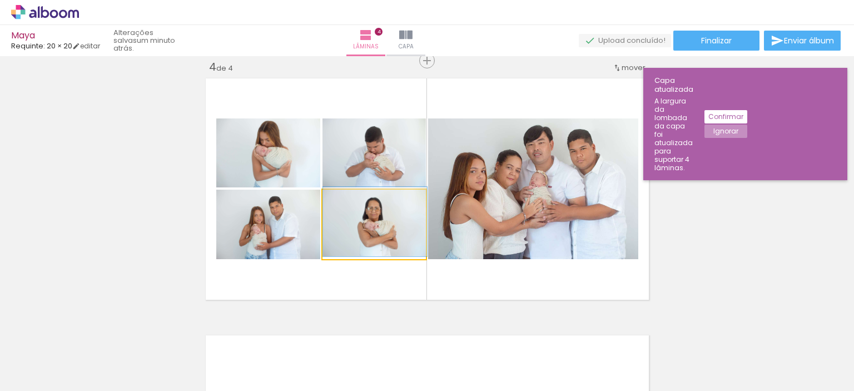
click at [316, 200] on quentale-layouter at bounding box center [427, 189] width 451 height 229
click at [397, 246] on quentale-photo at bounding box center [374, 225] width 103 height 70
click at [394, 255] on quentale-photo at bounding box center [374, 225] width 103 height 70
click at [394, 252] on quentale-photo at bounding box center [374, 225] width 103 height 70
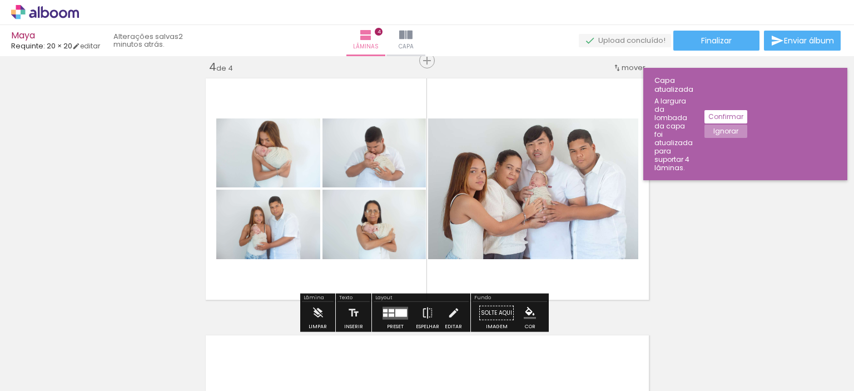
click at [393, 275] on quentale-layouter at bounding box center [427, 189] width 451 height 229
click at [594, 287] on quentale-layouter at bounding box center [427, 189] width 451 height 229
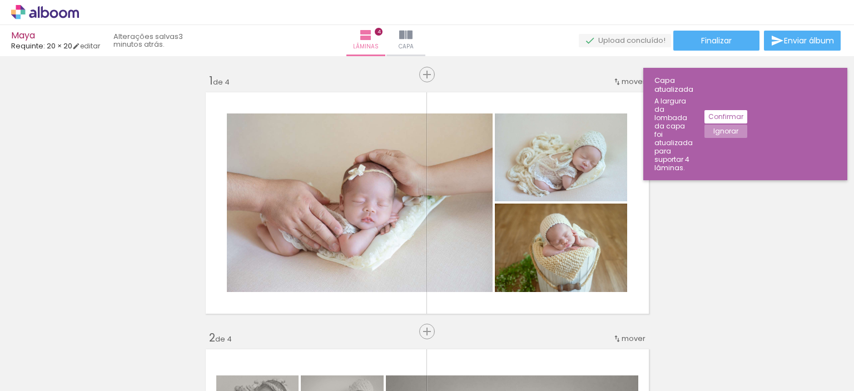
scroll to position [0, 0]
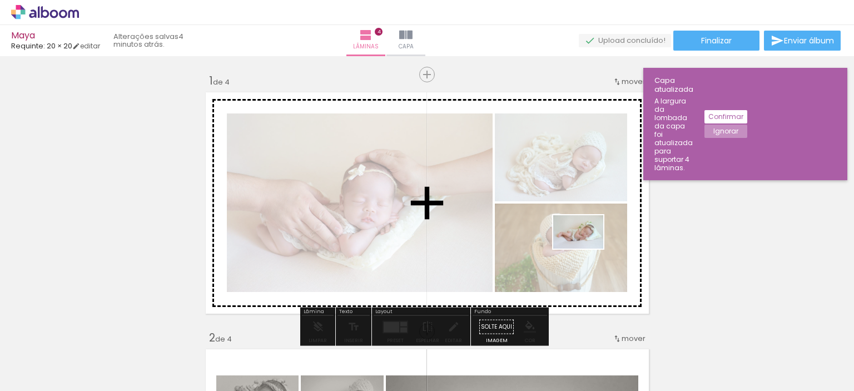
drag, startPoint x: 113, startPoint y: 358, endPoint x: 587, endPoint y: 249, distance: 485.9
click at [587, 249] on quentale-workspace at bounding box center [427, 195] width 854 height 391
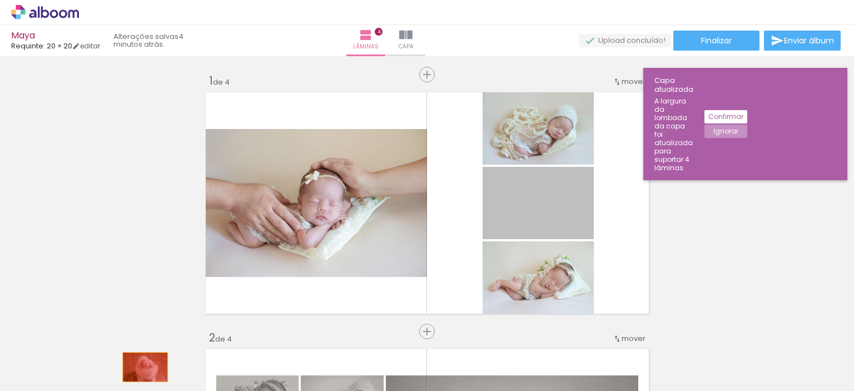
drag, startPoint x: 572, startPoint y: 224, endPoint x: 141, endPoint y: 367, distance: 454.2
click at [141, 367] on quentale-workspace at bounding box center [427, 195] width 854 height 391
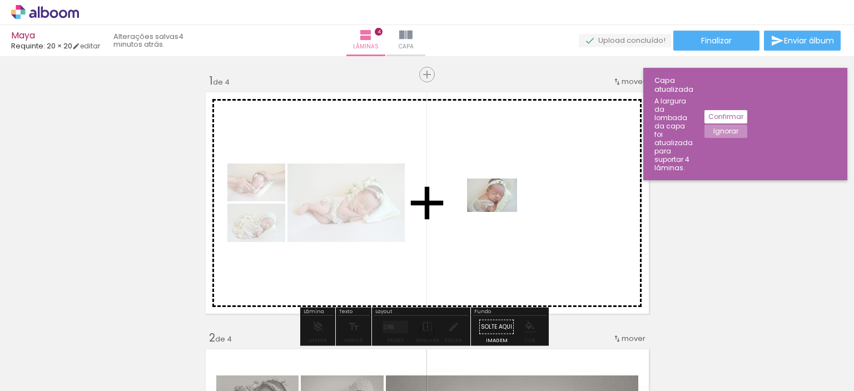
drag, startPoint x: 247, startPoint y: 371, endPoint x: 501, endPoint y: 212, distance: 299.1
click at [501, 212] on quentale-workspace at bounding box center [427, 195] width 854 height 391
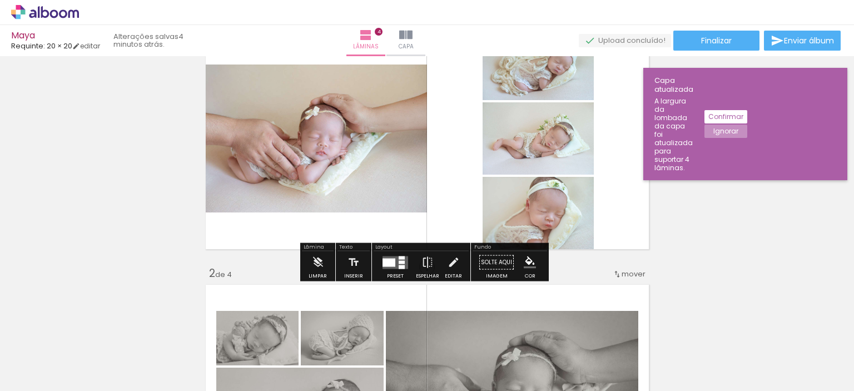
scroll to position [111, 0]
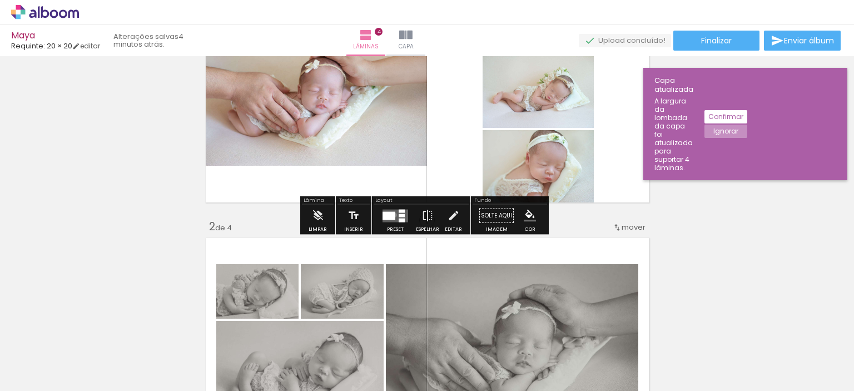
click at [392, 215] on div at bounding box center [389, 215] width 13 height 8
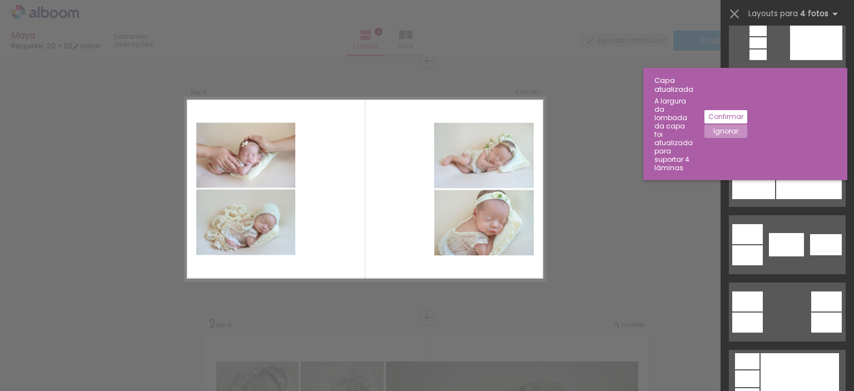
scroll to position [0, 0]
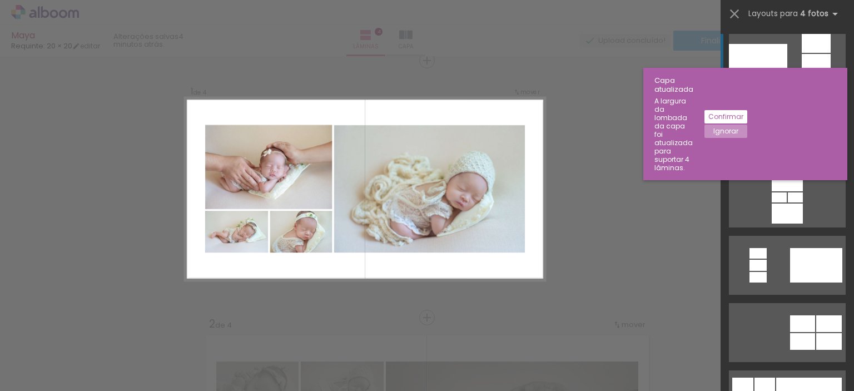
click at [0, 0] on slot "Confirmar" at bounding box center [0, 0] width 0 height 0
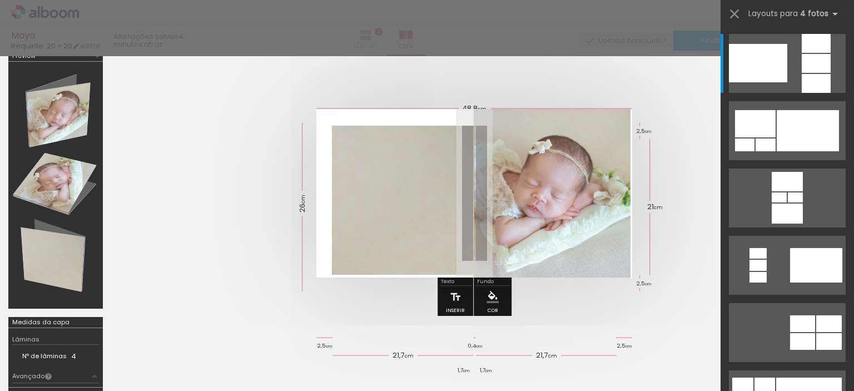
click at [406, 37] on div at bounding box center [427, 28] width 854 height 56
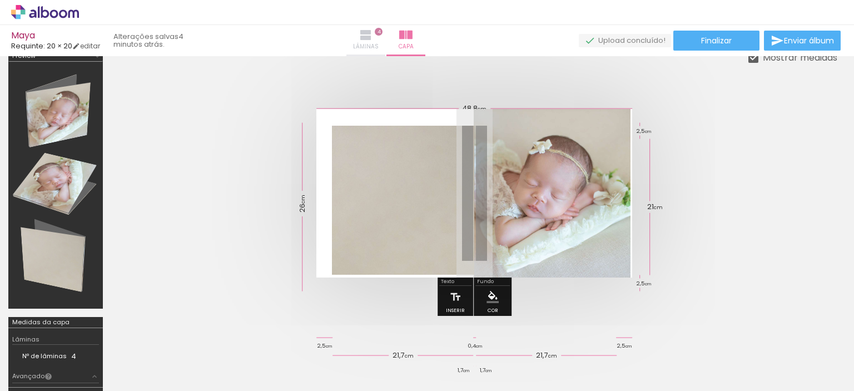
click at [373, 37] on iron-icon at bounding box center [365, 34] width 13 height 13
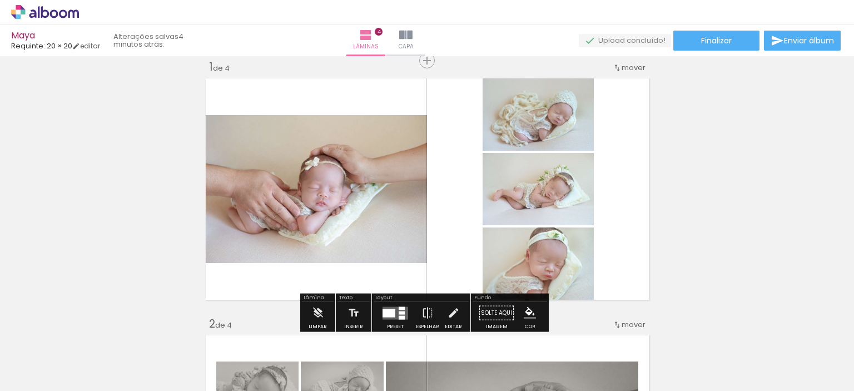
click at [390, 310] on div at bounding box center [389, 313] width 13 height 8
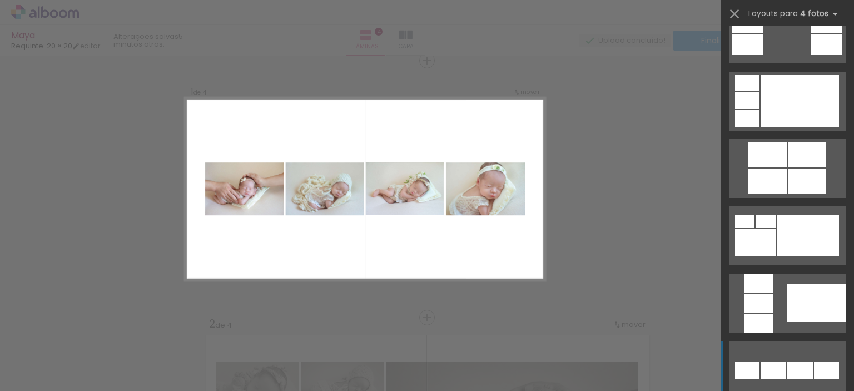
scroll to position [538, 0]
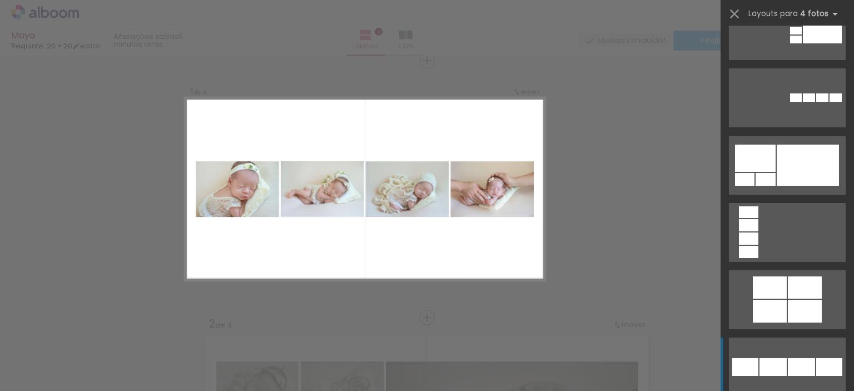
scroll to position [2281, 0]
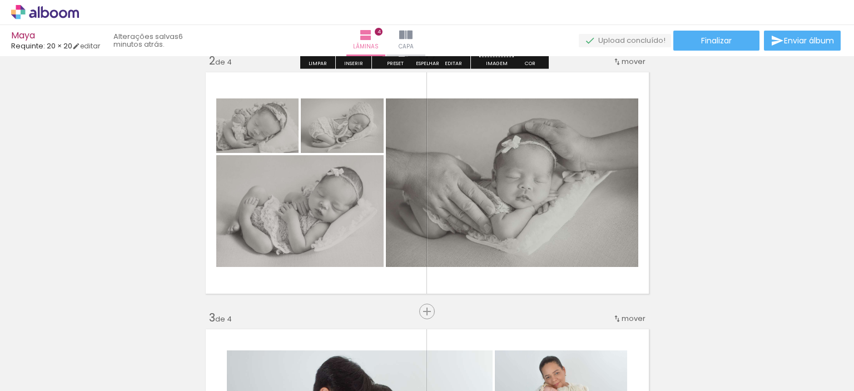
scroll to position [278, 0]
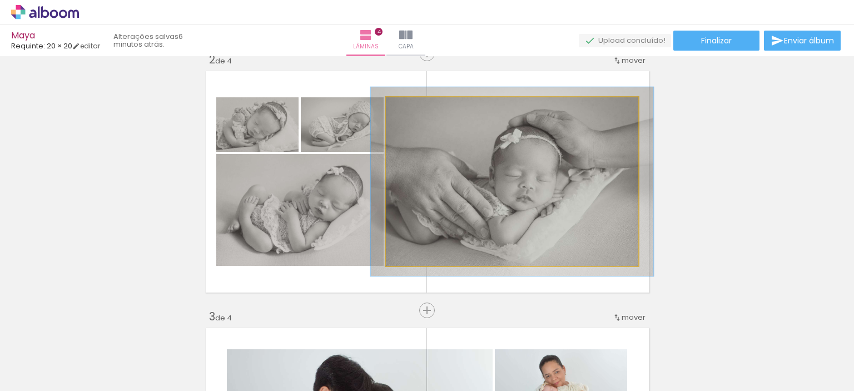
type paper-slider "112"
click at [413, 108] on div at bounding box center [417, 109] width 10 height 10
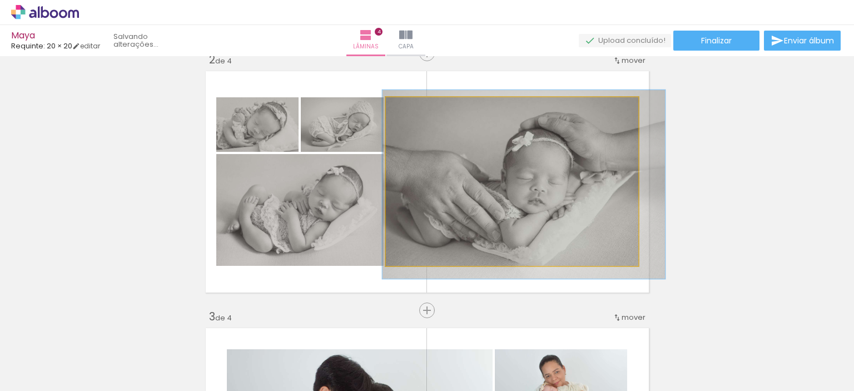
drag, startPoint x: 449, startPoint y: 213, endPoint x: 461, endPoint y: 216, distance: 12.0
